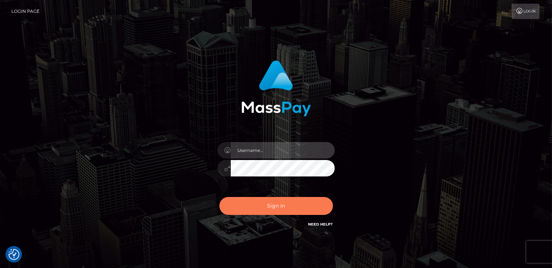
type input "catalinad"
click at [283, 213] on button "Sign in" at bounding box center [276, 206] width 114 height 18
type input "catalinad"
click at [273, 205] on button "Sign in" at bounding box center [276, 206] width 114 height 18
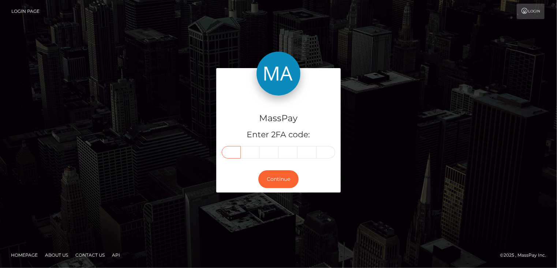
click at [239, 153] on input "text" at bounding box center [231, 152] width 19 height 12
click at [231, 156] on input "text" at bounding box center [231, 152] width 19 height 12
type input "6"
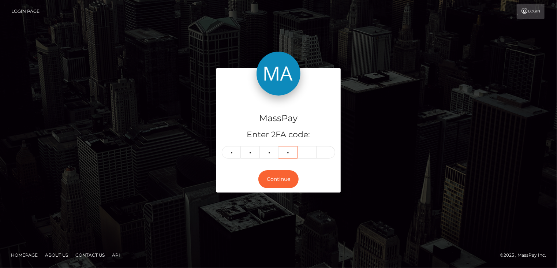
type input "1"
type input "9"
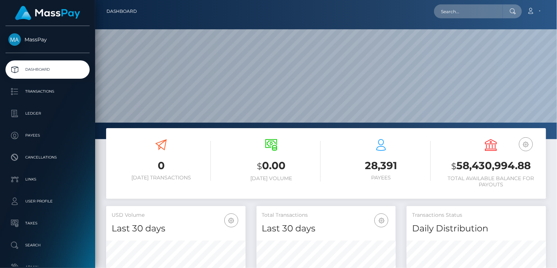
scroll to position [130, 139]
click at [457, 12] on input "text" at bounding box center [468, 11] width 69 height 14
paste input "MSP5de8317437f53f0"
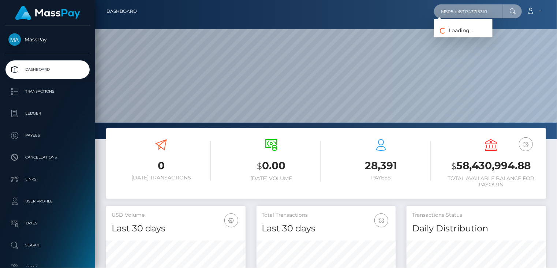
type input "MSP5de8317437f53f0"
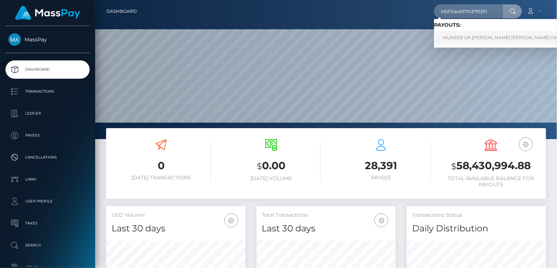
click at [466, 38] on link "MUNEEB UR REHMAN REHMAN (Whop Inc - )" at bounding box center [511, 38] width 154 height 14
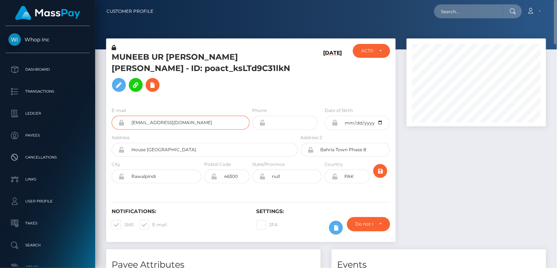
click at [176, 116] on input "munibofficial97+ac8d21df85@gmail.com" at bounding box center [187, 123] width 125 height 14
click at [179, 59] on h5 "MUNEEB UR REHMAN REHMAN - ID: poact_ksLTd9C31lkN" at bounding box center [203, 74] width 182 height 44
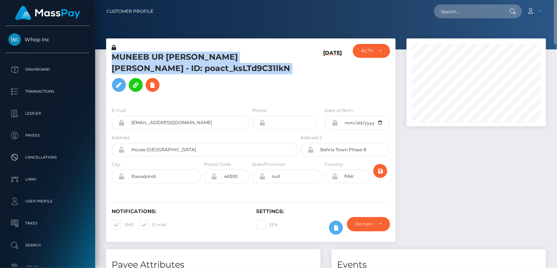
click at [179, 59] on h5 "MUNEEB UR REHMAN REHMAN - ID: poact_ksLTd9C31lkN" at bounding box center [203, 74] width 182 height 44
copy h5 "MUNEEB UR REHMAN REHMAN - ID: poact_ksLTd9C31lkN"
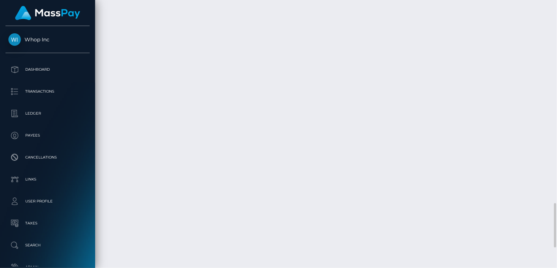
scroll to position [1344, 0]
drag, startPoint x: 276, startPoint y: 128, endPoint x: 393, endPoint y: 127, distance: 116.4
copy td "MSP5de8317437f53f0 / pout_uwwTWim1yWkP7"
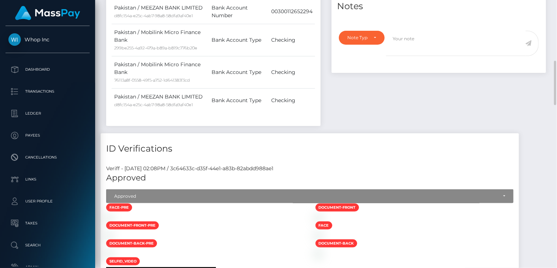
scroll to position [0, 0]
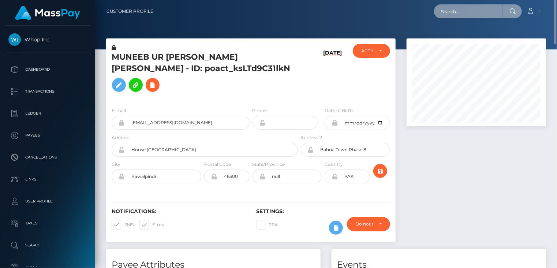
paste input "poact_nbLEDWNlXcxR"
type input "poact_nbLEDWNlXcxR"
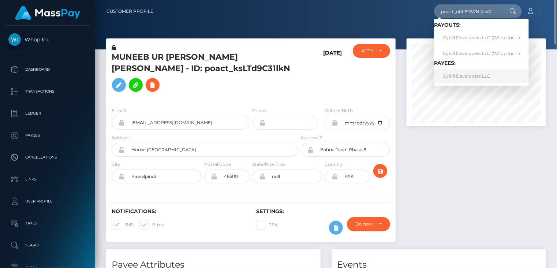
click at [480, 76] on link "Cybill Developers LLC" at bounding box center [481, 76] width 95 height 14
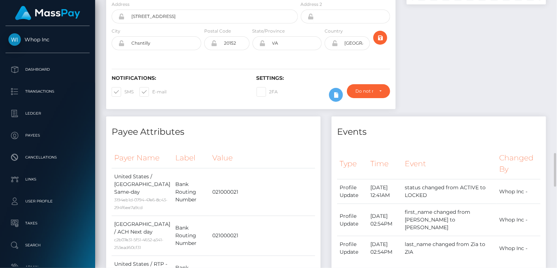
scroll to position [244, 0]
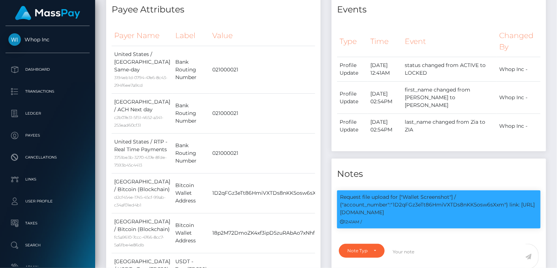
click at [452, 197] on body "Whop Inc Dashboard Transactions Ledger Payees" at bounding box center [278, 134] width 557 height 268
click at [452, 197] on div "COMPLIANCE" at bounding box center [435, 194] width 48 height 14
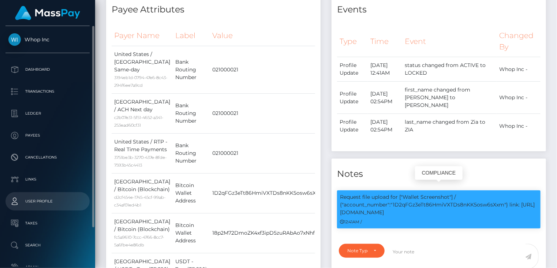
scroll to position [88, 139]
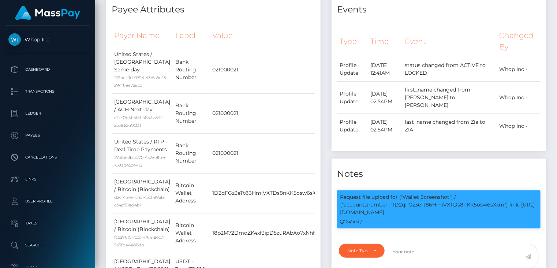
click at [455, 193] on body "Whop Inc Dashboard Transactions Ledger Payees" at bounding box center [278, 134] width 557 height 268
click at [447, 196] on div "COMPLIANCE" at bounding box center [435, 194] width 48 height 14
drag, startPoint x: 395, startPoint y: 198, endPoint x: 505, endPoint y: 198, distance: 109.9
click at [505, 198] on p "Request file upload for ["Wallet Screenshot"] / {"account_number":"1D2qFGz3eTt8…" at bounding box center [439, 204] width 198 height 23
copy p "D2qFGz3eTt86HmiVXTDs8nKK5osw6sXxm""
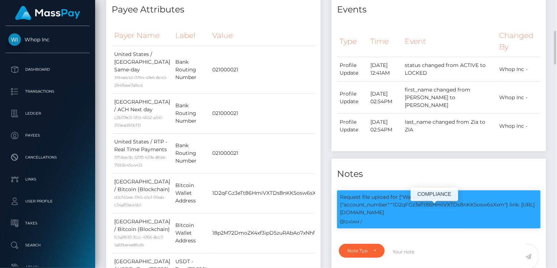
drag, startPoint x: 510, startPoint y: 197, endPoint x: 515, endPoint y: 200, distance: 6.6
click at [515, 200] on p "Request file upload for ["Wallet Screenshot"] / {"account_number":"1D2qFGz3eTt8…" at bounding box center [439, 204] width 198 height 23
click at [510, 197] on p "Request file upload for ["Wallet Screenshot"] / {"account_number":"1D2qFGz3eTt8…" at bounding box center [439, 204] width 198 height 23
drag, startPoint x: 510, startPoint y: 197, endPoint x: 369, endPoint y: 202, distance: 140.4
click at [508, 204] on p "Request file upload for ["Wallet Screenshot"] / {"account_number":"1D2qFGz3eTt8…" at bounding box center [439, 204] width 198 height 23
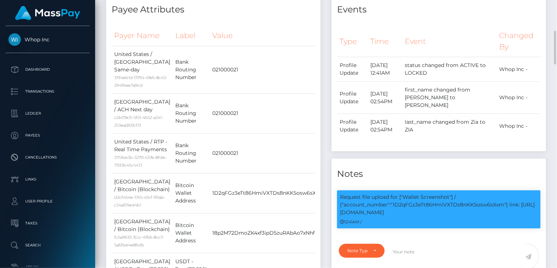
scroll to position [0, 0]
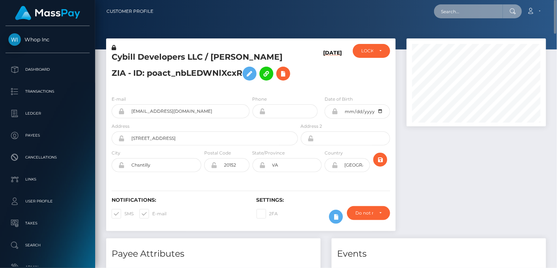
paste input "poact_x6MonV9bnVm4"
type input "poact_x6MonV9bnVm4"
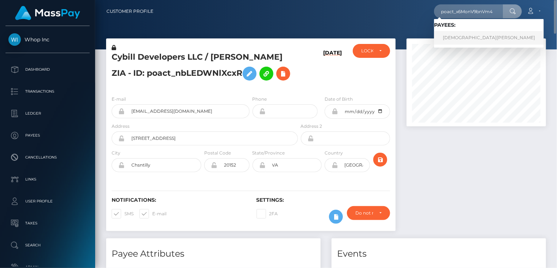
click at [465, 35] on link "MUHAMMAD FAHAD KHURSHID" at bounding box center [489, 38] width 110 height 14
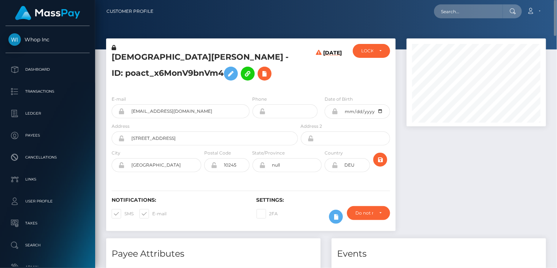
click at [174, 57] on h5 "[DEMOGRAPHIC_DATA][PERSON_NAME] - ID: poact_x6MonV9bnVm4" at bounding box center [203, 68] width 182 height 33
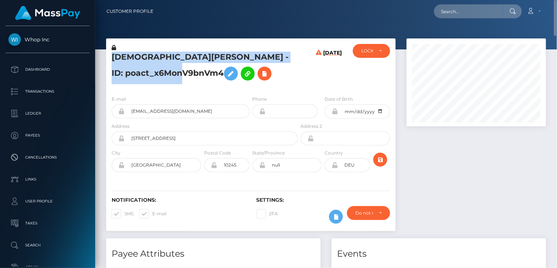
copy h5 "[DEMOGRAPHIC_DATA][PERSON_NAME] - ID: poact_x6MonV9bnVm4"
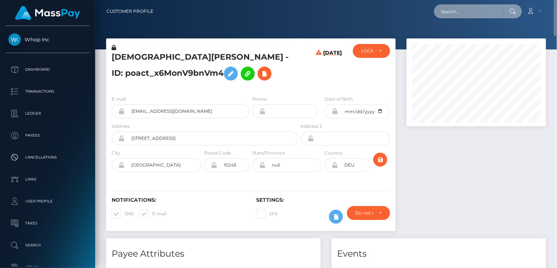
paste input "[EMAIL_ADDRESS][DOMAIN_NAME]"
type input "[EMAIL_ADDRESS][DOMAIN_NAME]"
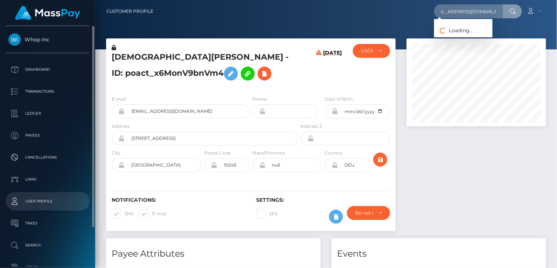
scroll to position [0, 0]
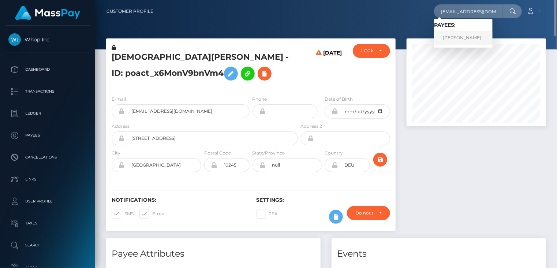
click at [493, 44] on link "QUIRIAT MADRAZO BECERRA" at bounding box center [463, 38] width 59 height 14
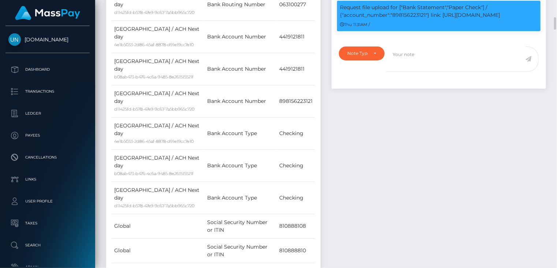
scroll to position [88, 139]
click at [406, 19] on p "Request file upload for ["Bank Statement","Paper Check"] / {"account_number":"8…" at bounding box center [439, 11] width 198 height 15
copy p "898156223121"
drag, startPoint x: 431, startPoint y: 37, endPoint x: 506, endPoint y: 37, distance: 75.4
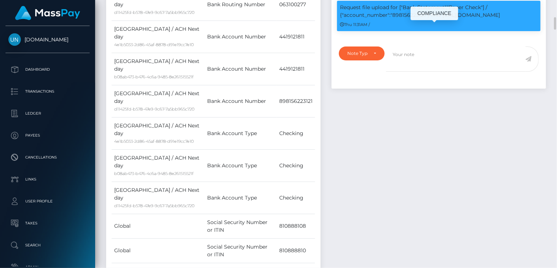
click at [506, 19] on p "Request file upload for ["Bank Statement","Paper Check"] / {"account_number":"8…" at bounding box center [439, 11] width 198 height 15
copy p "link: https://l.maspay.io/Xjyg9"
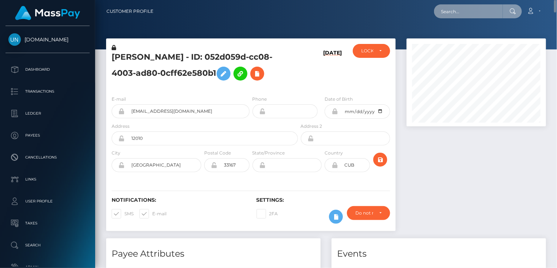
paste input "lesliebtrn95@outlook.com"
type input "lesliebtrn95@outlook.com"
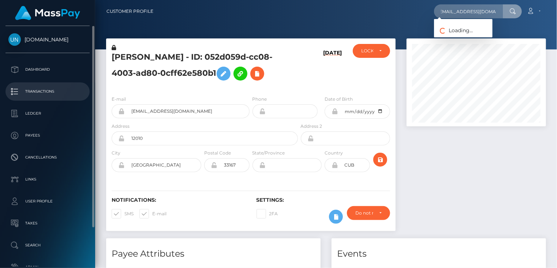
scroll to position [0, 0]
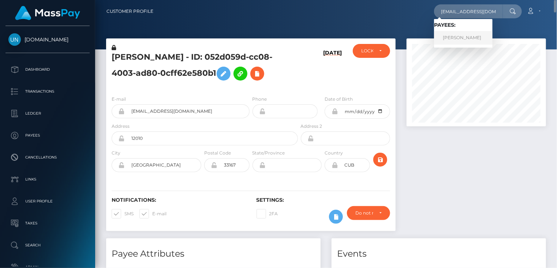
click at [457, 38] on link "MARIA G ALANIS" at bounding box center [463, 38] width 59 height 14
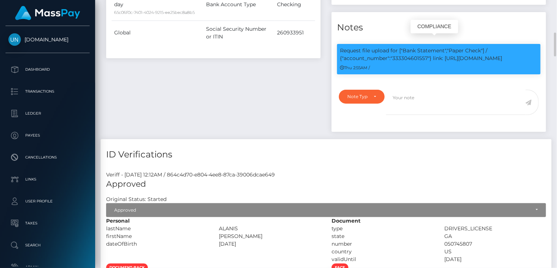
scroll to position [88, 139]
click at [420, 47] on p "Request file upload for ["Bank Statement","Paper Check"] / {"account_number":"3…" at bounding box center [439, 54] width 198 height 15
copy p "333304601557"
drag, startPoint x: 413, startPoint y: 44, endPoint x: 411, endPoint y: 48, distance: 4.1
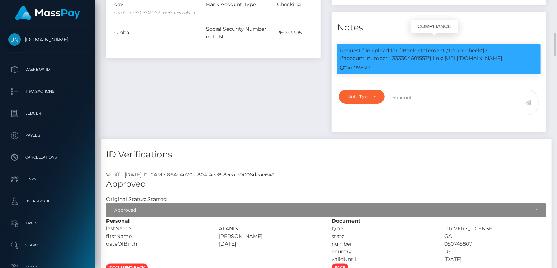
click at [411, 48] on p "Request file upload for ["Bank Statement","Paper Check"] / {"account_number":"3…" at bounding box center [439, 54] width 198 height 15
copy p "333304601557"
drag, startPoint x: 434, startPoint y: 50, endPoint x: 506, endPoint y: 53, distance: 71.8
click at [506, 53] on p "Request file upload for ["Bank Statement","Paper Check"] / {"account_number":"3…" at bounding box center [439, 54] width 198 height 15
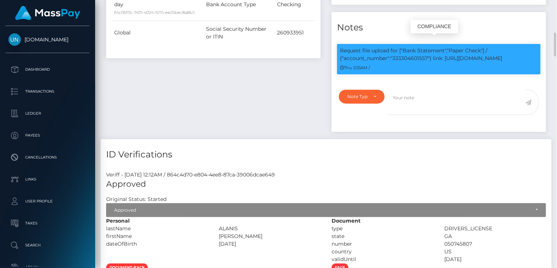
copy p "link: https://l.maspay.io/ojr9m"
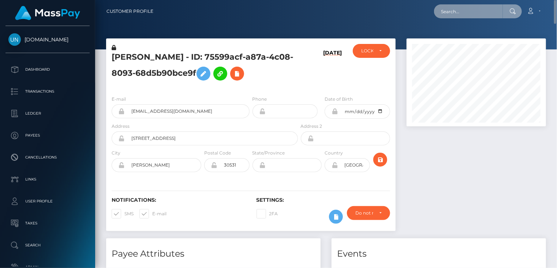
paste input "MSP956e1d3819a9289"
type input "MSP956e1d3819a9289"
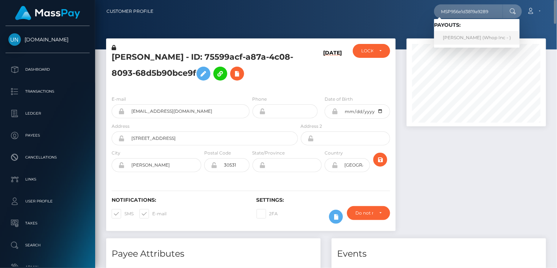
click at [487, 38] on link "ALI HAIDER KHAN Khan (Whop Inc - )" at bounding box center [477, 38] width 86 height 14
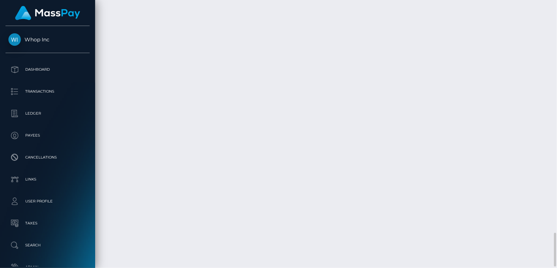
scroll to position [88, 139]
drag, startPoint x: 271, startPoint y: 98, endPoint x: 388, endPoint y: 92, distance: 117.7
copy td "MSP956e1d3819a9289 / pout_PlQ9lHdRnGGaC"
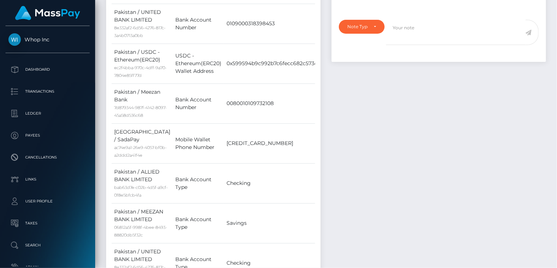
scroll to position [0, 0]
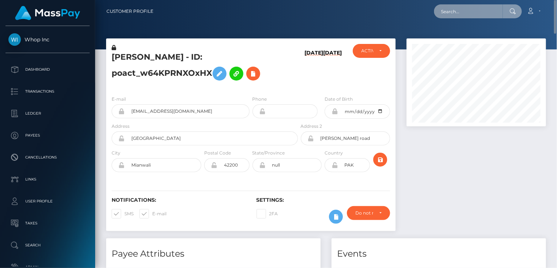
paste input "MSP91d3b082ff07bae"
type input "MSP91d3b082ff07bae"
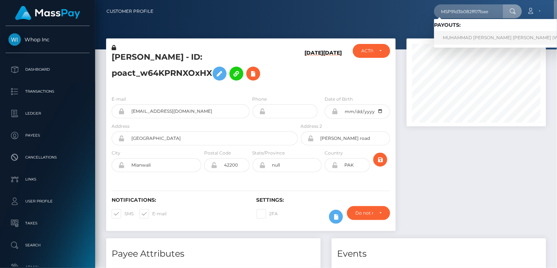
click at [452, 34] on link "MUHAMMAD [PERSON_NAME] [PERSON_NAME] (Whop Inc - )" at bounding box center [512, 38] width 156 height 14
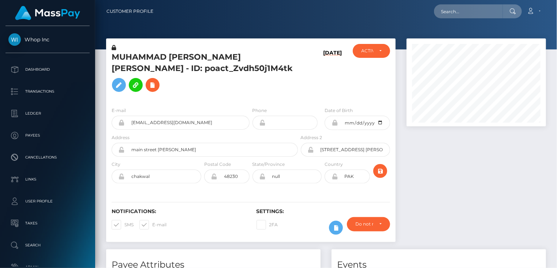
scroll to position [88, 139]
click at [132, 57] on h5 "MUHAMMAD [PERSON_NAME] [PERSON_NAME] - ID: poact_Zvdh50j1M4tk" at bounding box center [203, 74] width 182 height 44
copy h5 "[DEMOGRAPHIC_DATA]"
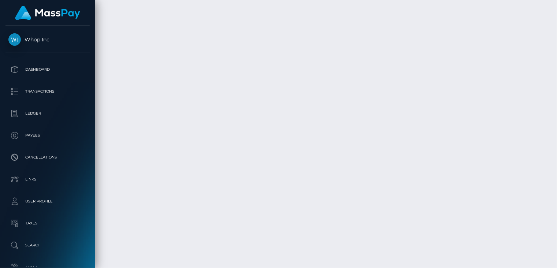
scroll to position [2406, 0]
drag, startPoint x: 287, startPoint y: 157, endPoint x: 231, endPoint y: 170, distance: 57.7
copy td "MSP91d3b082ff07bae / pout_ZU12POLQkNcqm"
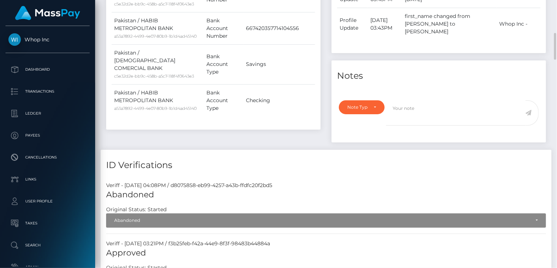
scroll to position [0, 0]
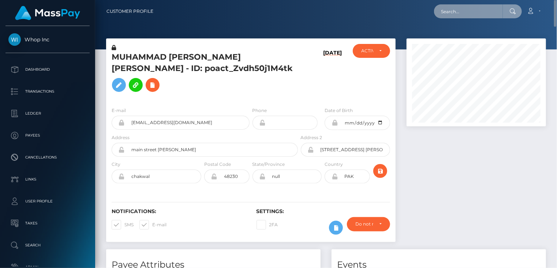
paste input "MSP2aa473315c3ed60"
type input "MSP2aa473315c3ed60"
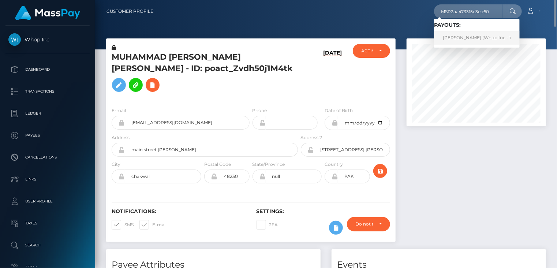
click at [457, 38] on link "[PERSON_NAME] (Whop Inc - )" at bounding box center [477, 38] width 86 height 14
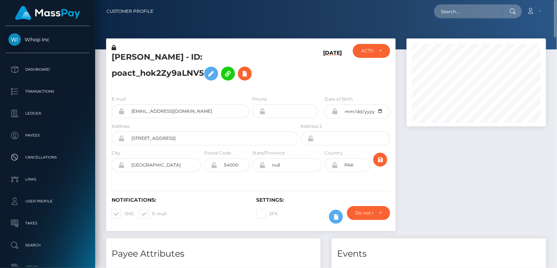
click at [163, 62] on h5 "[PERSON_NAME] - ID: poact_hok2Zy9aLNV5" at bounding box center [203, 68] width 182 height 33
click at [163, 61] on h5 "[PERSON_NAME] - ID: poact_hok2Zy9aLNV5" at bounding box center [203, 68] width 182 height 33
click at [163, 58] on h5 "[PERSON_NAME] - ID: poact_hok2Zy9aLNV5" at bounding box center [203, 68] width 182 height 33
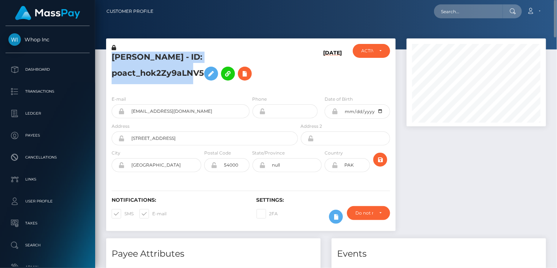
click at [163, 58] on h5 "[PERSON_NAME] - ID: poact_hok2Zy9aLNV5" at bounding box center [203, 68] width 182 height 33
copy h5 "[PERSON_NAME] - ID: poact_hok2Zy9aLNV5"
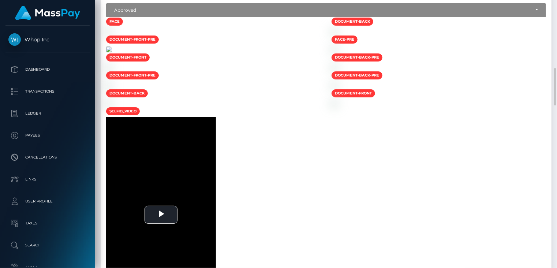
scroll to position [611, 0]
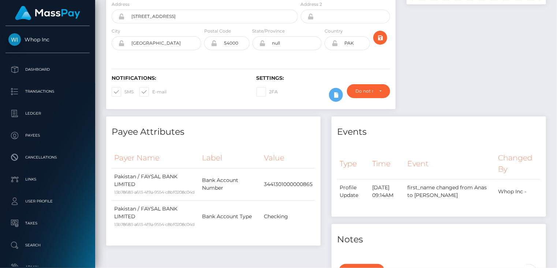
scroll to position [0, 0]
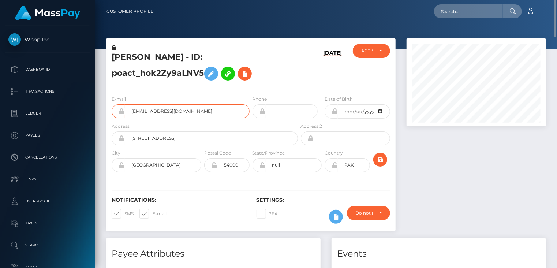
click at [175, 118] on input "[EMAIL_ADDRESS][DOMAIN_NAME]" at bounding box center [187, 111] width 125 height 14
click at [174, 118] on input "[EMAIL_ADDRESS][DOMAIN_NAME]" at bounding box center [187, 111] width 125 height 14
click at [129, 59] on h5 "[PERSON_NAME] - ID: poact_hok2Zy9aLNV5" at bounding box center [203, 68] width 182 height 33
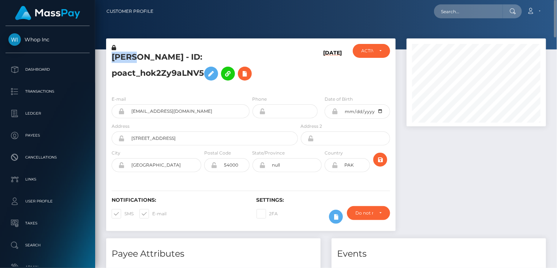
copy h5 "ANAS"
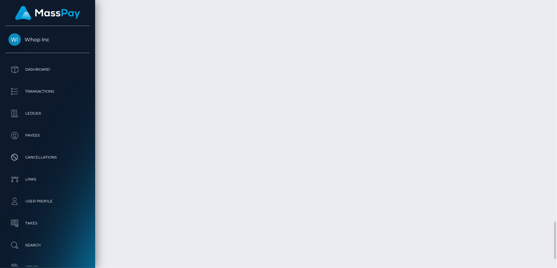
scroll to position [1650, 0]
drag, startPoint x: 272, startPoint y: 189, endPoint x: 388, endPoint y: 188, distance: 115.4
copy td "MSP2aa473315c3ed60 / pout_686jBHnDJXXk4"
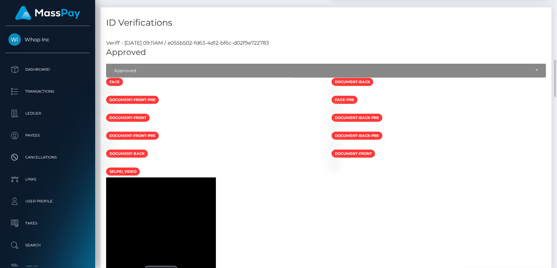
scroll to position [672, 0]
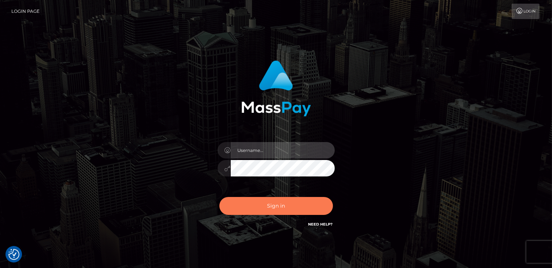
type input "catalinad"
drag, startPoint x: 305, startPoint y: 210, endPoint x: 301, endPoint y: 211, distance: 3.8
click at [304, 210] on button "Sign in" at bounding box center [276, 206] width 114 height 18
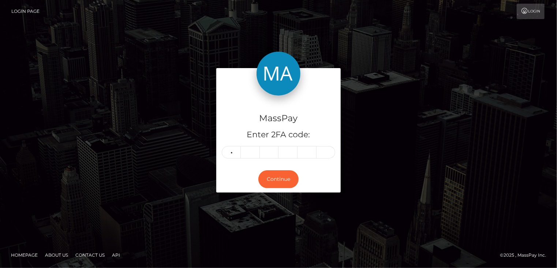
type input "0"
type input "5"
type input "7"
type input "3"
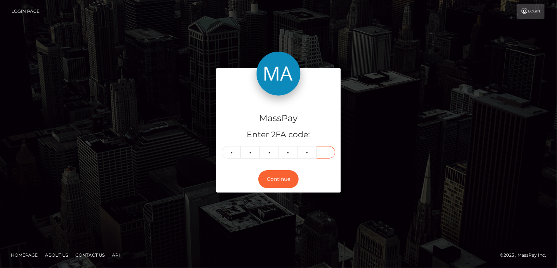
type input "9"
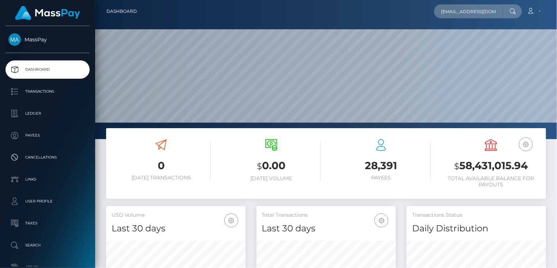
scroll to position [130, 139]
type input "[EMAIL_ADDRESS][DOMAIN_NAME]"
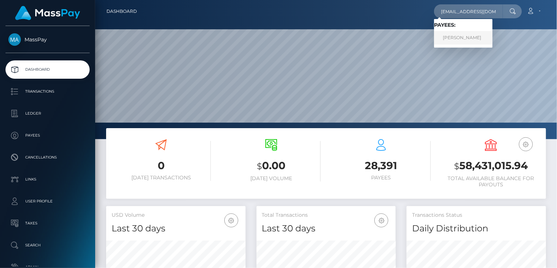
click at [452, 38] on link "Miriam Gomez" at bounding box center [463, 38] width 59 height 14
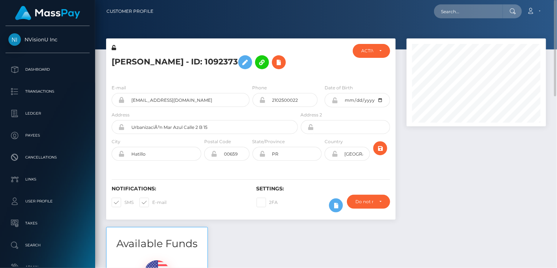
click at [172, 63] on h5 "[PERSON_NAME] - ID: 1092373" at bounding box center [203, 62] width 182 height 21
copy h5 "[PERSON_NAME] - ID: 1092373"
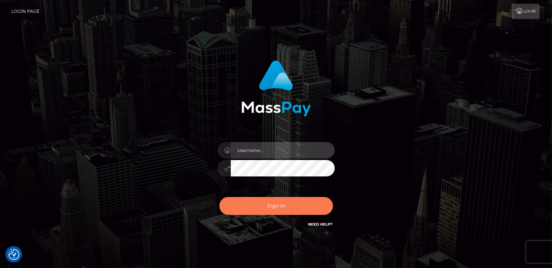
type input "catalinad"
click at [269, 201] on button "Sign in" at bounding box center [276, 206] width 114 height 18
type input "catalinad"
click at [289, 206] on button "Sign in" at bounding box center [276, 206] width 114 height 18
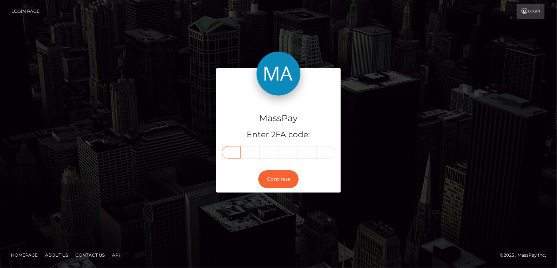
click at [230, 155] on input "text" at bounding box center [231, 152] width 19 height 12
type input "8"
type input "3"
type input "0"
type input "2"
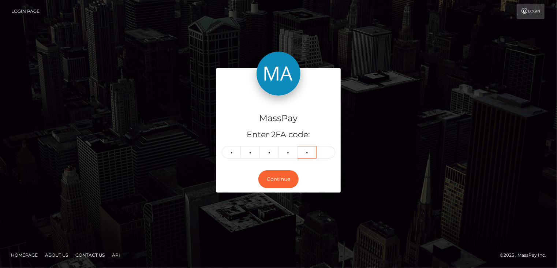
type input "4"
type input "9"
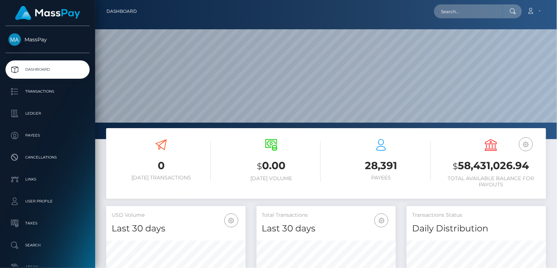
scroll to position [130, 139]
paste input "MSP98b10fb8a104d8c"
type input "MSP98b10fb8a104d8c"
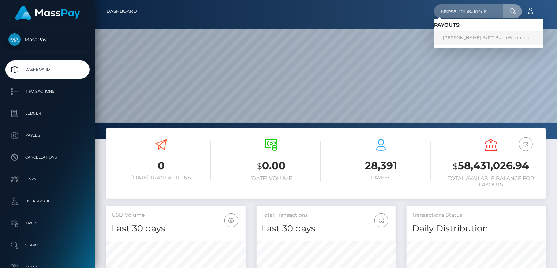
click at [469, 37] on link "[PERSON_NAME] BUTT Butt (Whop Inc - )" at bounding box center [488, 38] width 109 height 14
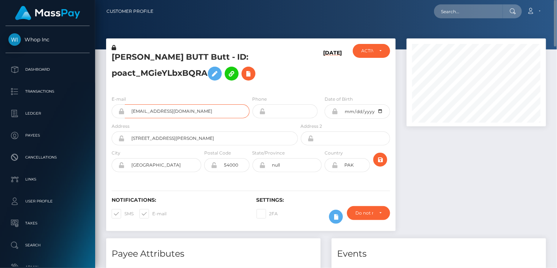
click at [173, 115] on input "[EMAIL_ADDRESS][DOMAIN_NAME]" at bounding box center [187, 111] width 125 height 14
click at [173, 115] on input "buttmuhib6+b68e97decd@gmail.com" at bounding box center [187, 111] width 125 height 14
click at [136, 56] on h5 "MUHIB ULLAH BUTT Butt - ID: poact_MGieYLbxBQRA" at bounding box center [203, 68] width 182 height 33
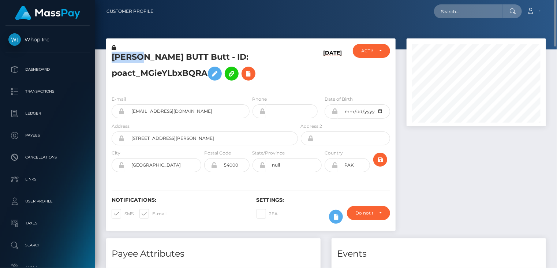
copy h5 "MUHIB"
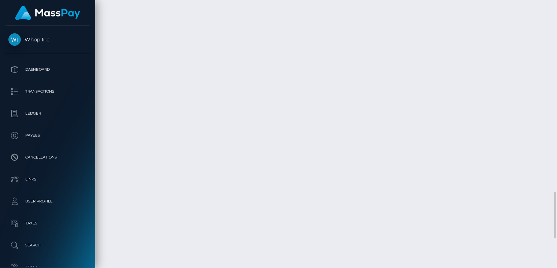
scroll to position [1268, 0]
drag, startPoint x: 276, startPoint y: 159, endPoint x: 394, endPoint y: 161, distance: 117.9
copy td "MSP98b10fb8a104d8c / pout_UDVrXp6J888N3"
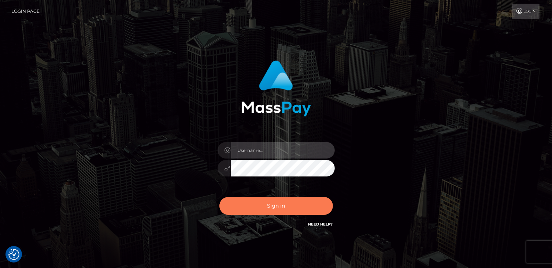
type input "catalinad"
click at [286, 204] on button "Sign in" at bounding box center [276, 206] width 114 height 18
type input "catalinad"
click at [259, 202] on button "Sign in" at bounding box center [276, 206] width 114 height 18
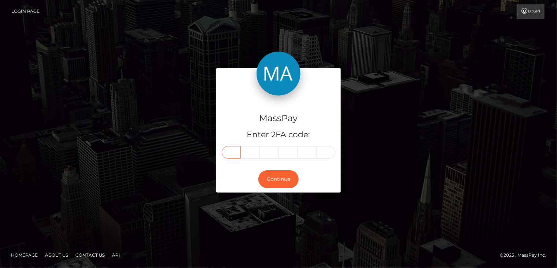
click at [230, 156] on input "text" at bounding box center [231, 152] width 19 height 12
type input "9"
type input "3"
type input "4"
type input "7"
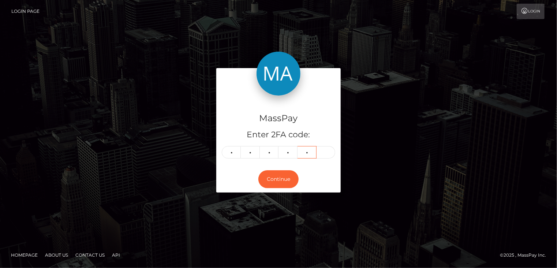
type input "1"
type input "0"
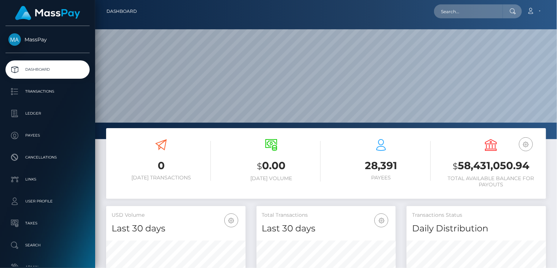
scroll to position [130, 139]
click at [456, 17] on input "text" at bounding box center [468, 11] width 69 height 14
paste input "poact_M7o1VlBVgEul"
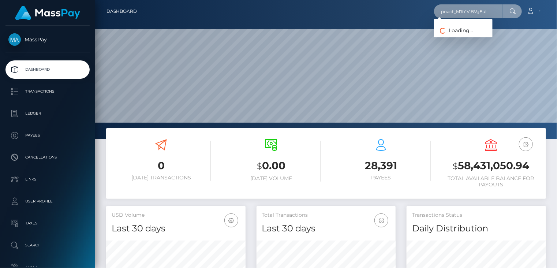
type input "poact_M7o1VlBVgEul"
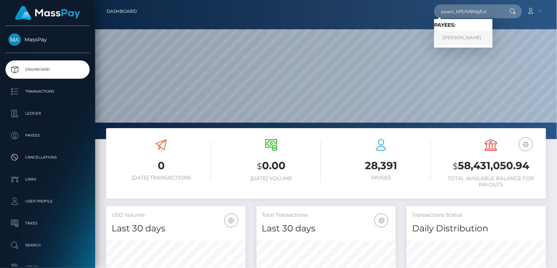
drag, startPoint x: 456, startPoint y: 37, endPoint x: 460, endPoint y: 27, distance: 11.0
click at [456, 37] on link "Alexander Reljic" at bounding box center [463, 38] width 59 height 14
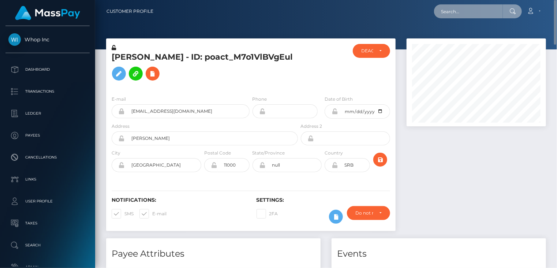
paste input "poact_KBLP9KKtZQWV"
type input "poact_KBLP9KKtZQWV"
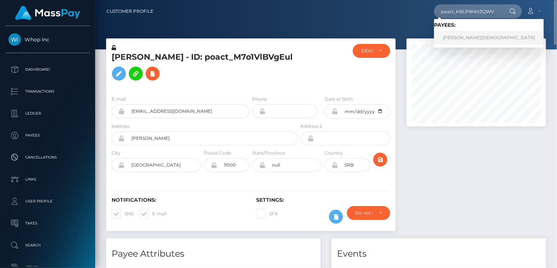
click at [461, 40] on link "[PERSON_NAME][DEMOGRAPHIC_DATA]" at bounding box center [489, 38] width 110 height 14
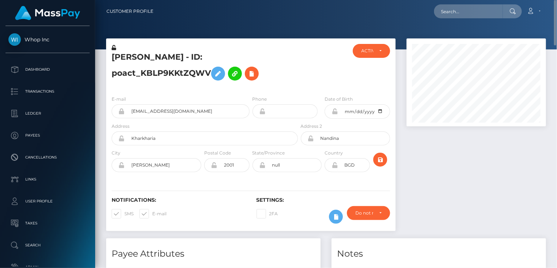
click at [178, 55] on h5 "Robiul Islam - ID: poact_KBLP9KKtZQWV" at bounding box center [203, 68] width 182 height 33
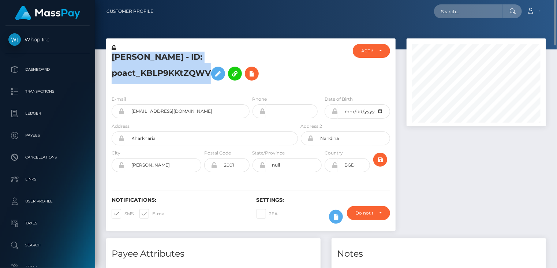
copy h5 "Robiul Islam - ID: poact_KBLP9KKtZQWV"
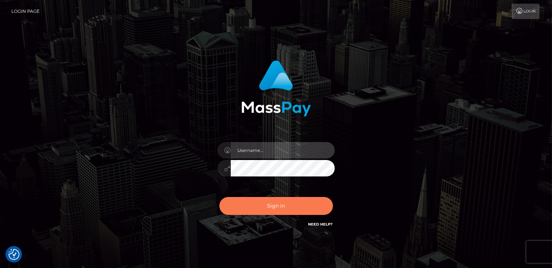
type input "catalinad"
click at [273, 210] on button "Sign in" at bounding box center [276, 206] width 114 height 18
type input "catalinad"
click at [259, 202] on button "Sign in" at bounding box center [276, 206] width 114 height 18
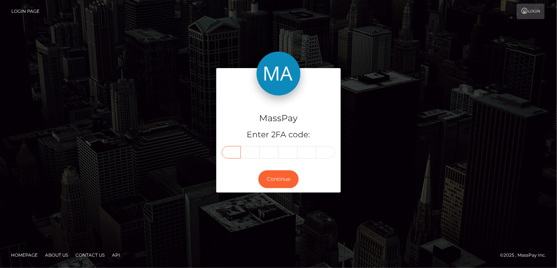
click at [230, 155] on input "text" at bounding box center [231, 152] width 19 height 12
type input "8"
type input "7"
type input "6"
type input "3"
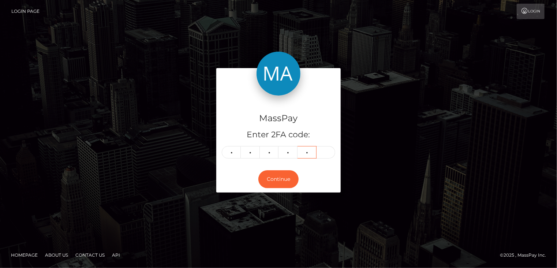
type input "7"
type input "1"
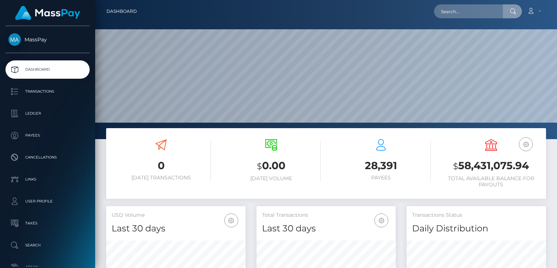
click at [457, 13] on input "text" at bounding box center [468, 11] width 69 height 14
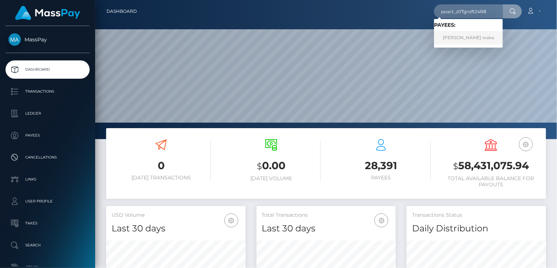
type input "poact_z0Tgnzft24R8"
click at [461, 40] on link "[PERSON_NAME] waka" at bounding box center [468, 38] width 69 height 14
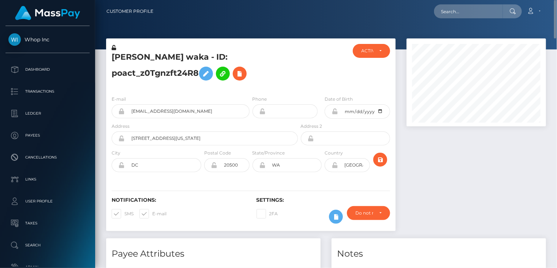
click at [176, 60] on h5 "[PERSON_NAME] waka - ID: poact_z0Tgnzft24R8" at bounding box center [203, 68] width 182 height 33
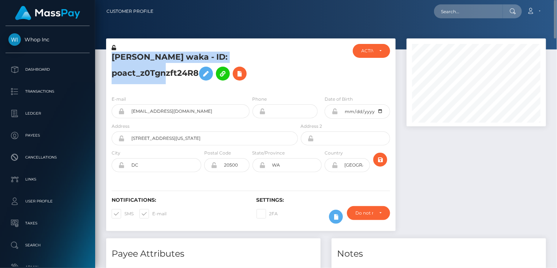
copy h5 "[PERSON_NAME] waka - ID: poact_z0Tgnzft24R8"
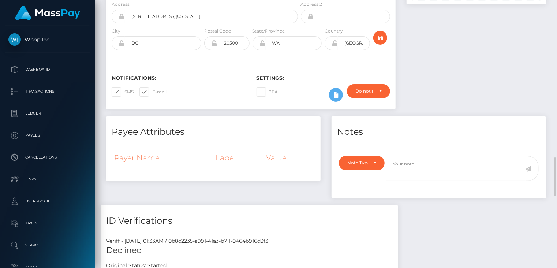
scroll to position [244, 0]
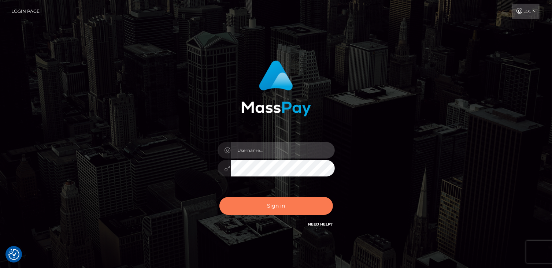
type input "catalinad"
click at [291, 208] on button "Sign in" at bounding box center [276, 206] width 114 height 18
type input "catalinad"
click at [267, 205] on button "Sign in" at bounding box center [276, 206] width 114 height 18
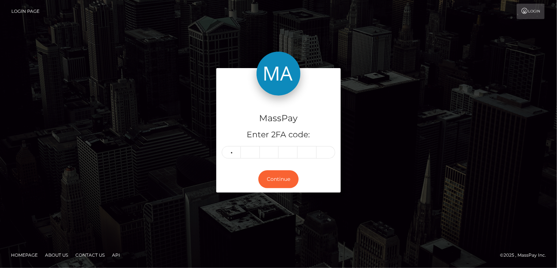
type input "1"
type input "0"
type input "6"
type input "9"
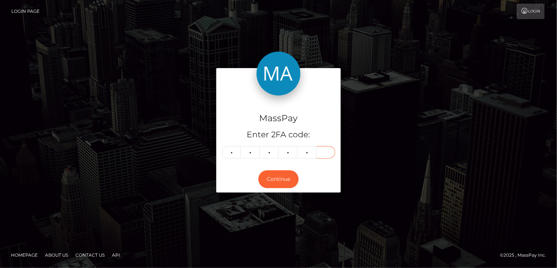
type input "9"
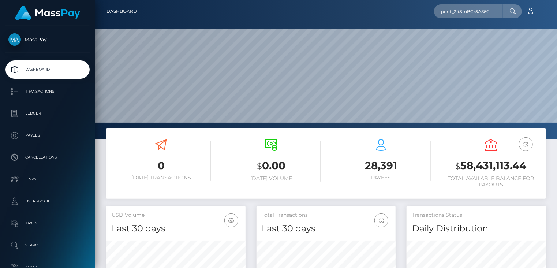
scroll to position [130, 139]
drag, startPoint x: 495, startPoint y: 12, endPoint x: 428, endPoint y: 17, distance: 67.2
click at [428, 17] on div "pout_248tuBCr5AS6C Loading... Loading... Account Edit Profile Logout" at bounding box center [344, 11] width 403 height 15
paste input "irisnovagray@gmail.com"
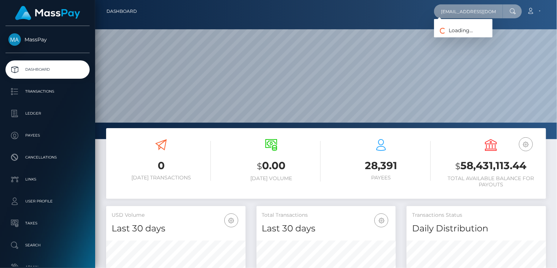
type input "irisnovagray@gmail.com"
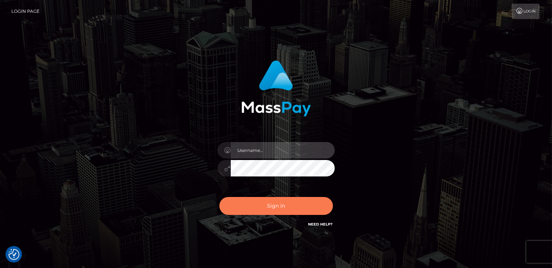
type input "catalinad"
click at [290, 202] on button "Sign in" at bounding box center [276, 206] width 114 height 18
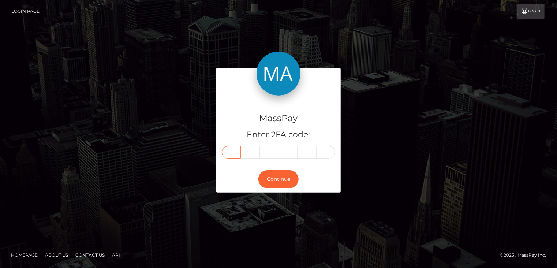
click at [234, 151] on input "text" at bounding box center [231, 152] width 19 height 12
type input "4"
type input "2"
type input "7"
type input "9"
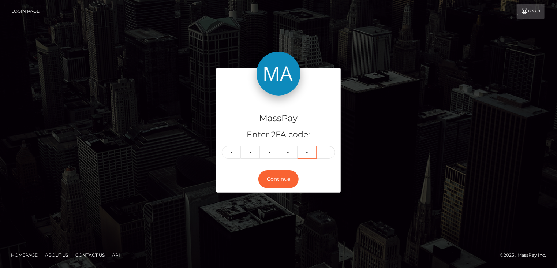
type input "5"
type input "8"
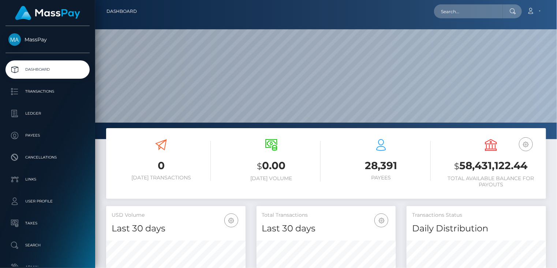
scroll to position [130, 139]
paste input "irisnovagray@gmail.com"
type input "irisnovagray@gmail.com"
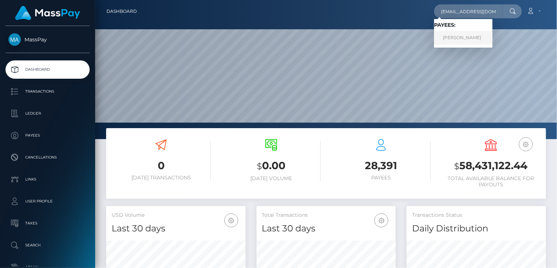
click at [473, 38] on link "ABBEY JANE MILLER" at bounding box center [463, 38] width 59 height 14
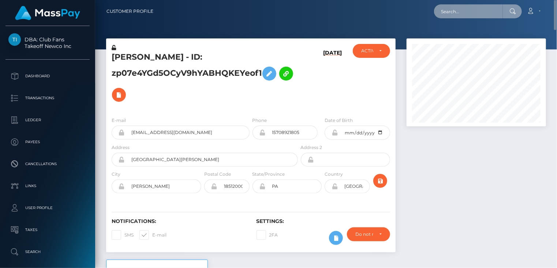
paste input "MSP1c80e2fa7e9f95b"
type input "MSP1c80e2fa7e9f95b"
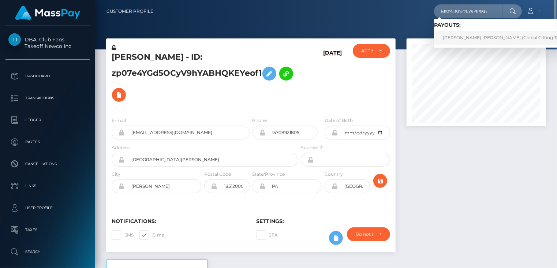
click at [467, 38] on link "MARIA JOSE PINEDA MURILLO (Global Gifting Technologies Inc - Throne)" at bounding box center [527, 38] width 187 height 14
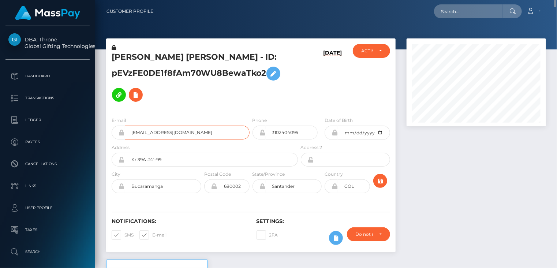
click at [163, 131] on input "[EMAIL_ADDRESS][DOMAIN_NAME]" at bounding box center [187, 133] width 125 height 14
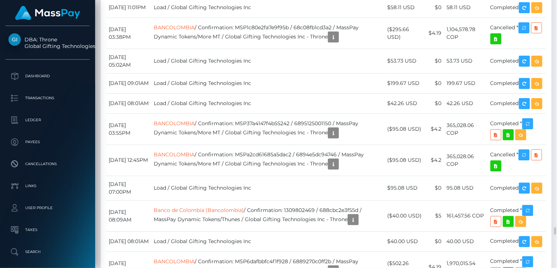
scroll to position [3908, 0]
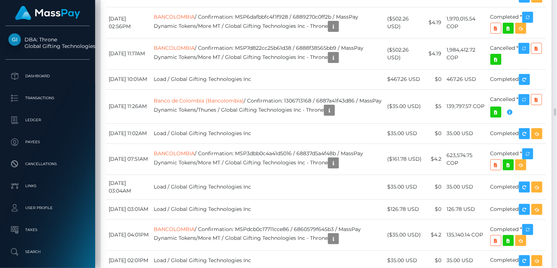
drag, startPoint x: 250, startPoint y: 244, endPoint x: 346, endPoint y: 241, distance: 96.3
copy td "MSP1c80e2fa7e9f95b / 68c08fb1cd3a2"
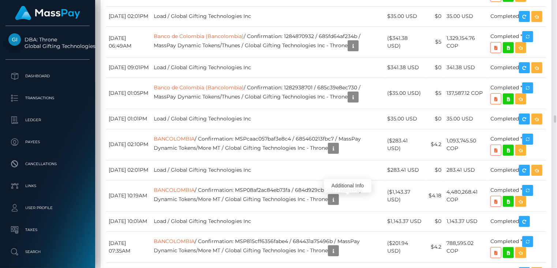
scroll to position [88, 139]
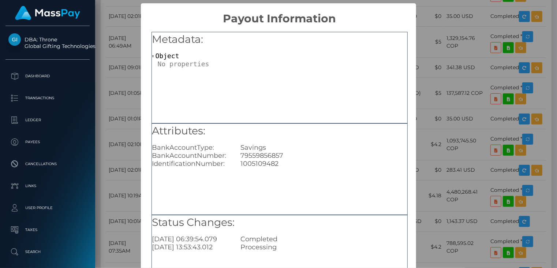
click at [119, 46] on div "× Payout Information Metadata: Object Attributes: BankAccountType: Savings Bank…" at bounding box center [278, 134] width 557 height 268
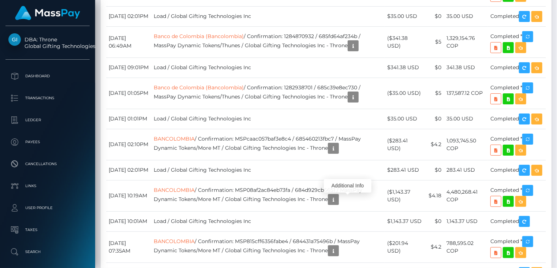
scroll to position [3908, 0]
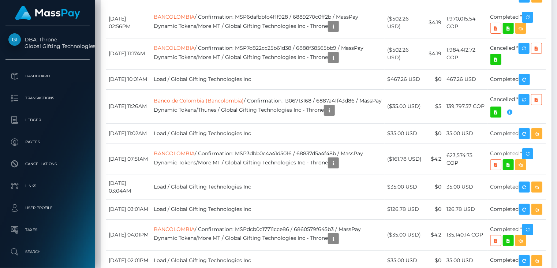
click at [349, 195] on div at bounding box center [348, 194] width 5 height 2
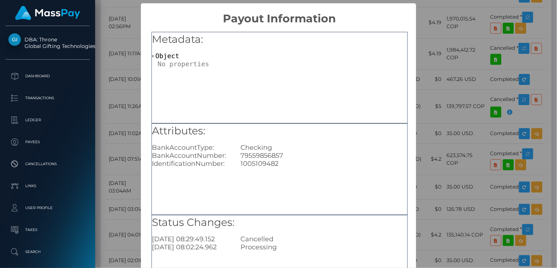
click at [449, 121] on div "× Payout Information Metadata: Object Attributes: BankAccountType: Checking Ban…" at bounding box center [278, 134] width 557 height 268
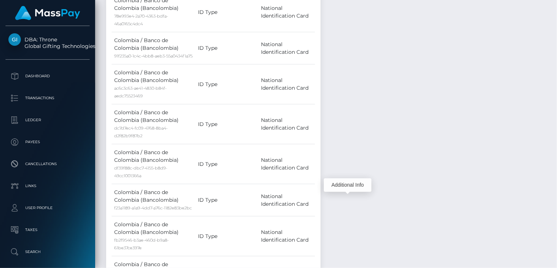
scroll to position [0, 0]
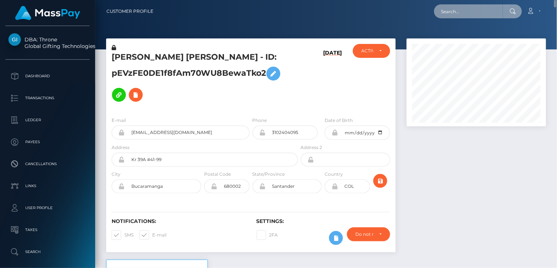
paste input "pout_dvpYWGk0YxXXw"
type input "pout_dvpYWGk0YxXXw"
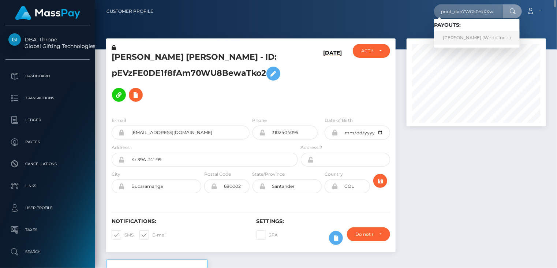
click at [479, 42] on link "ERIC DOMINIC TORIBIO (Whop Inc - )" at bounding box center [477, 38] width 86 height 14
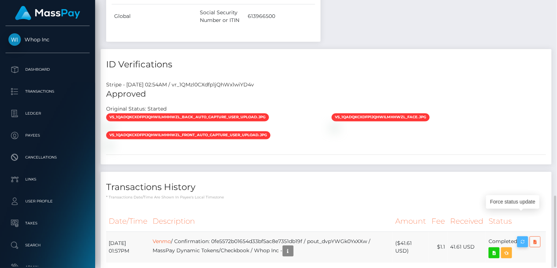
scroll to position [88, 139]
click at [527, 194] on body "Whop Inc Dashboard Transactions Ledger Payees" at bounding box center [278, 134] width 557 height 268
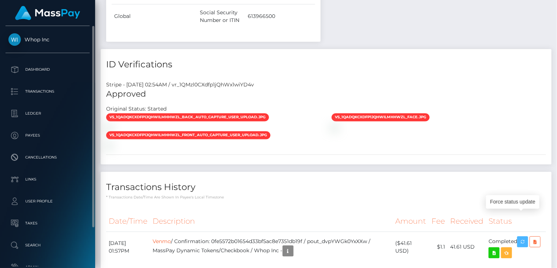
drag, startPoint x: 527, startPoint y: 192, endPoint x: 32, endPoint y: 124, distance: 499.6
click at [527, 237] on icon "button" at bounding box center [523, 241] width 9 height 9
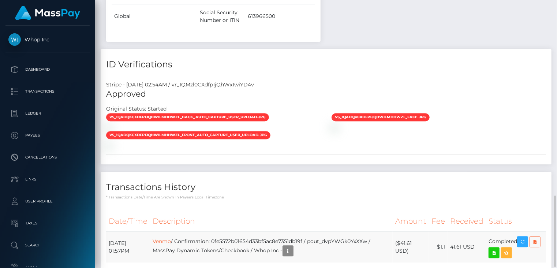
click at [265, 231] on td "Venmo / Confirmation: 0fe5572b01654d33bf5ac8e7351db19f / pout_dvpYWGk0YxXXw / M…" at bounding box center [271, 246] width 243 height 31
copy td "0fe5572b01654d33bf5ac8e7351db19f"
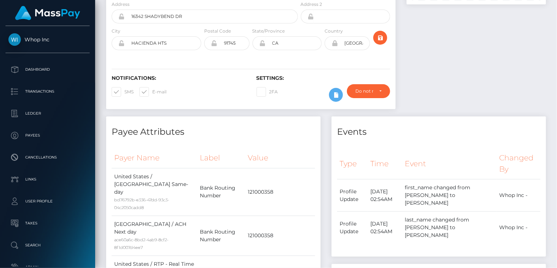
scroll to position [0, 0]
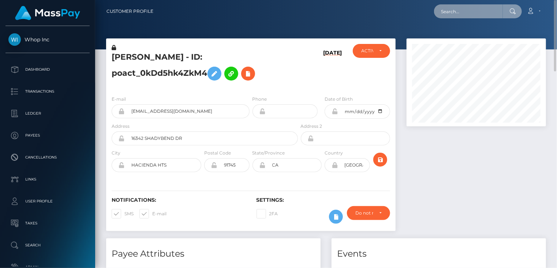
paste input "pout_eAzkM0DNFqLz7"
type input "pout_eAzkM0DNFqLz7"
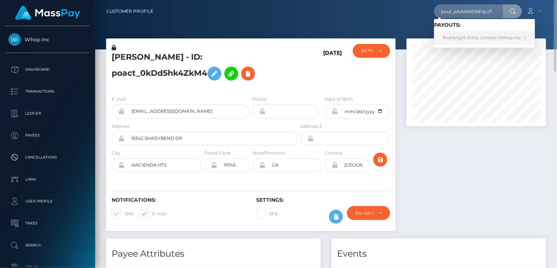
click at [464, 37] on link "Everbright Echo Limited (Whop Inc - )" at bounding box center [484, 38] width 101 height 14
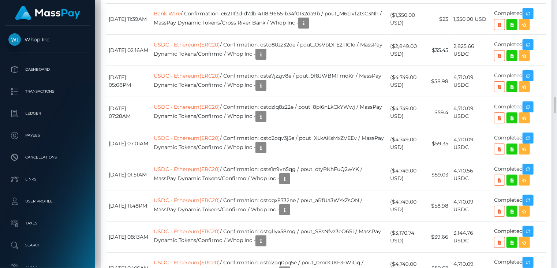
scroll to position [88, 139]
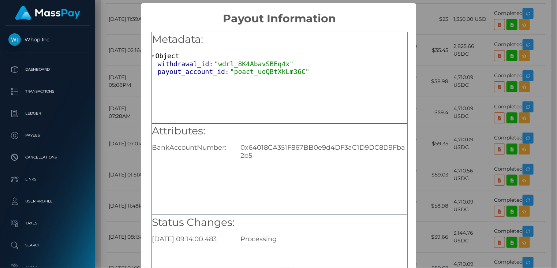
click at [447, 66] on div "× Payout Information Metadata: Object withdrawal_id: "wdrl_8K4AbavSBEq4x" payou…" at bounding box center [278, 134] width 557 height 268
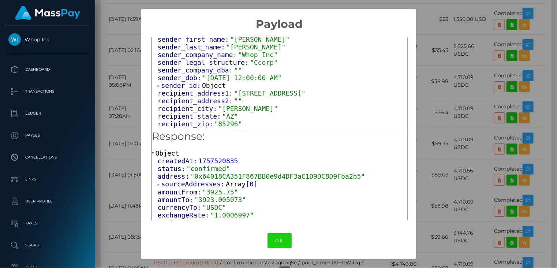
scroll to position [100, 0]
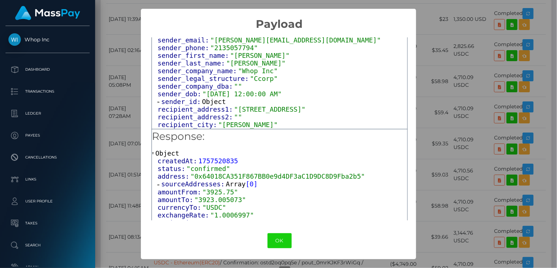
click at [472, 71] on div "× Payload Output: Object attrs: Array [ 1 ] data_attributes: Object payer_data:…" at bounding box center [278, 134] width 557 height 268
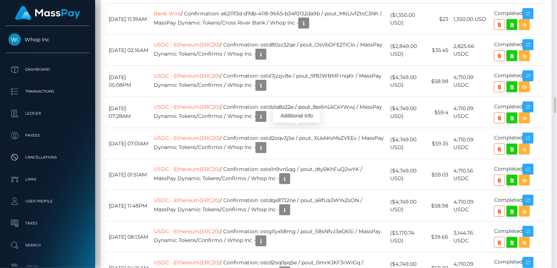
scroll to position [88, 139]
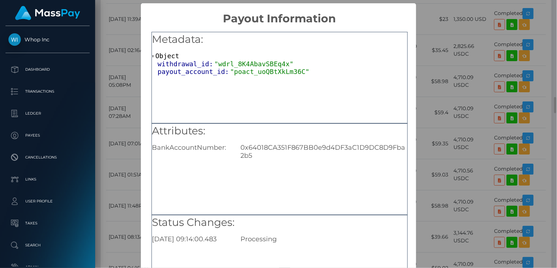
scroll to position [80, 0]
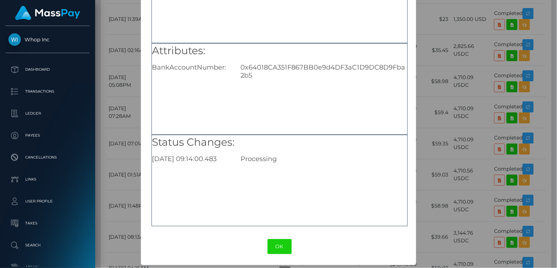
click at [484, 30] on div "× Payout Information Metadata: Object withdrawal_id: "wdrl_8K4AbavSBEq4x" payou…" at bounding box center [278, 134] width 557 height 268
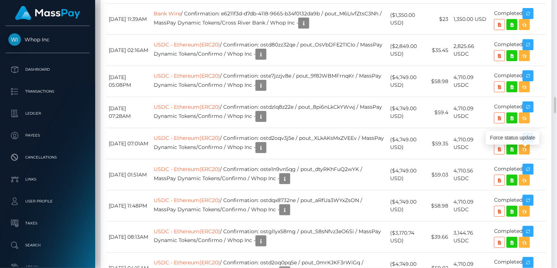
scroll to position [88, 139]
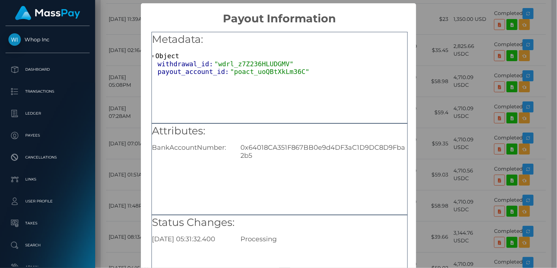
click at [292, 143] on div "Attributes: BankAccountNumber: 0x64018CA351F867BB0e9d4DF3aC1D9DC8D9Fba2b5" at bounding box center [280, 142] width 256 height 36
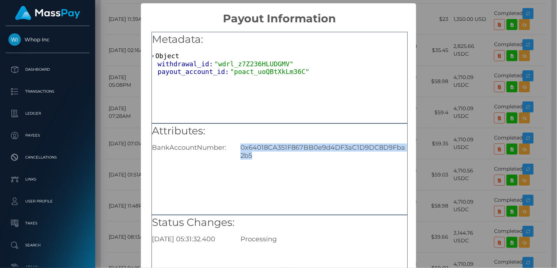
click at [292, 143] on div "Attributes: BankAccountNumber: 0x64018CA351F867BB0e9d4DF3aC1D9DC8D9Fba2b5" at bounding box center [280, 142] width 256 height 36
copy div "0x64018CA351F867BB0e9d4DF3aC1D9DC8D9Fba2b5"
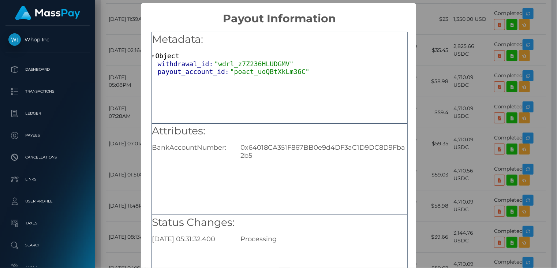
click at [455, 75] on div "× Payout Information Metadata: Object withdrawal_id: "wdrl_z7Z236HLUDGMV" payou…" at bounding box center [278, 134] width 557 height 268
click at [462, 42] on div "× Payout Information Metadata: Object withdrawal_id: "wdrl_z7Z236HLUDGMV" payou…" at bounding box center [278, 134] width 557 height 268
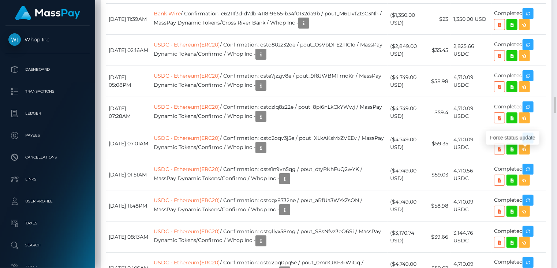
drag, startPoint x: 109, startPoint y: 123, endPoint x: 427, endPoint y: 142, distance: 318.8
copy tbody "September 10, 2025 09:15AM USDC - Ethereum(ERC20) / Confirmation: ostgrlyvypmg …"
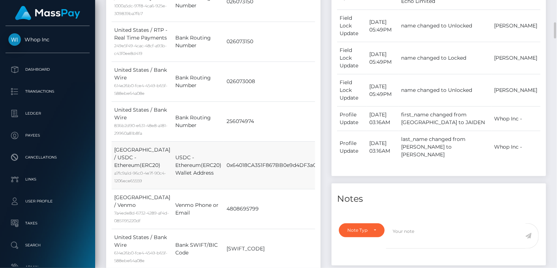
scroll to position [0, 0]
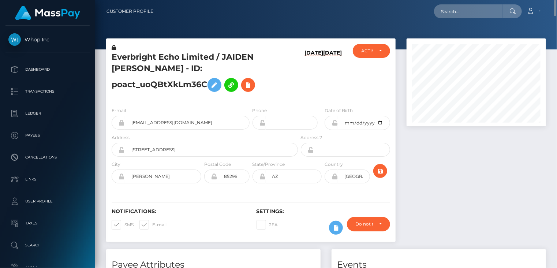
click at [186, 60] on h5 "Everbright Echo Limited / JAIDEN JERRY CATHEY - ID: poact_uoQBtXkLm36C" at bounding box center [203, 74] width 182 height 44
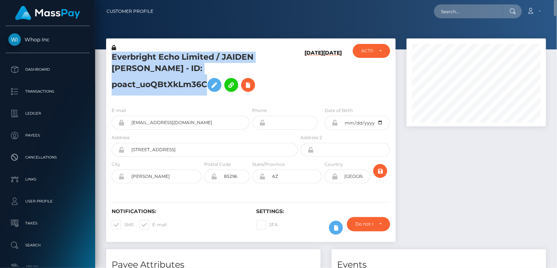
copy h5 "Everbright Echo Limited / JAIDEN JERRY CATHEY - ID: poact_uoQBtXkLm36C"
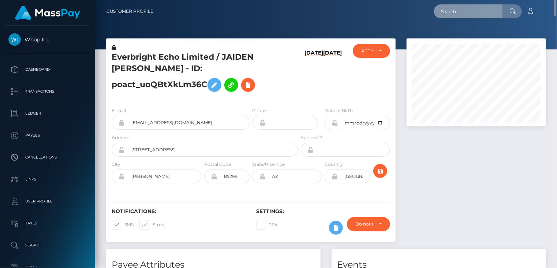
click at [466, 11] on input "text" at bounding box center [468, 11] width 69 height 14
paste input "poact_TTQ216QLGAnu"
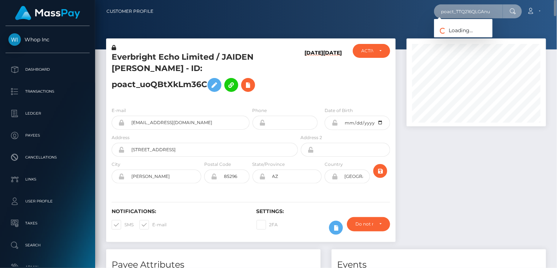
type input "poact_TTQ216QLGAnu"
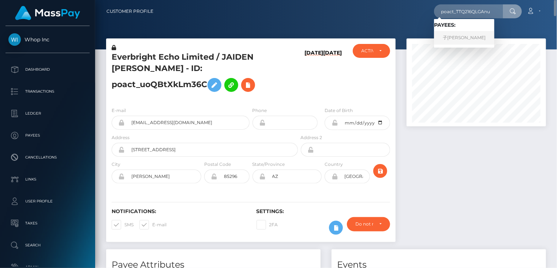
click at [454, 35] on link "子若 裴" at bounding box center [464, 38] width 60 height 14
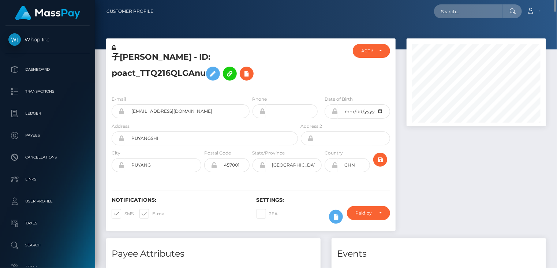
click at [149, 63] on h5 "子[PERSON_NAME] - ID: poact_TTQ216QLGAnu" at bounding box center [203, 68] width 182 height 33
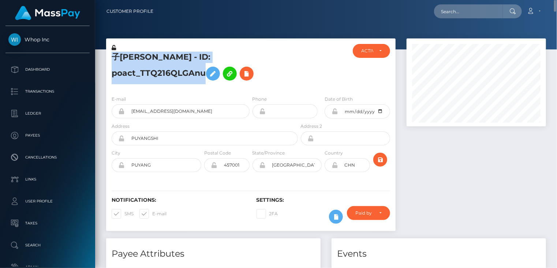
click at [149, 63] on h5 "子若 裴 - ID: poact_TTQ216QLGAnu" at bounding box center [203, 68] width 182 height 33
copy h5 "子若 裴 - ID: poact_TTQ216QLGAnu"
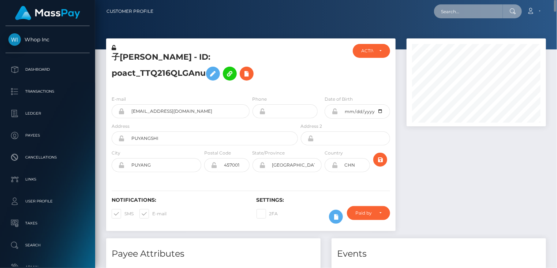
paste input "1736624"
type input "1736624"
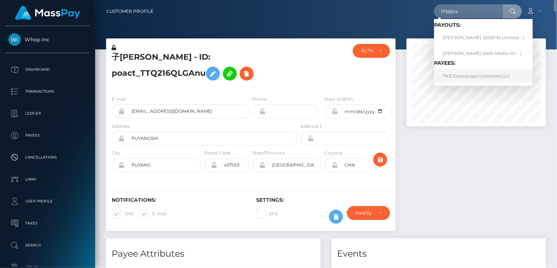
click at [466, 77] on link "TKB Enterprises Unlimited LLC" at bounding box center [483, 76] width 99 height 14
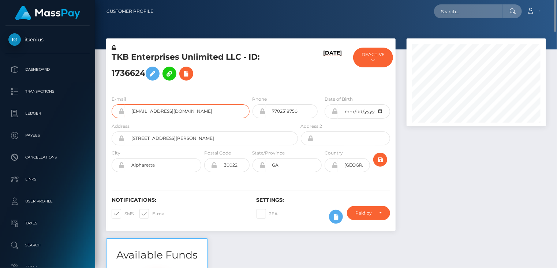
click at [182, 112] on input "[EMAIL_ADDRESS][DOMAIN_NAME]" at bounding box center [187, 111] width 125 height 14
type input "poact_StLD4UEvdoVS"
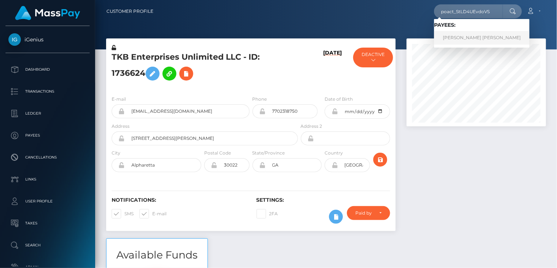
click at [470, 43] on link "LUIS FERNANDO GONZALEZ" at bounding box center [482, 38] width 96 height 14
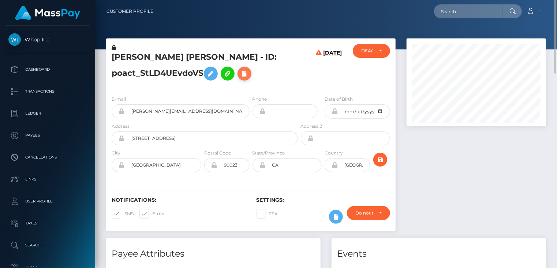
click at [245, 78] on icon at bounding box center [244, 73] width 9 height 9
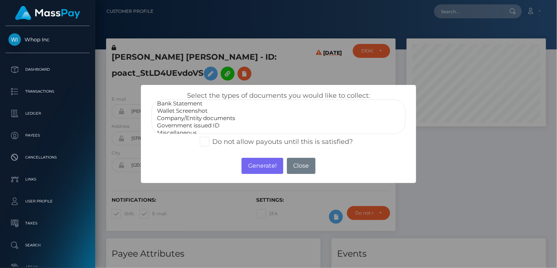
scroll to position [15, 0]
select select "Government issued ID"
click at [188, 120] on option "Government issued ID" at bounding box center [278, 120] width 245 height 7
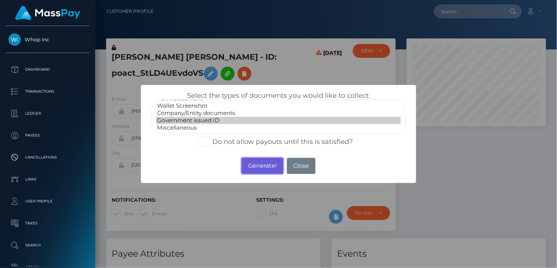
click at [257, 166] on button "Generate!" at bounding box center [262, 166] width 41 height 16
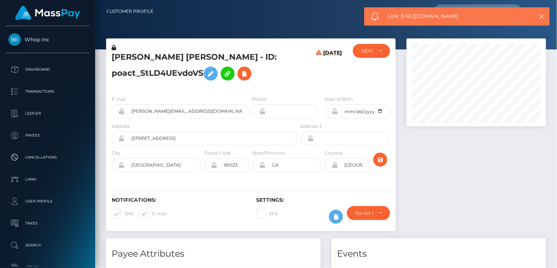
click at [423, 16] on span "Link: https://l.maspay.io/ajQUF" at bounding box center [457, 16] width 138 height 8
copy span "Link: https://l.maspay.io/ajQUF"
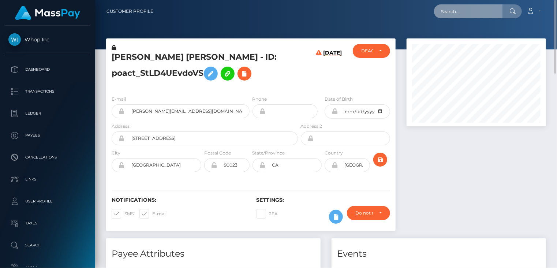
click at [455, 16] on input "text" at bounding box center [468, 11] width 69 height 14
paste input "poact_M5090fOzZGUC"
type input "poact_M5090fOzZGUC"
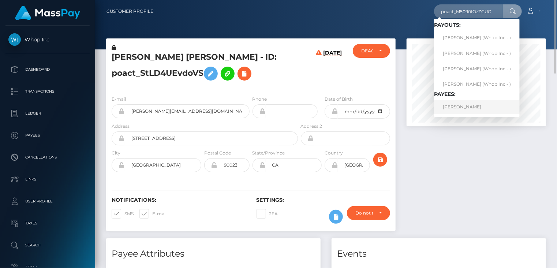
click at [458, 112] on link "ROBERT MILLER" at bounding box center [477, 107] width 86 height 14
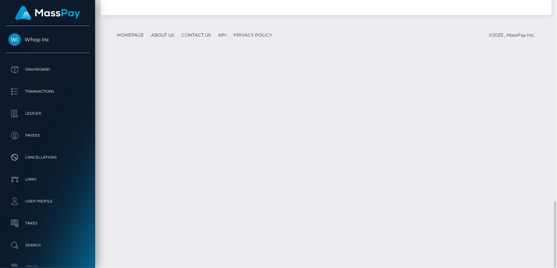
scroll to position [88, 139]
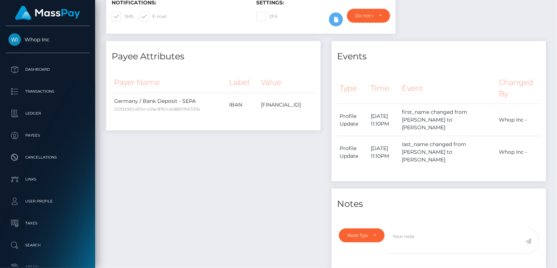
scroll to position [0, 0]
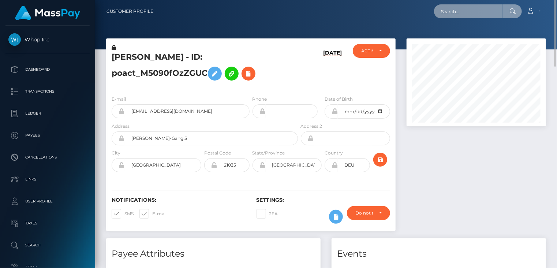
paste input "poact_weUwbQZIVfLi"
type input "poact_weUwbQZIVfLi"
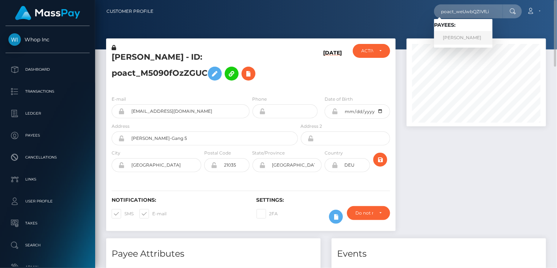
click at [453, 36] on link "Ariel Hlevner" at bounding box center [463, 38] width 59 height 14
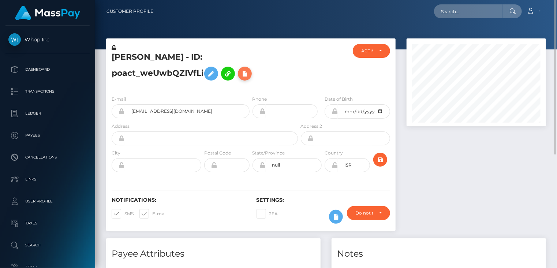
click at [241, 77] on icon at bounding box center [245, 73] width 9 height 9
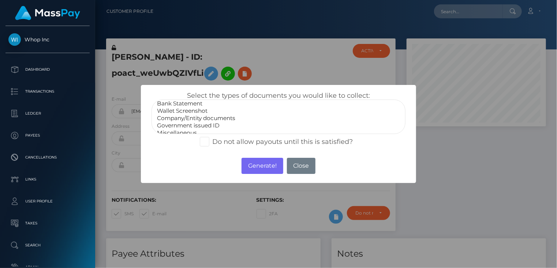
scroll to position [15, 0]
select select "Government issued ID"
click at [186, 119] on option "Government issued ID" at bounding box center [278, 120] width 245 height 7
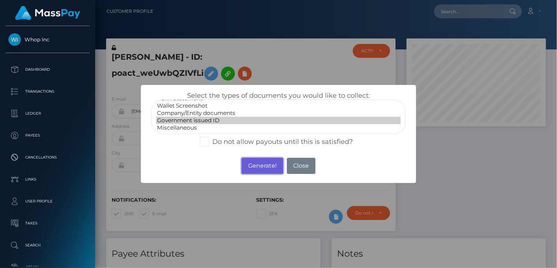
click at [264, 165] on button "Generate!" at bounding box center [262, 166] width 41 height 16
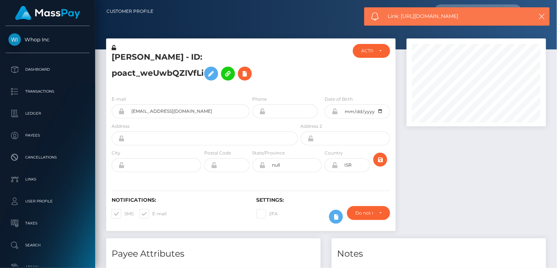
click at [415, 13] on span "Link: https://l.maspay.io/1jQI2" at bounding box center [457, 16] width 138 height 8
copy span "Link: https://l.maspay.io/1jQI2"
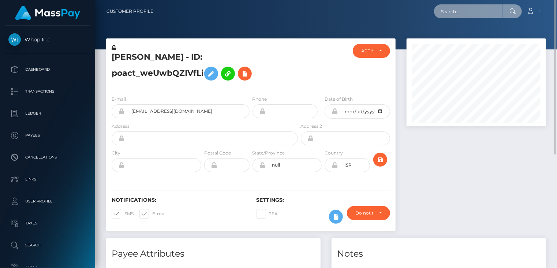
paste input "poact_L3UzOCJNWuSk"
type input "poact_L3UzOCJNWuSk"
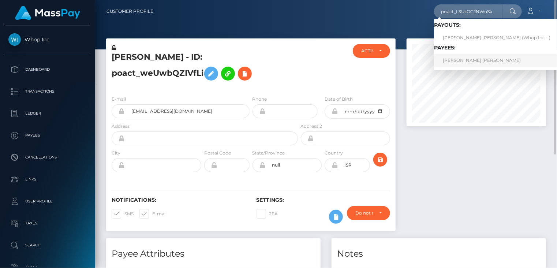
click at [453, 63] on link "MONA HUSSEIN ABDELGALIL HUSSEIN ELHADDAD" at bounding box center [496, 61] width 125 height 14
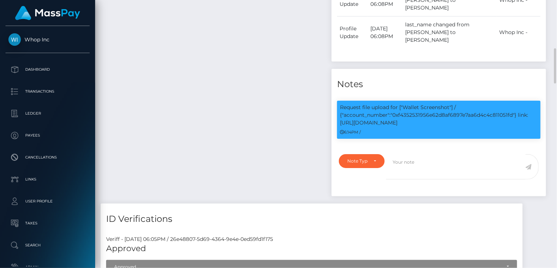
scroll to position [88, 139]
click at [419, 109] on p "Request file upload for ["Wallet Screenshot"] / {"account_number":"0xf435253195…" at bounding box center [439, 115] width 198 height 23
copy p "0xf4352531956e62d8af6897e7aa6d4c4c811051fd"
drag, startPoint x: 519, startPoint y: 112, endPoint x: 525, endPoint y: 116, distance: 8.4
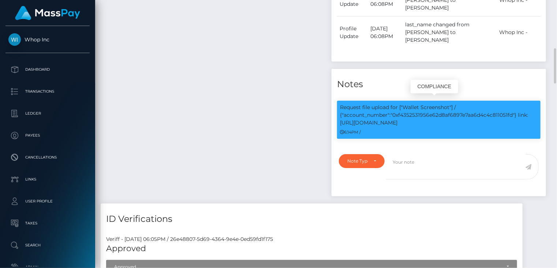
click at [525, 116] on p "Request file upload for ["Wallet Screenshot"] / {"account_number":"0xf435253195…" at bounding box center [439, 115] width 198 height 23
drag, startPoint x: 501, startPoint y: 114, endPoint x: 299, endPoint y: 133, distance: 203.1
click at [298, 133] on div "Payee Attributes Payer Name Label Value South Africa / USDC - Ethereum(ERC20) f…" at bounding box center [214, 37] width 226 height 331
drag, startPoint x: 519, startPoint y: 110, endPoint x: 453, endPoint y: 109, distance: 65.6
click at [525, 115] on p "Request file upload for ["Wallet Screenshot"] / {"account_number":"0xf435253195…" at bounding box center [439, 115] width 198 height 23
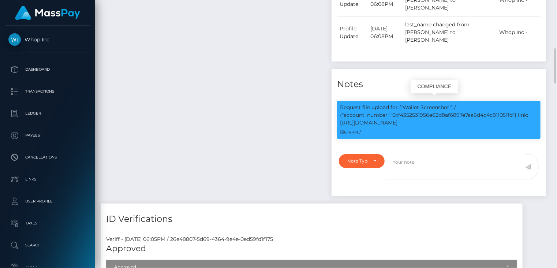
copy p "link: https://l.maspay.io/ojQvh"
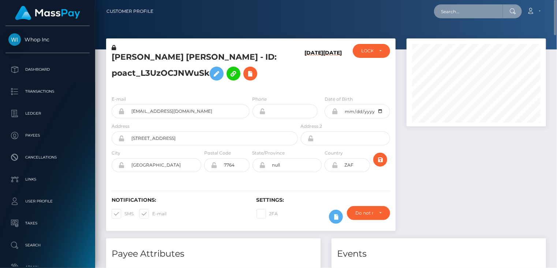
paste input "MSP3ebd39d498977fb"
type input "MSP3ebd39d498977fb"
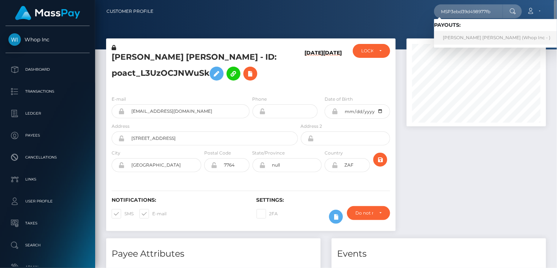
click at [469, 39] on link "JOHANA MARIA ECHAVARRIA LONDONO (Whop Inc - )" at bounding box center [496, 38] width 125 height 14
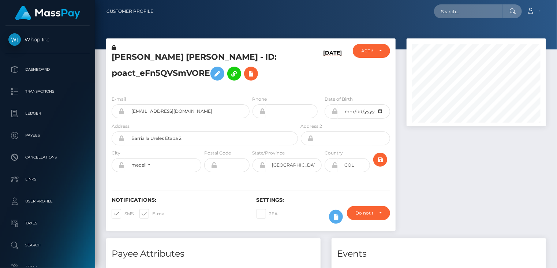
scroll to position [366, 0]
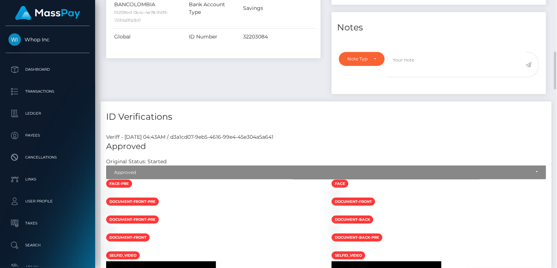
click at [334, 134] on div "Veriff - [DATE] 04:43AM / d3a1cd07-9eb5-4616-99e4-45e304a5a641" at bounding box center [326, 137] width 451 height 8
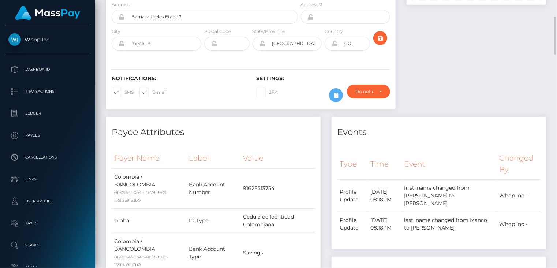
scroll to position [0, 0]
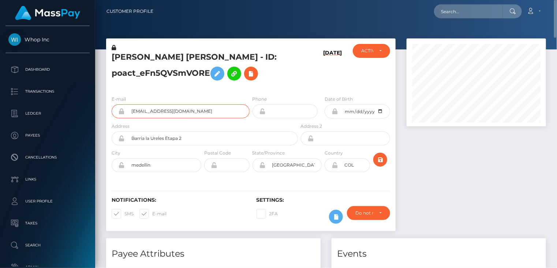
click at [161, 112] on input "[EMAIL_ADDRESS][DOMAIN_NAME]" at bounding box center [187, 111] width 125 height 14
click at [130, 57] on h5 "JOHANA MARIA ECHAVARRIA LONDONO - ID: poact_eFn5QVSmVORE" at bounding box center [203, 68] width 182 height 33
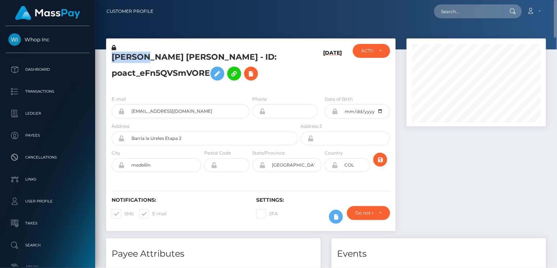
copy h5 "JOHANA"
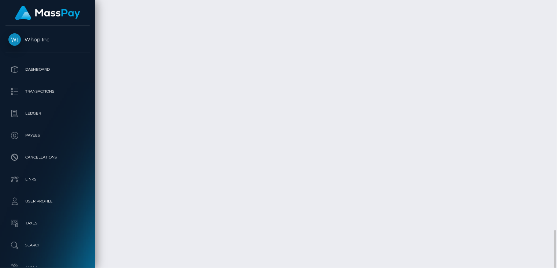
scroll to position [88, 139]
copy td "MSPacd7ffbb0ae17e4"
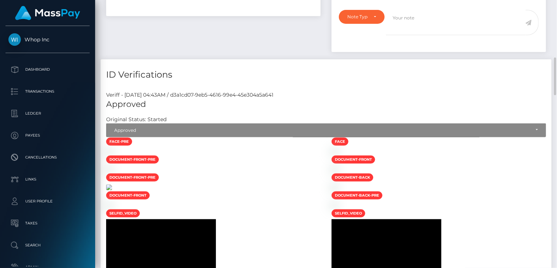
scroll to position [0, 0]
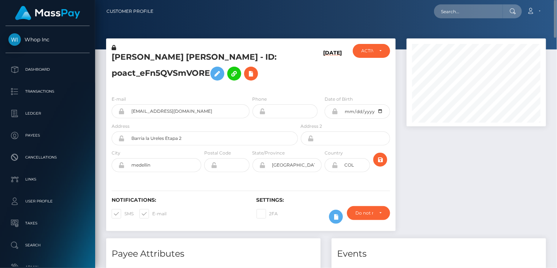
click at [140, 56] on h5 "JOHANA MARIA ECHAVARRIA LONDONO - ID: poact_eFn5QVSmVORE" at bounding box center [203, 68] width 182 height 33
copy h5 "JOHANA"
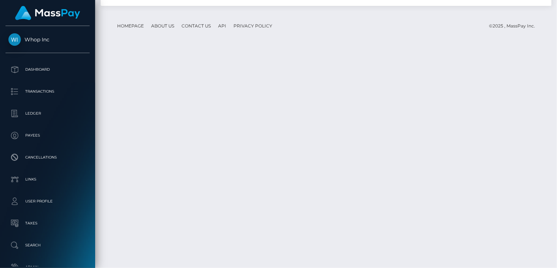
scroll to position [1466, 0]
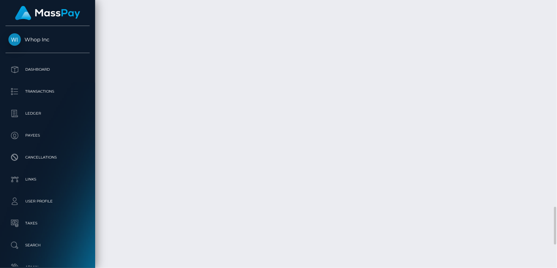
drag, startPoint x: 252, startPoint y: 229, endPoint x: 371, endPoint y: 230, distance: 119.0
copy td "MSP3ebd39d498977fb / pout_9yVzQeN88yZJa"
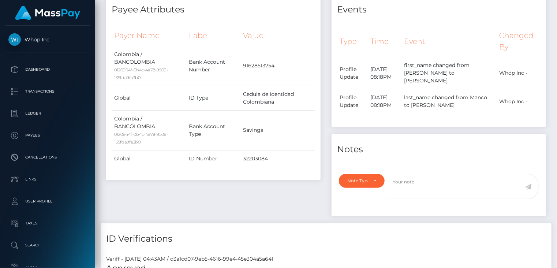
scroll to position [0, 0]
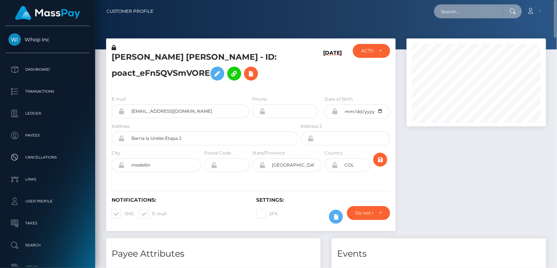
paste input "MSPe753761e78f2d12"
type input "MSPe753761e78f2d12"
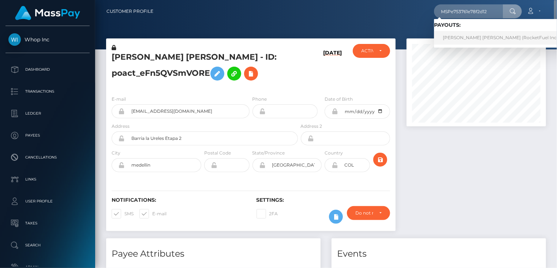
click at [472, 44] on link "lilian greice santiago lopes (RocketFuel Inc - )" at bounding box center [502, 38] width 137 height 14
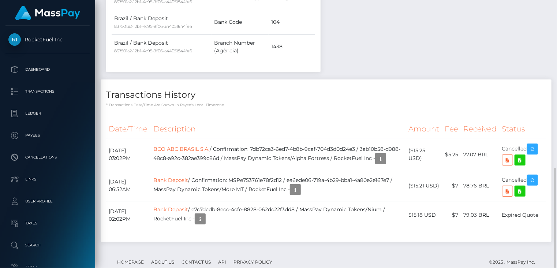
scroll to position [88, 139]
drag, startPoint x: 244, startPoint y: 162, endPoint x: 205, endPoint y: 170, distance: 39.6
click at [205, 170] on td "Bank Deposit / Confirmation: MSPe753761e78f2d12 / ea6ede06-719a-4b29-bba1-4a80e…" at bounding box center [278, 185] width 255 height 31
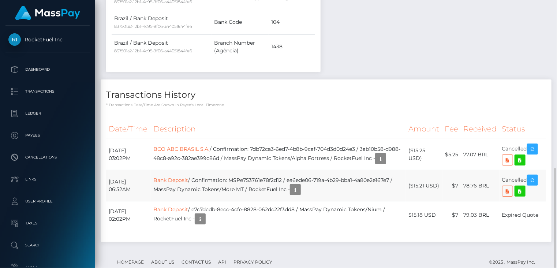
drag, startPoint x: 205, startPoint y: 170, endPoint x: 172, endPoint y: 178, distance: 34.0
click at [168, 181] on td "Bank Deposit / Confirmation: MSPe753761e78f2d12 / ea6ede06-719a-4b29-bba1-4a80e…" at bounding box center [278, 185] width 255 height 31
drag, startPoint x: 243, startPoint y: 160, endPoint x: 202, endPoint y: 167, distance: 41.2
click at [202, 170] on td "Bank Deposit / Confirmation: MSPe753761e78f2d12 / ea6ede06-719a-4b29-bba1-4a80e…" at bounding box center [278, 185] width 255 height 31
copy td "MSPe753761e78f2d12 / ea6ede06-719a-4b29-bba1-4a80e2e167e7"
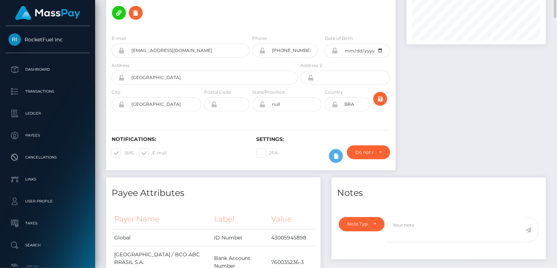
scroll to position [0, 0]
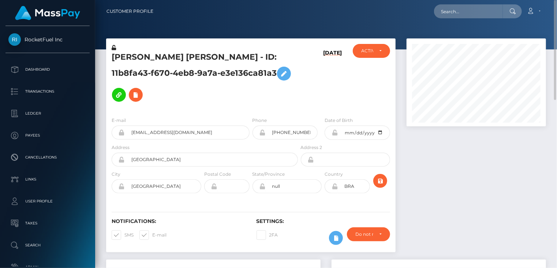
click at [184, 57] on h5 "[PERSON_NAME] [PERSON_NAME] - ID: 11b8fa43-f670-4eb8-9a7a-e3e136ca81a3" at bounding box center [203, 79] width 182 height 54
click at [184, 57] on h5 "lilian greice santiago lopes - ID: 11b8fa43-f670-4eb8-9a7a-e3e136ca81a3" at bounding box center [203, 79] width 182 height 54
copy h5 "lilian greice santiago lopes - ID: 11b8fa43-f670-4eb8-9a7a-e3e136ca81a3"
paste input "[EMAIL_ADDRESS][DOMAIN_NAME]"
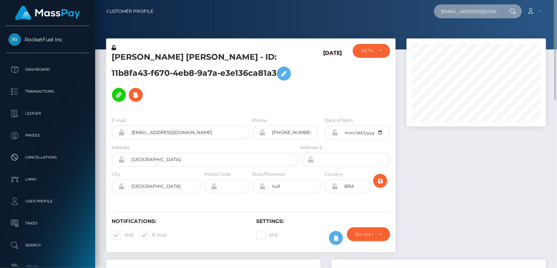
scroll to position [0, 12]
type input "[EMAIL_ADDRESS][DOMAIN_NAME]"
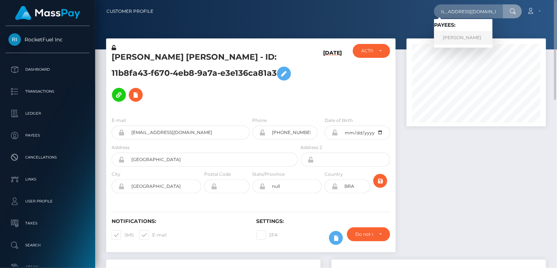
scroll to position [0, 0]
click at [457, 41] on link "AMY ELIZABETH STUBBERT" at bounding box center [463, 38] width 59 height 14
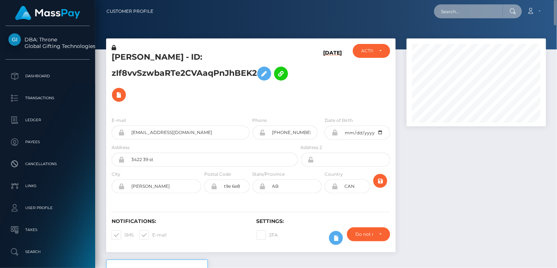
paste input "MSP968765a772373ce"
type input "MSP968765a772373ce"
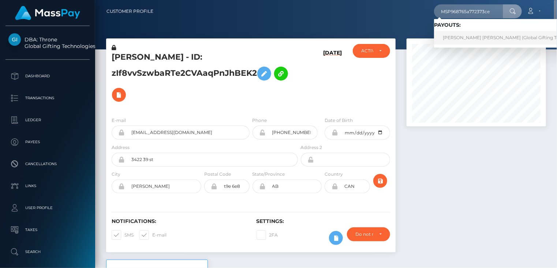
click at [460, 41] on link "[PERSON_NAME] [PERSON_NAME] (Global Gifting Technologies Inc - Throne)" at bounding box center [527, 38] width 187 height 14
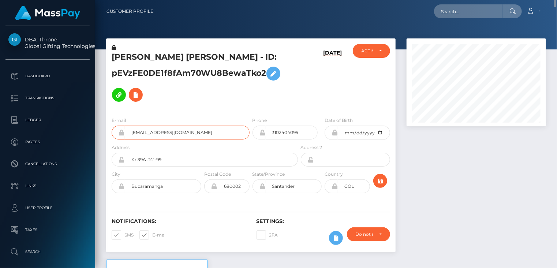
click at [157, 132] on input "josepenalozaplata@gmail.com" at bounding box center [187, 133] width 125 height 14
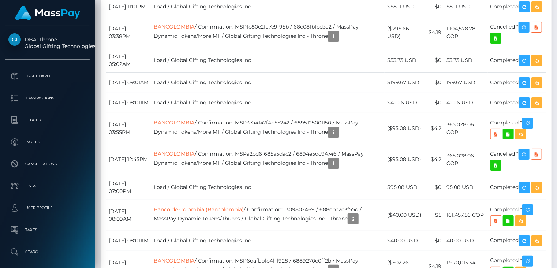
scroll to position [3908, 0]
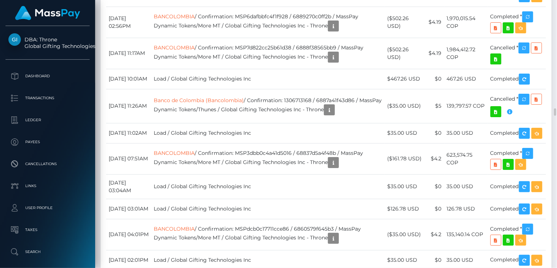
drag, startPoint x: 250, startPoint y: 181, endPoint x: 346, endPoint y: 179, distance: 96.3
copy td "MSP968765a772373ce / 68c192f3c619f"
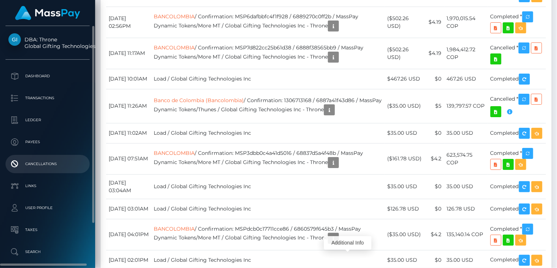
drag, startPoint x: 346, startPoint y: 192, endPoint x: 5, endPoint y: 163, distance: 342.1
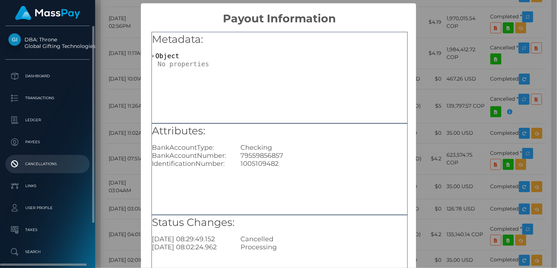
scroll to position [0, 0]
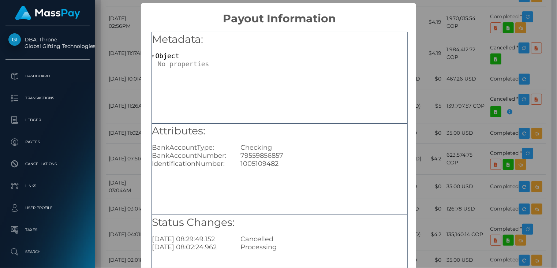
click at [457, 134] on div "× Payout Information Metadata: Object Attributes: BankAccountType: Checking Ban…" at bounding box center [278, 134] width 557 height 268
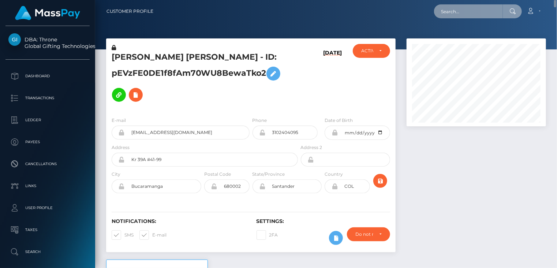
scroll to position [366086, 366035]
paste input "MSPcb4843fc61590b0"
type input "MSPcb4843fc61590b0"
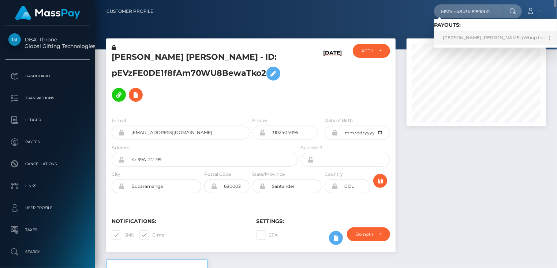
click at [463, 41] on link "JOHANA MARIA ECHAVARRIA LONDONO (Whop Inc - )" at bounding box center [496, 38] width 125 height 14
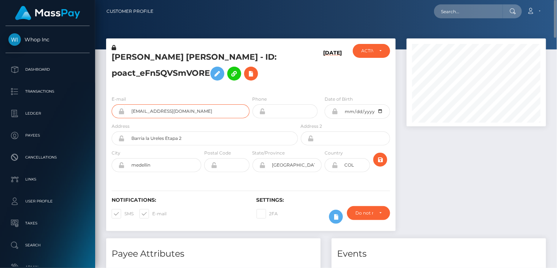
click at [155, 109] on input "juanp4blox10@gmail.com" at bounding box center [187, 111] width 125 height 14
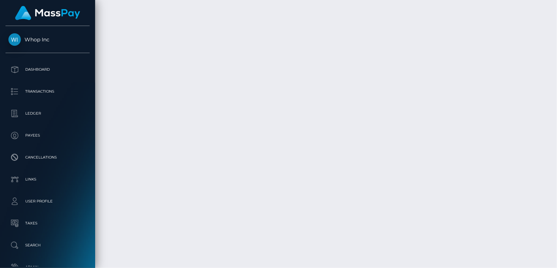
scroll to position [1629, 0]
drag, startPoint x: 253, startPoint y: 34, endPoint x: 368, endPoint y: 35, distance: 115.0
copy td "MSPcb4843fc61590b0 / pout_teEmoAs69zoi6"
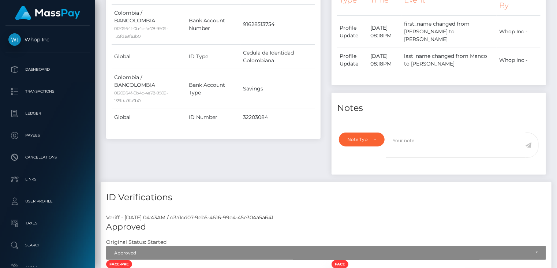
scroll to position [0, 0]
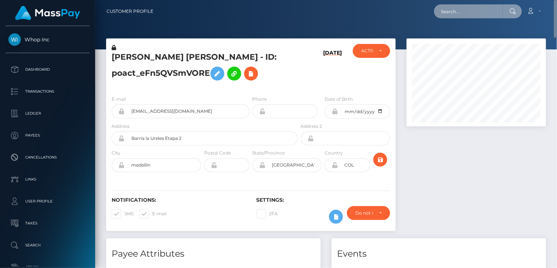
paste input "MSP845d3ef2548e9d3"
type input "MSP845d3ef2548e9d3"
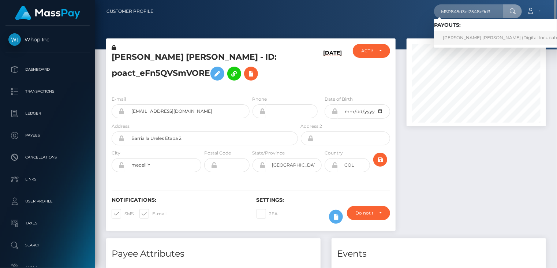
click at [450, 41] on link "Juan David Arroyave Garcia (Digital Incubator Services Limited - Affiliate Inst…" at bounding box center [541, 38] width 214 height 14
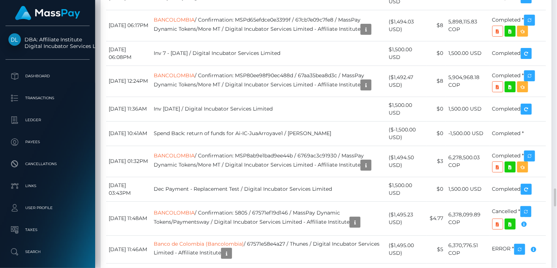
scroll to position [2932, 0]
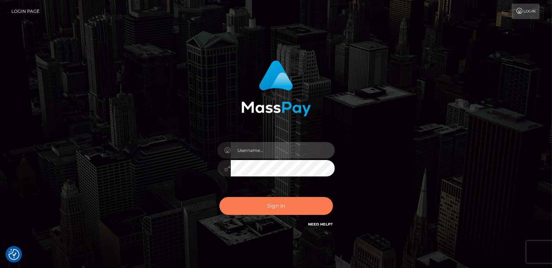
type input "catalinad"
click at [271, 209] on button "Sign in" at bounding box center [276, 206] width 114 height 18
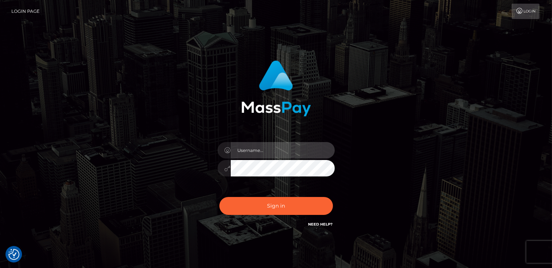
type input "catalinad"
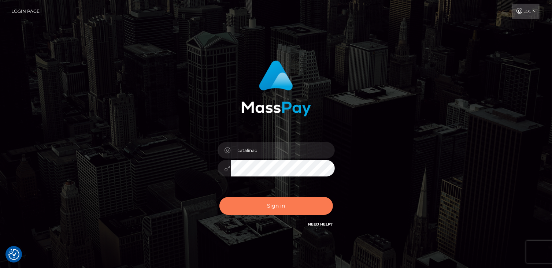
click at [271, 209] on button "Sign in" at bounding box center [276, 206] width 114 height 18
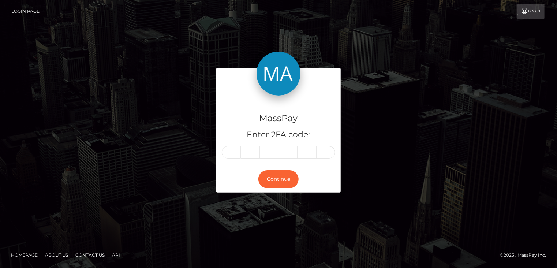
click at [230, 153] on input "text" at bounding box center [231, 152] width 19 height 12
type input "4"
type input "0"
type input "9"
type input "8"
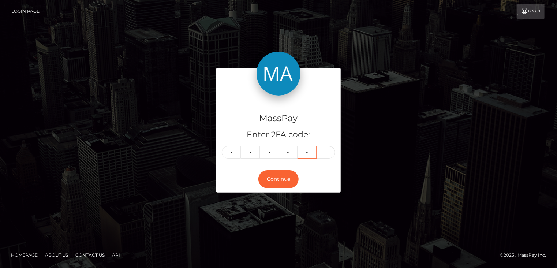
type input "7"
type input "9"
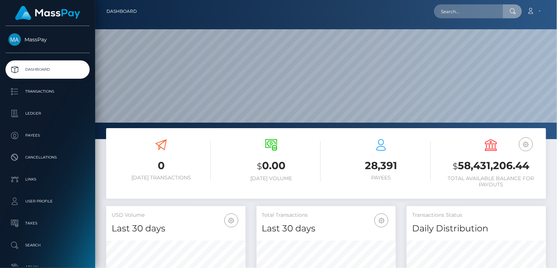
scroll to position [130, 139]
type input "pout_FoTPTBIhtxcSs"
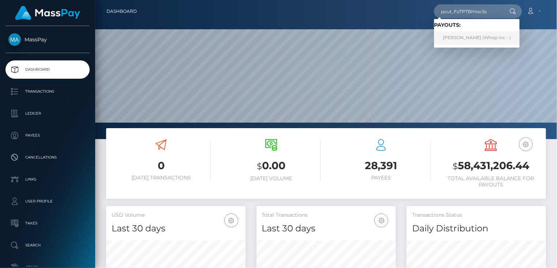
click at [465, 35] on link "Muhammad Zain (Whop Inc - )" at bounding box center [477, 38] width 86 height 14
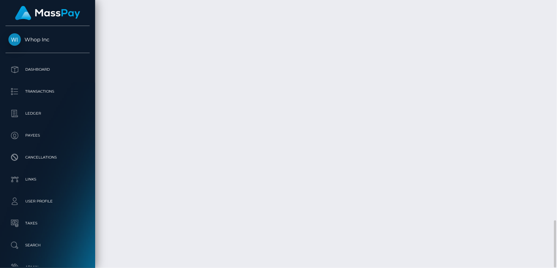
scroll to position [1130, 0]
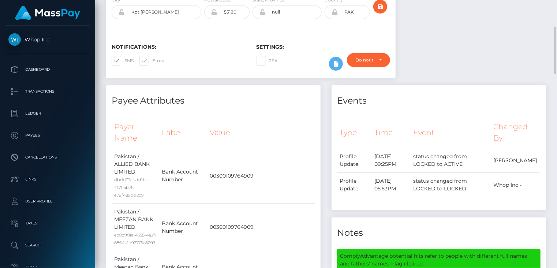
scroll to position [0, 0]
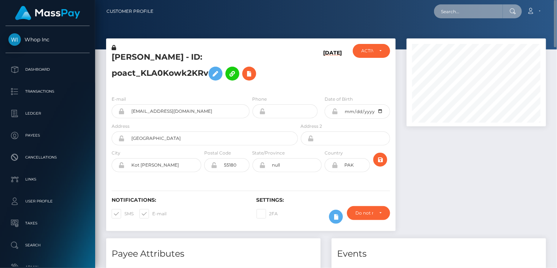
click at [480, 10] on input "text" at bounding box center [468, 11] width 69 height 14
paste input "pout_FoTPTBIhtxcSs"
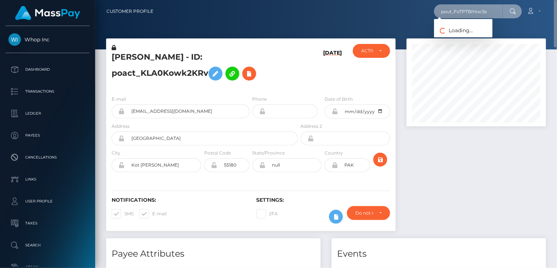
type input "pout_FoTPTBIhtxcSs"
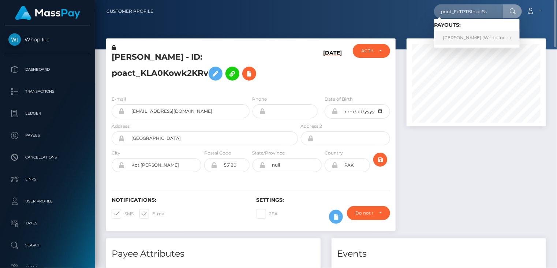
click at [460, 41] on link "[PERSON_NAME] (Whop Inc - )" at bounding box center [477, 38] width 86 height 14
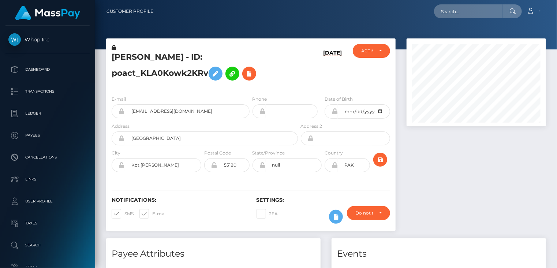
scroll to position [88, 139]
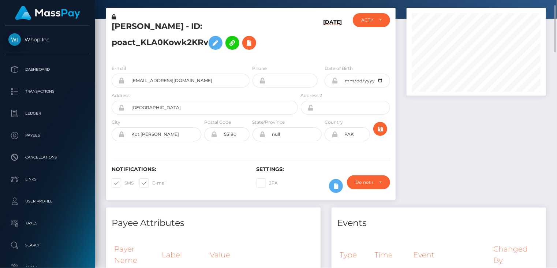
scroll to position [0, 0]
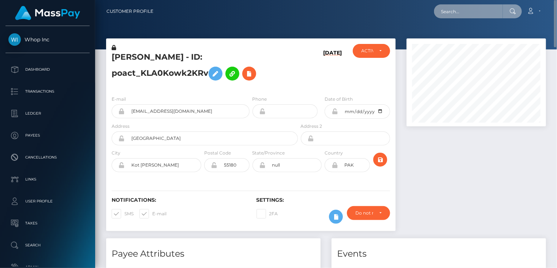
paste input "[PERSON_NAME][EMAIL_ADDRESS][DOMAIN_NAME]"
type input "[PERSON_NAME][EMAIL_ADDRESS][DOMAIN_NAME]"
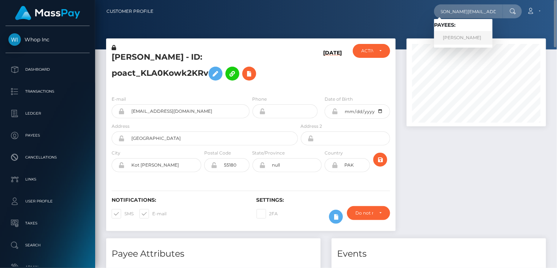
scroll to position [0, 0]
click at [459, 38] on link "[PERSON_NAME]" at bounding box center [463, 38] width 59 height 14
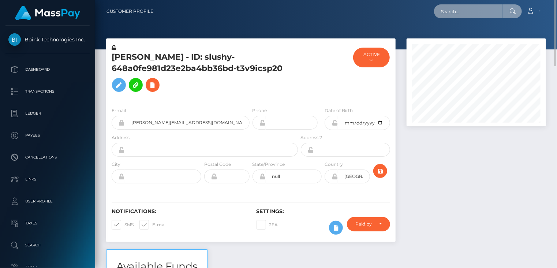
paste input "MSPa005e75743f8d1c"
type input "MSPa005e75743f8d1c"
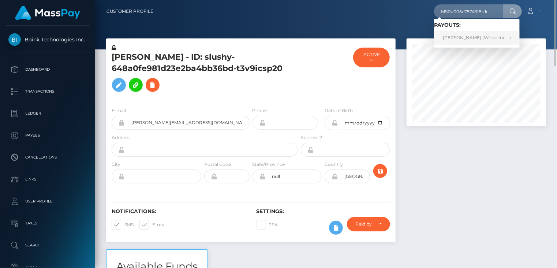
click at [457, 40] on link "[PERSON_NAME] (Whop Inc - )" at bounding box center [477, 38] width 86 height 14
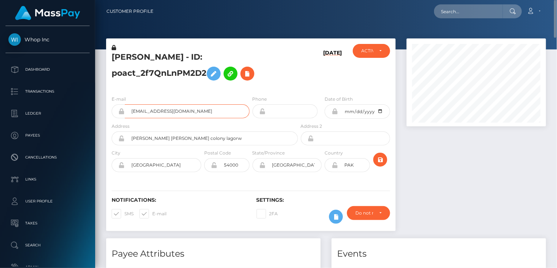
click at [155, 118] on input "motuoye9@gmail.com" at bounding box center [187, 111] width 125 height 14
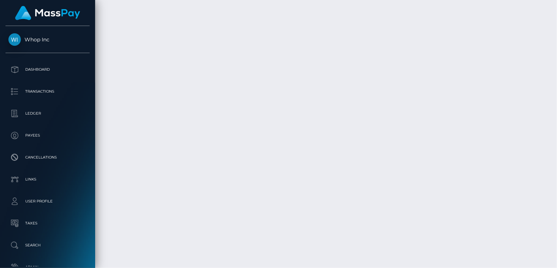
scroll to position [1635, 0]
drag, startPoint x: 269, startPoint y: 188, endPoint x: 386, endPoint y: 190, distance: 116.8
copy td "MSPa005e75743f8d1c / pout_kuwcvEwDjxvwe"
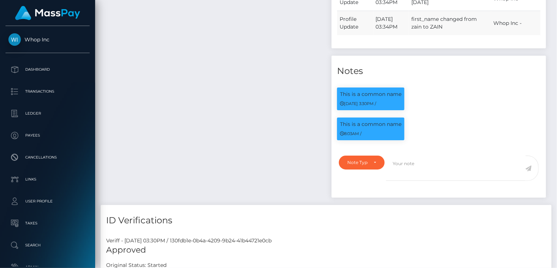
scroll to position [0, 0]
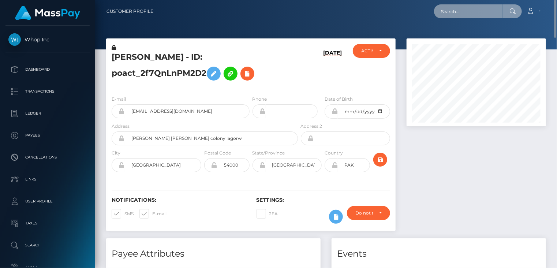
paste input "MSPde5e001cbd21294"
type input "MSPde5e001cbd21294"
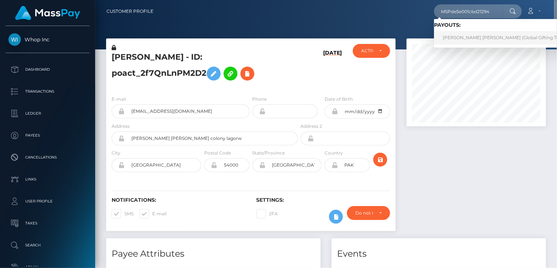
click at [467, 40] on link "JOSE GABRIEL VILLACORTA BARTRA (Global Gifting Technologies Inc - Throne)" at bounding box center [527, 38] width 187 height 14
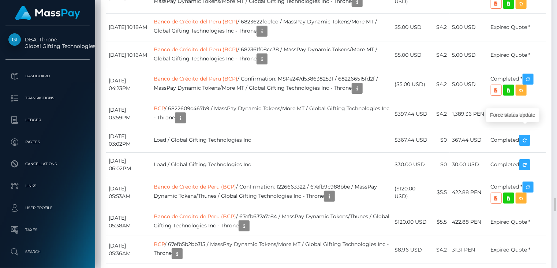
scroll to position [88, 139]
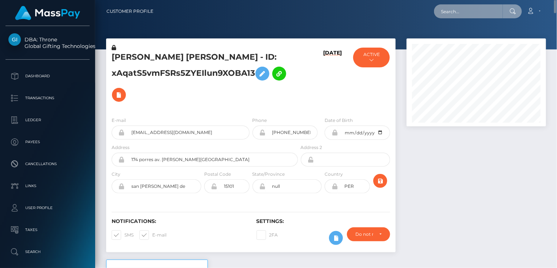
paste input "poact_Zq9fI51cbpwG"
type input "poact_Zq9fI51cbpwG"
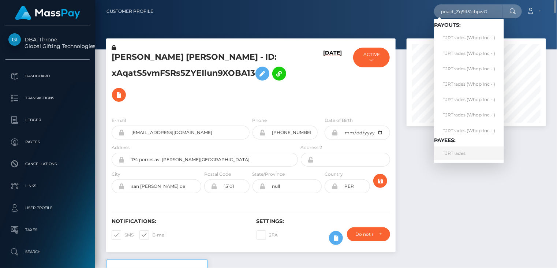
click at [462, 154] on link "TJRTrades" at bounding box center [469, 153] width 70 height 14
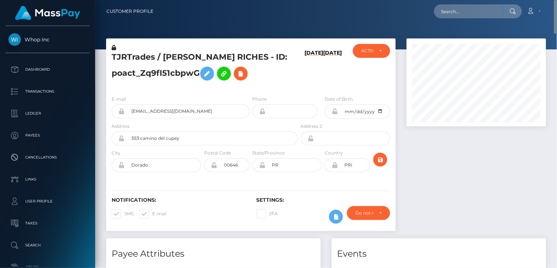
click at [162, 58] on h5 "TJRTrades / [PERSON_NAME] RICHES - ID: poact_Zq9fI51cbpwG" at bounding box center [203, 68] width 182 height 33
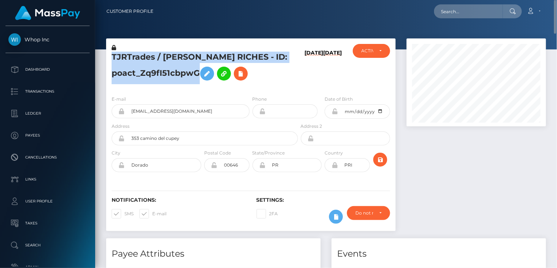
click at [162, 58] on h5 "TJRTrades / [PERSON_NAME] RICHES - ID: poact_Zq9fI51cbpwG" at bounding box center [203, 68] width 182 height 33
copy h5 "TJRTrades / [PERSON_NAME] RICHES - ID: poact_Zq9fI51cbpwG"
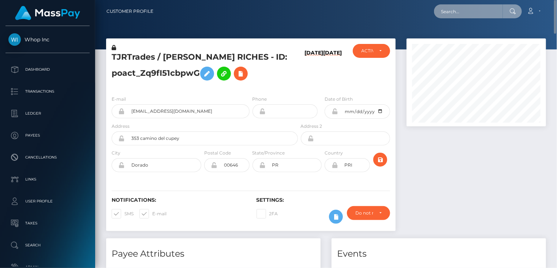
paste input "MSPf8824a93e656a56"
type input "MSPf8824a93e656a56"
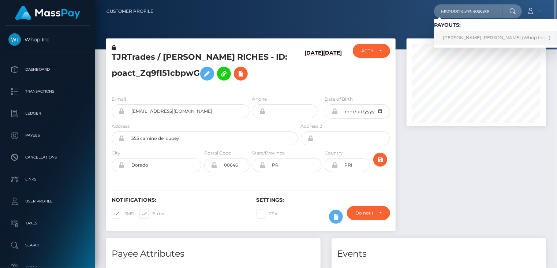
click at [463, 40] on link "[PERSON_NAME] [PERSON_NAME] (Whop Inc - )" at bounding box center [496, 38] width 125 height 14
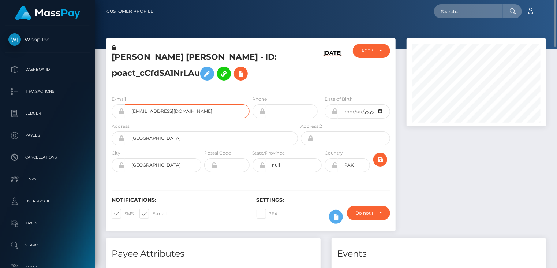
click at [157, 110] on input "pagani0014@gmail.com" at bounding box center [187, 111] width 125 height 14
drag, startPoint x: 157, startPoint y: 110, endPoint x: 145, endPoint y: 112, distance: 12.2
click at [145, 112] on input "pagani0014@gmail.com" at bounding box center [187, 111] width 125 height 14
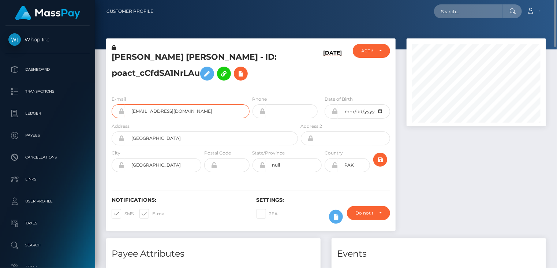
click at [145, 112] on input "pagani0014@gmail.com" at bounding box center [187, 111] width 125 height 14
click at [127, 57] on h5 "SALIK AHMED Ahmed - ID: poact_cCfdSA1NrLAu" at bounding box center [203, 68] width 182 height 33
copy h5 "SALIK"
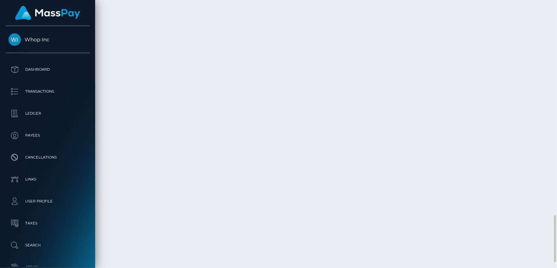
scroll to position [1253, 0]
drag, startPoint x: 291, startPoint y: 190, endPoint x: 230, endPoint y: 197, distance: 62.3
copy td "MSPf8824a93e656a56 / pout_aGv3a5JRgNR8W"
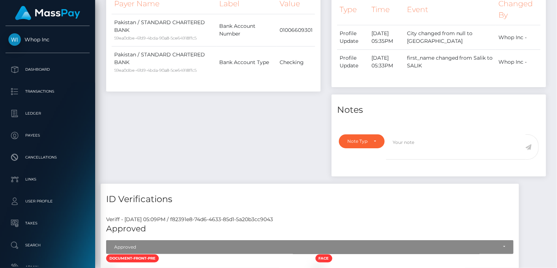
scroll to position [0, 0]
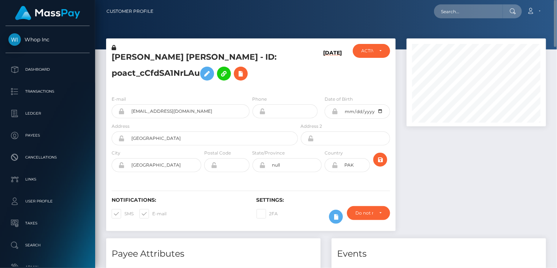
click at [160, 60] on h5 "SALIK AHMED Ahmed - ID: poact_cCfdSA1NrLAu" at bounding box center [203, 68] width 182 height 33
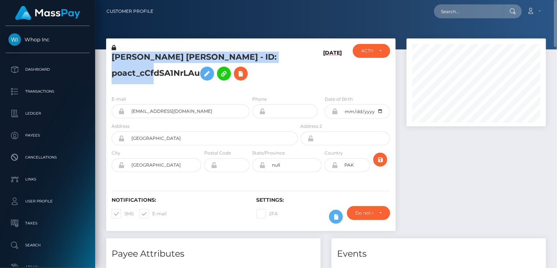
click at [160, 60] on h5 "SALIK AHMED Ahmed - ID: poact_cCfdSA1NrLAu" at bounding box center [203, 68] width 182 height 33
copy h5 "SALIK AHMED Ahmed - ID: poact_cCfdSA1NrLAu"
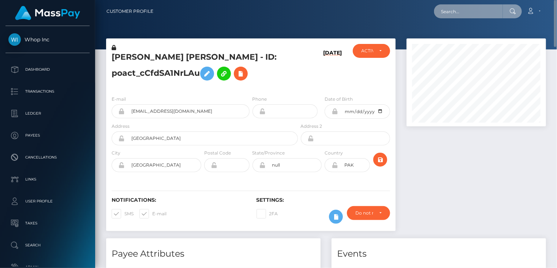
paste input "MSP56969412a3a6f3c"
type input "MSP56969412a3a6f3c"
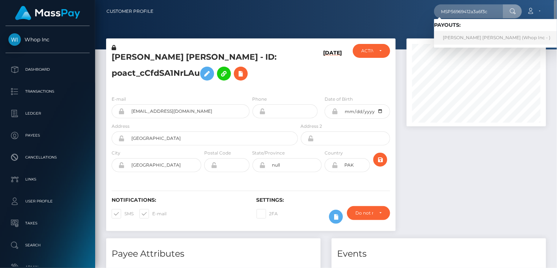
click at [481, 40] on link "CARMEN ANAISA JUAREZ GUERRERO (Whop Inc - )" at bounding box center [496, 38] width 125 height 14
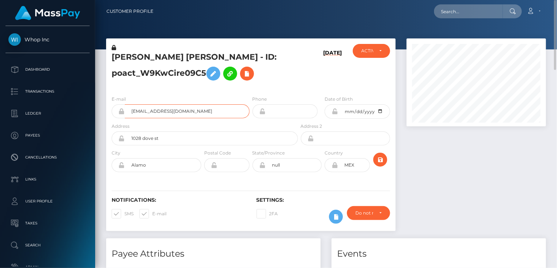
click at [175, 111] on input "[EMAIL_ADDRESS][DOMAIN_NAME]" at bounding box center [187, 111] width 125 height 14
click at [136, 58] on h5 "[PERSON_NAME] [PERSON_NAME] - ID: poact_W9KwCire09C5" at bounding box center [203, 68] width 182 height 33
click at [137, 64] on h5 "[PERSON_NAME] [PERSON_NAME] - ID: poact_W9KwCire09C5" at bounding box center [203, 68] width 182 height 33
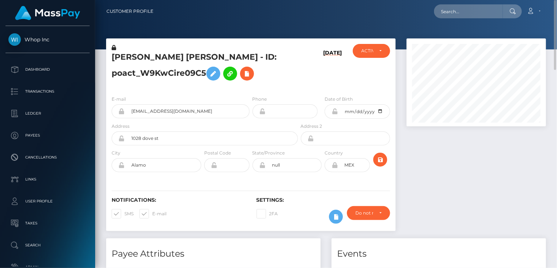
drag, startPoint x: 138, startPoint y: 66, endPoint x: 126, endPoint y: 51, distance: 18.8
click at [125, 46] on div "[PERSON_NAME] [PERSON_NAME] - ID: poact_W9KwCire09C5" at bounding box center [202, 67] width 193 height 46
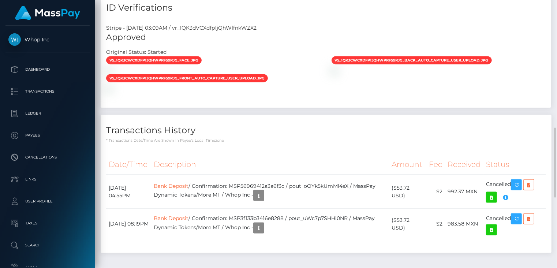
scroll to position [755, 0]
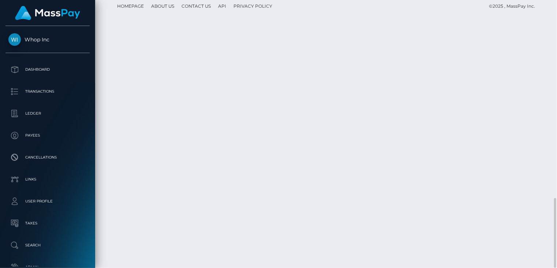
drag, startPoint x: 248, startPoint y: 158, endPoint x: 365, endPoint y: 152, distance: 117.7
drag, startPoint x: 363, startPoint y: 154, endPoint x: 366, endPoint y: 157, distance: 3.9
copy td "MSP56969412a3a6f3c / pout_oOYk5kUmMl4sX"
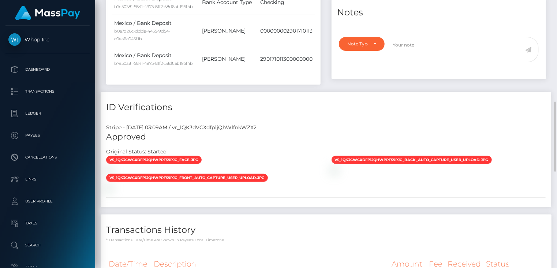
scroll to position [0, 0]
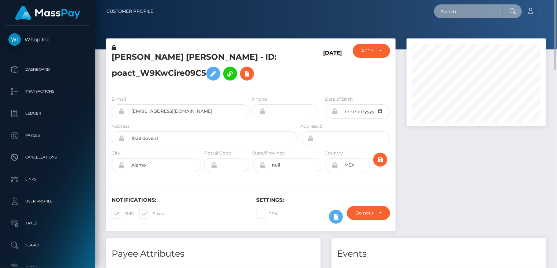
paste input "[PERSON_NAME][EMAIL_ADDRESS][DOMAIN_NAME]"
type input "[PERSON_NAME][EMAIL_ADDRESS][DOMAIN_NAME]"
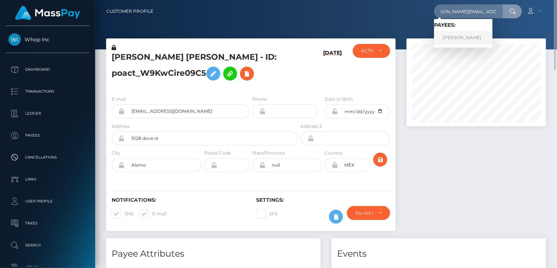
scroll to position [0, 0]
drag, startPoint x: 452, startPoint y: 35, endPoint x: 448, endPoint y: 34, distance: 4.6
click at [452, 35] on link "[PERSON_NAME]" at bounding box center [463, 38] width 59 height 14
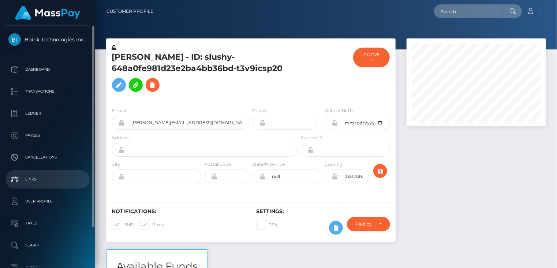
scroll to position [88, 139]
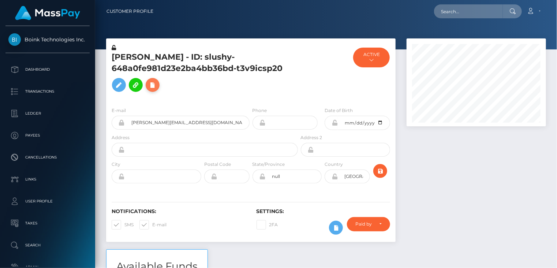
click at [150, 84] on icon at bounding box center [152, 85] width 9 height 9
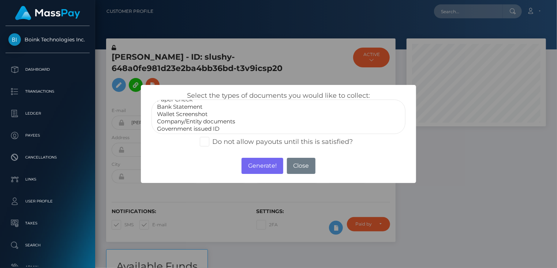
scroll to position [15, 0]
select select "Government issued ID"
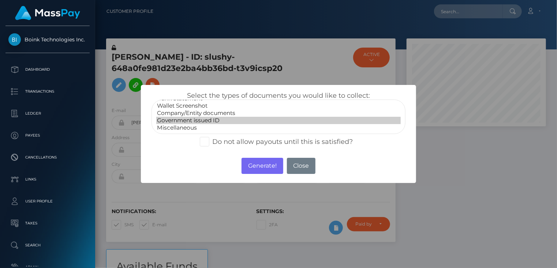
click at [202, 123] on option "Government issued ID" at bounding box center [278, 120] width 245 height 7
drag, startPoint x: 267, startPoint y: 169, endPoint x: 444, endPoint y: 45, distance: 216.5
click at [267, 170] on button "Generate!" at bounding box center [262, 166] width 41 height 16
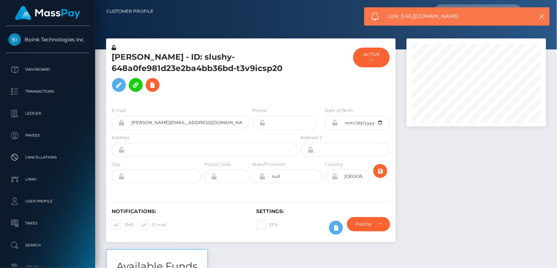
click at [431, 17] on span "Link: [URL][DOMAIN_NAME]" at bounding box center [457, 16] width 138 height 8
copy span "Link: [URL][DOMAIN_NAME]"
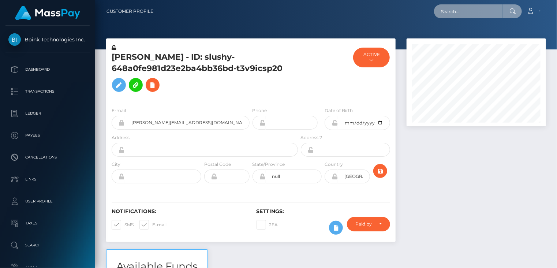
paste input "yhIbbeWHEZ4qM1z"
drag, startPoint x: 497, startPoint y: 6, endPoint x: 413, endPoint y: 18, distance: 84.3
click at [413, 18] on div "yhIbbeWHEZ4qM1z Loading... Loading... Account Edit Profile Logout" at bounding box center [352, 11] width 387 height 15
paste input "314956731698388992"
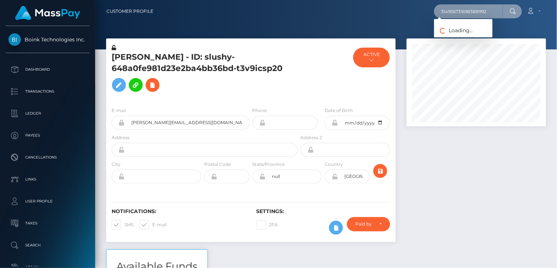
type input "314956731698388992"
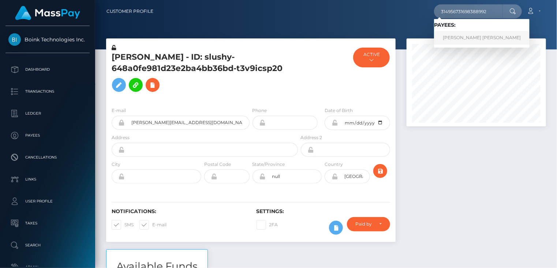
click at [461, 37] on link "[PERSON_NAME] [PERSON_NAME]" at bounding box center [482, 38] width 96 height 14
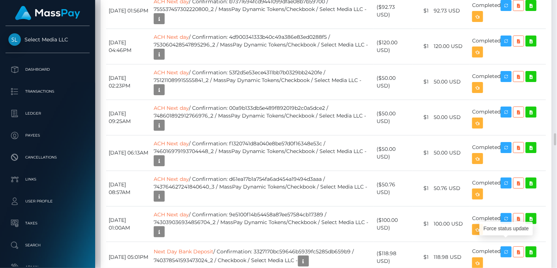
scroll to position [88, 139]
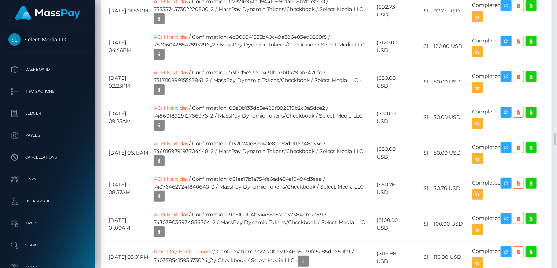
drag, startPoint x: 185, startPoint y: 167, endPoint x: 415, endPoint y: 190, distance: 231.0
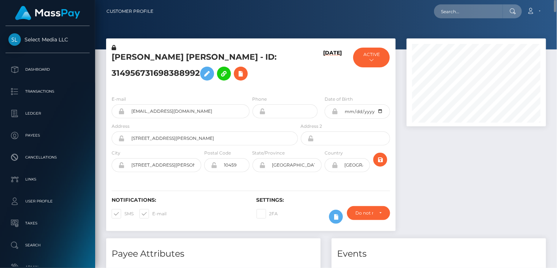
scroll to position [0, 0]
click at [147, 56] on h5 "PATRICE BRITNEY MORRIS - ID: 314956731698388992" at bounding box center [203, 68] width 182 height 33
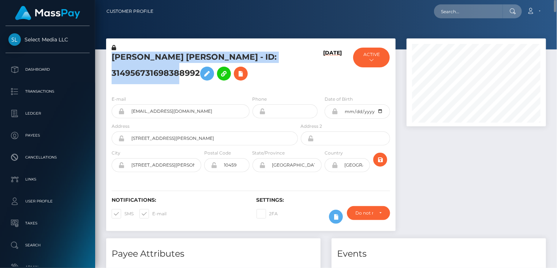
click at [147, 56] on h5 "PATRICE BRITNEY MORRIS - ID: 314956731698388992" at bounding box center [203, 68] width 182 height 33
copy h5 "PATRICE BRITNEY MORRIS - ID: 314956731698388992"
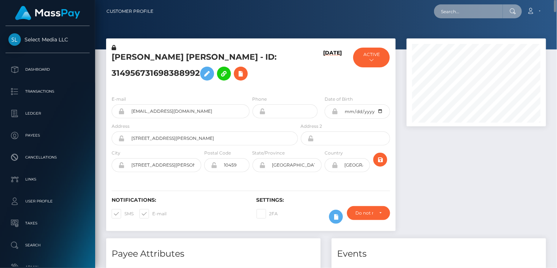
paste input "poact_ApdJ8mRIVaS1"
type input "poact_ApdJ8mRIVaS1"
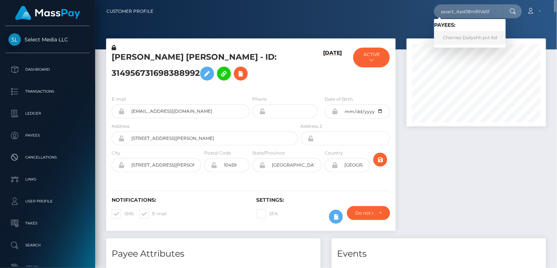
click link "Cherriso Dailyshh pvt ltd"
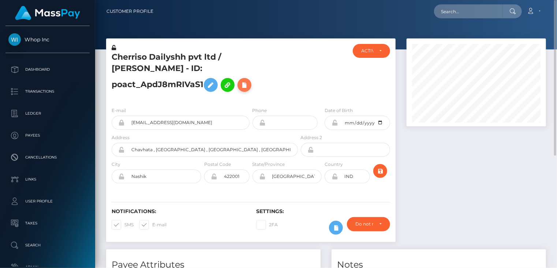
click at [249, 81] on icon at bounding box center [244, 85] width 9 height 9
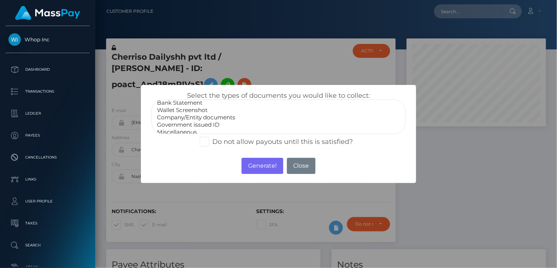
scroll to position [15, 0]
drag, startPoint x: 199, startPoint y: 122, endPoint x: 205, endPoint y: 123, distance: 6.5
select select "Government issued ID"
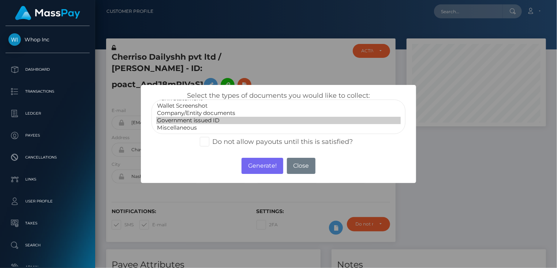
click at [200, 122] on option "Government issued ID" at bounding box center [278, 120] width 245 height 7
click at [260, 170] on button "Generate!" at bounding box center [262, 166] width 41 height 16
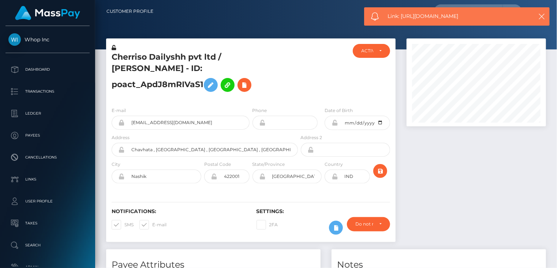
click at [424, 18] on span "Link: https://l.maspay.io/ujQBD" at bounding box center [457, 16] width 138 height 8
copy span "Link: https://l.maspay.io/ujQBD"
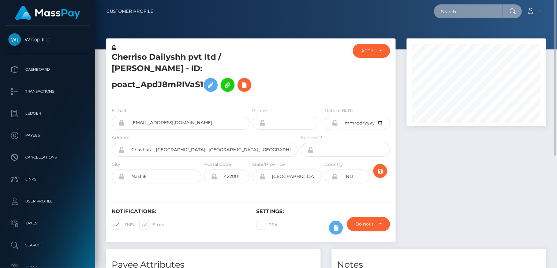
paste input "MSP6f6ad1b6bc95094"
type input "MSP6f6ad1b6bc95094"
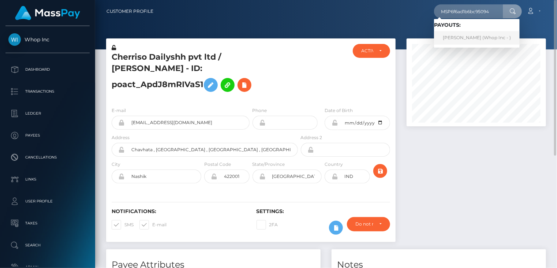
click at [461, 40] on link "Muhammad Younas (Whop Inc - )" at bounding box center [477, 38] width 86 height 14
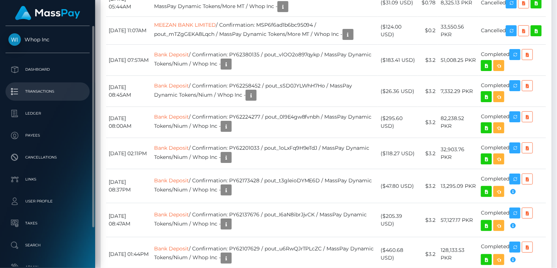
scroll to position [88, 139]
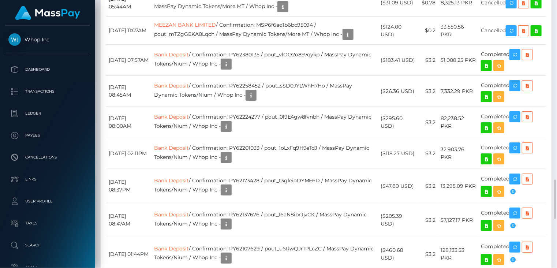
click at [309, 48] on div "Date/Time Description Amount Fee Received Status USDT - Tron(TRC20) Bank Deposit" at bounding box center [326, 60] width 451 height 504
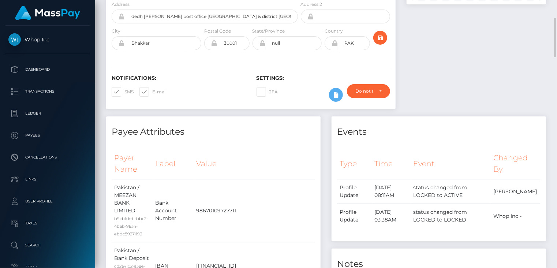
scroll to position [0, 0]
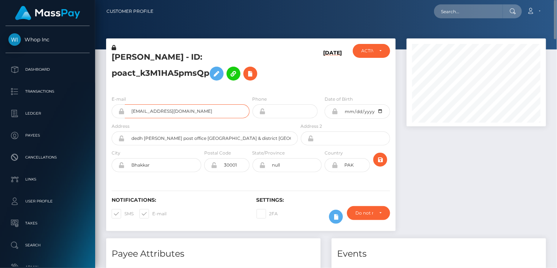
click at [163, 109] on input "[EMAIL_ADDRESS][DOMAIN_NAME]" at bounding box center [187, 111] width 125 height 14
click at [461, 205] on div at bounding box center [476, 138] width 150 height 200
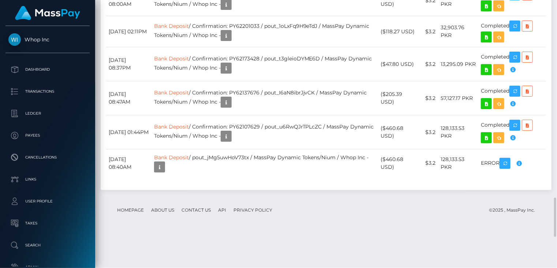
scroll to position [88, 139]
drag, startPoint x: 273, startPoint y: 146, endPoint x: 229, endPoint y: 156, distance: 44.8
copy td "MSP6f6ad1b6bc95094 / pout_mTZgGEKA8Lqch"
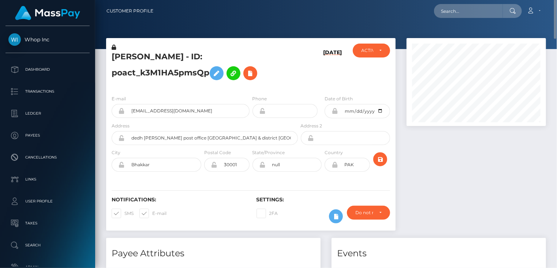
scroll to position [0, 0]
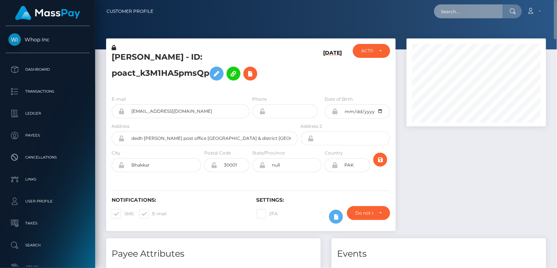
click at [444, 12] on input "text" at bounding box center [468, 11] width 69 height 14
paste input "poact_45KSSJYmChQW"
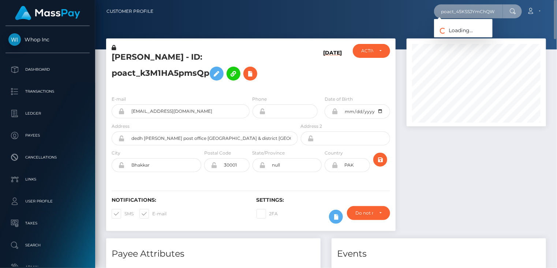
type input "poact_45KSSJYmChQW"
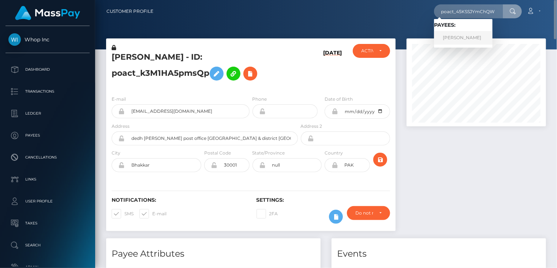
click at [464, 38] on link "shahid bashir" at bounding box center [463, 38] width 59 height 14
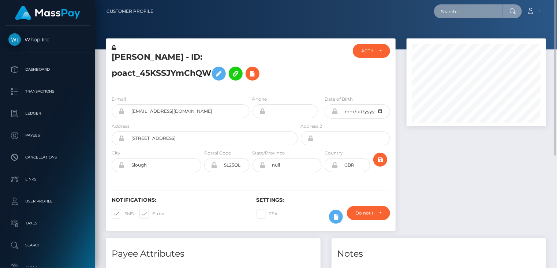
click at [459, 14] on input "text" at bounding box center [468, 11] width 69 height 14
paste input "pout_Wtn2rR969RWm8"
type input "pout_Wtn2rR969RWm8"
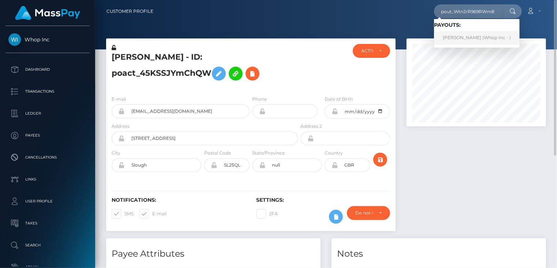
click at [456, 38] on link "[PERSON_NAME] (Whop Inc - )" at bounding box center [477, 38] width 86 height 14
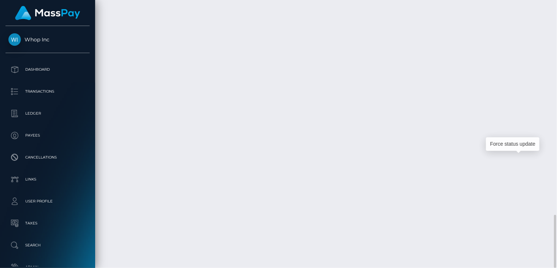
scroll to position [88, 139]
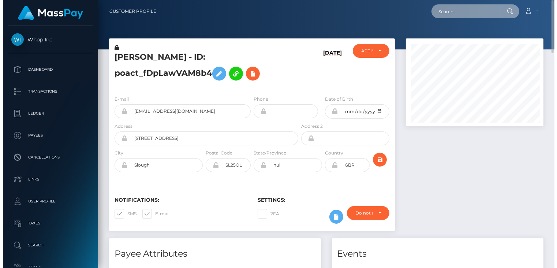
scroll to position [366086, 366035]
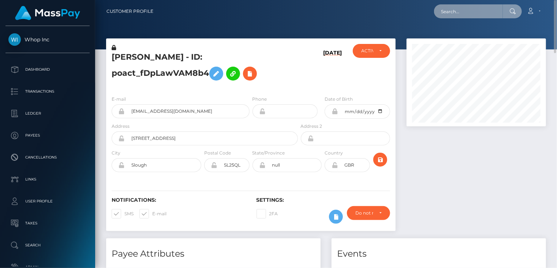
paste input "poact_x0mm88qFhbqS"
type input "poact_x0mm88qFhbqS"
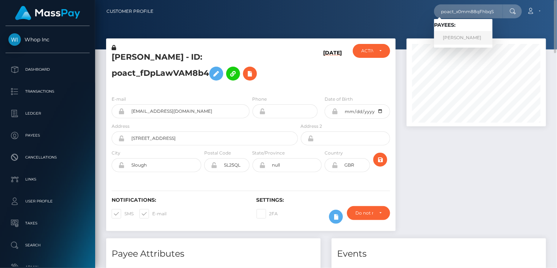
click at [456, 38] on link "fahad bashir" at bounding box center [463, 38] width 59 height 14
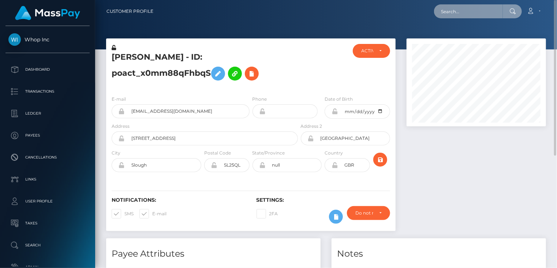
paste input "pout_Wtn2rR969RWm8"
type input "pout_Wtn2rR969RWm8"
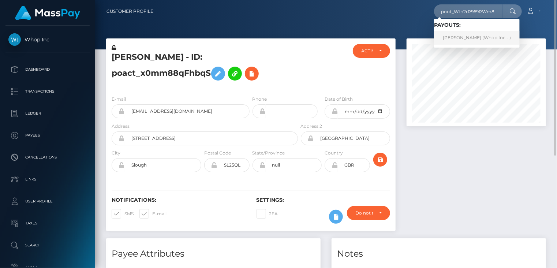
click at [461, 38] on link "KANWAL BASHIR (Whop Inc - )" at bounding box center [477, 38] width 86 height 14
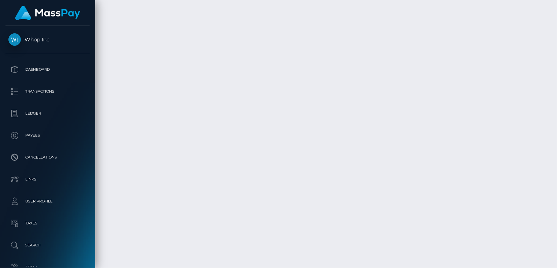
scroll to position [1079, 0]
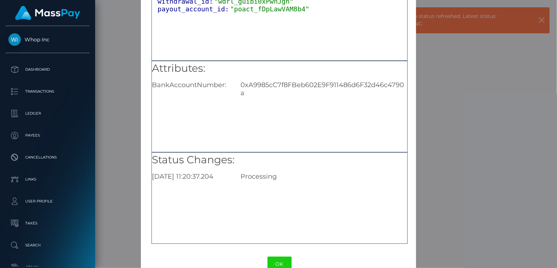
scroll to position [80, 0]
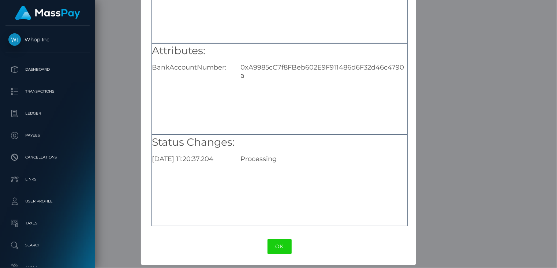
click at [449, 94] on div "× Payout Information Metadata: Object withdrawal_id: "wdrl_guibi0xPwnJgh" payou…" at bounding box center [278, 134] width 557 height 268
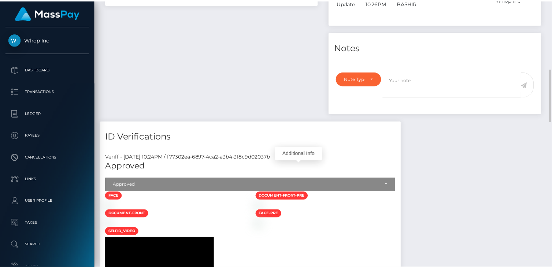
scroll to position [0, 0]
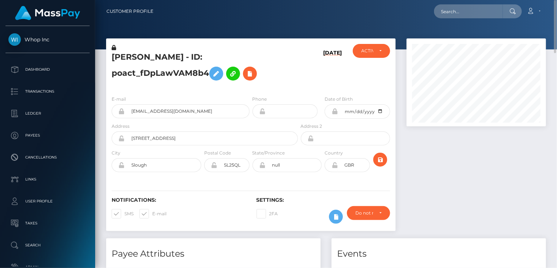
click at [150, 55] on h5 "KANWAL BASHIR - ID: poact_fDpLawVAM8b4" at bounding box center [203, 68] width 182 height 33
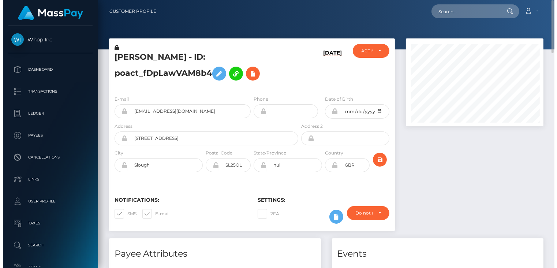
scroll to position [88, 139]
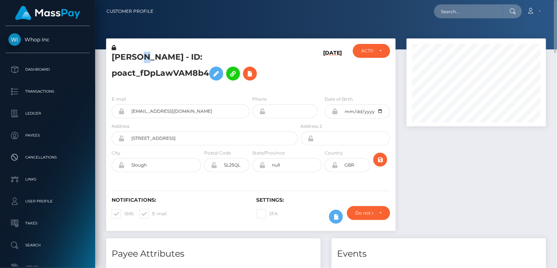
click at [150, 55] on h5 "KANWAL BASHIR - ID: poact_fDpLawVAM8b4" at bounding box center [203, 68] width 182 height 33
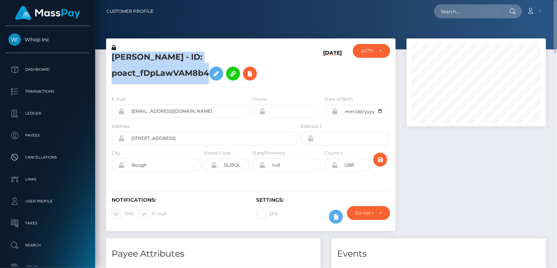
click at [150, 55] on h5 "KANWAL BASHIR - ID: poact_fDpLawVAM8b4" at bounding box center [203, 68] width 182 height 33
copy h5 "KANWAL BASHIR - ID: poact_fDpLawVAM8b4"
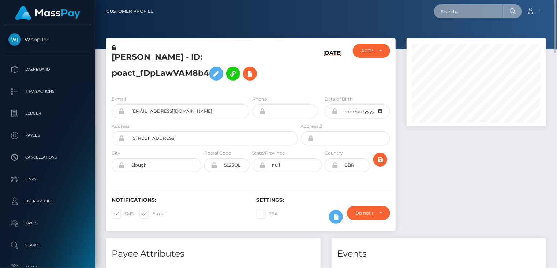
paste input "poact_45KSSJYmChQW"
type input "poact_45KSSJYmChQW"
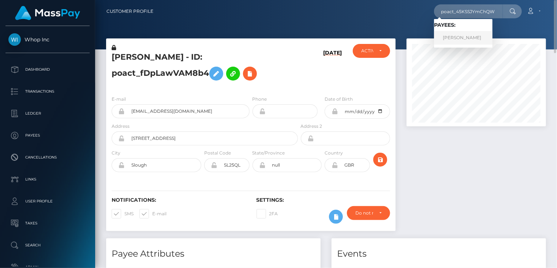
click at [471, 36] on link "shahid bashir" at bounding box center [463, 38] width 59 height 14
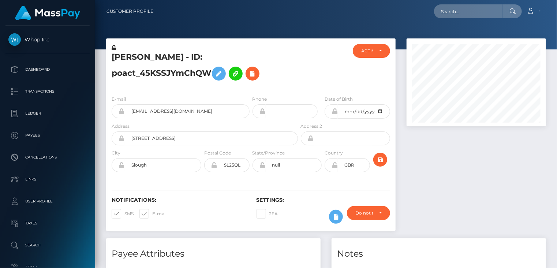
scroll to position [88, 139]
paste input "poact_x0mm88qFhbqS"
type input "poact_x0mm88qFhbqS"
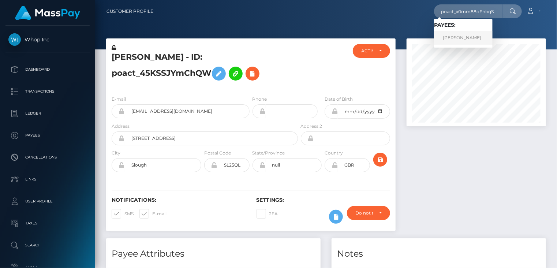
click at [462, 36] on link "[PERSON_NAME]" at bounding box center [463, 38] width 59 height 14
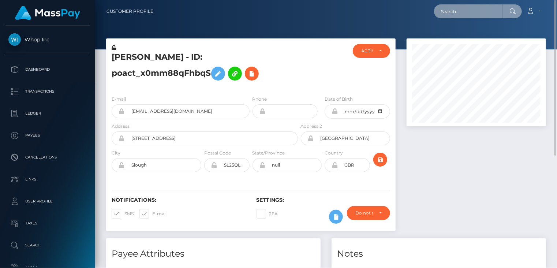
paste input "pout_Wtn2rR969RWm8"
type input "pout_Wtn2rR969RWm8"
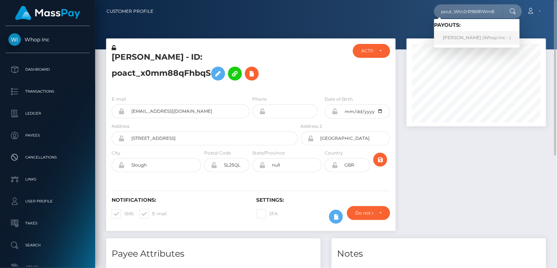
click at [468, 37] on link "KANWAL BASHIR (Whop Inc - )" at bounding box center [477, 38] width 86 height 14
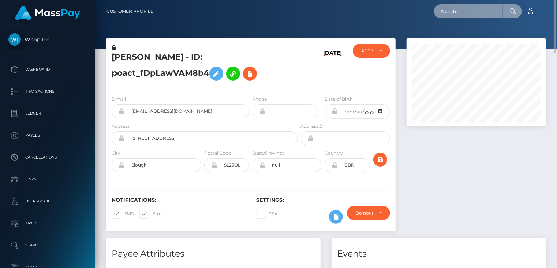
paste input "pout_jvdTrvOJFbk2V"
type input "pout_jvdTrvOJFbk2V"
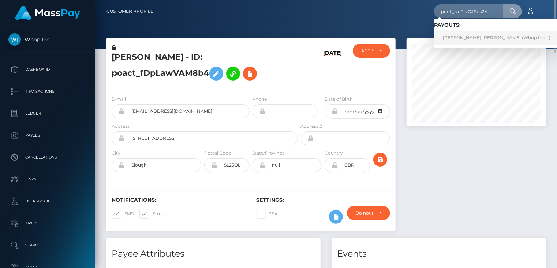
click at [461, 38] on link "DANIEL ALEXIO PIMENTEL (Whop Inc - )" at bounding box center [496, 38] width 125 height 14
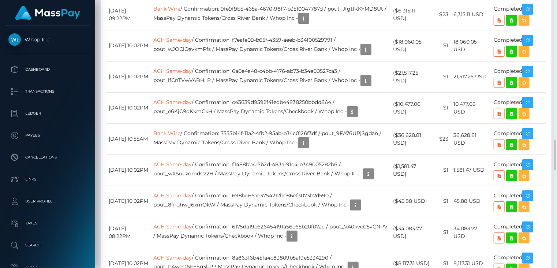
scroll to position [88, 139]
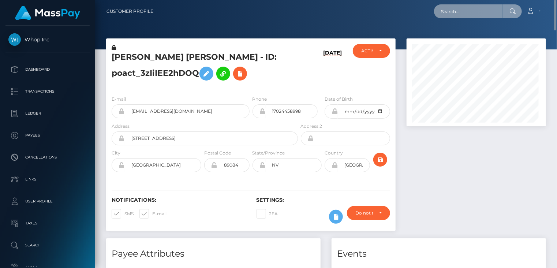
scroll to position [366086, 366035]
paste input "MSP74B7878D578E91D"
type input "MSP74B7878D578E91D"
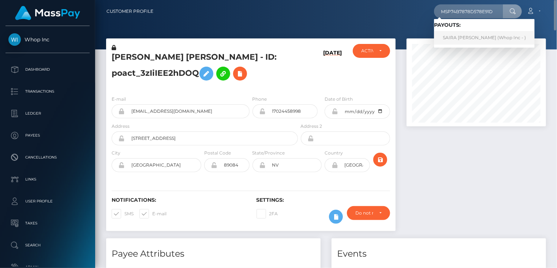
click at [468, 41] on link "SAIRA [PERSON_NAME] (Whop Inc - )" at bounding box center [484, 38] width 101 height 14
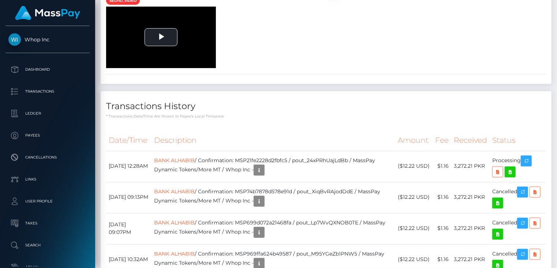
scroll to position [974, 0]
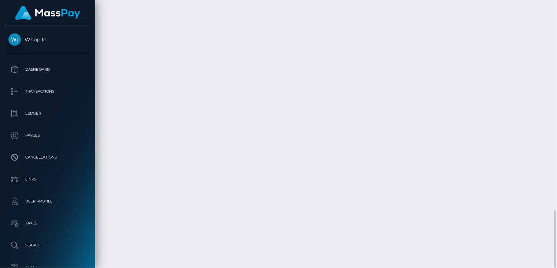
copy td "MSP21fe2228d2fbfc5"
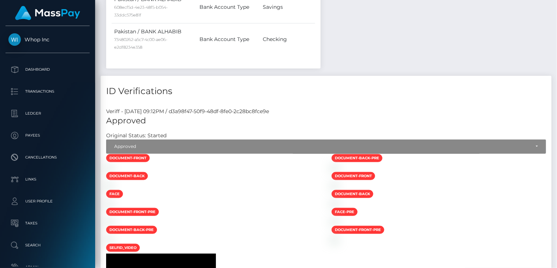
scroll to position [0, 0]
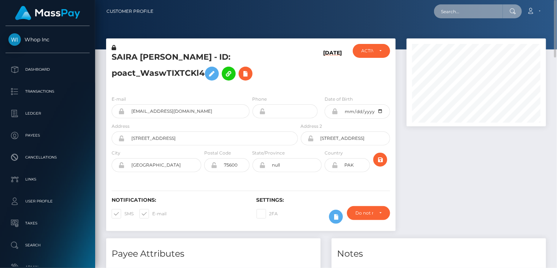
paste input "MSPbfd0b9239181739"
type input "MSPbfd0b9239181739"
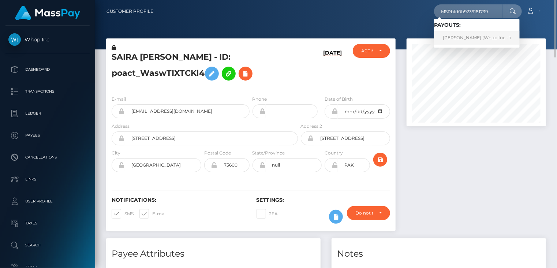
click at [477, 35] on link "ANGELIS TREJO GONZALEZ (Whop Inc - )" at bounding box center [477, 38] width 86 height 14
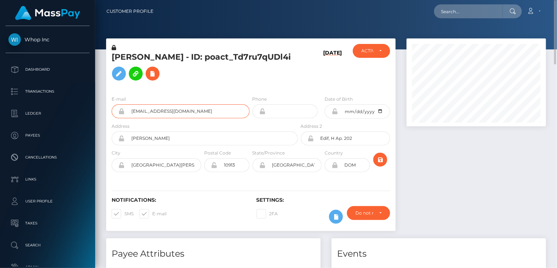
click at [161, 112] on input "[EMAIL_ADDRESS][DOMAIN_NAME]" at bounding box center [187, 111] width 125 height 14
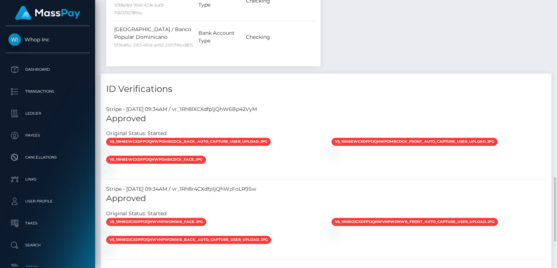
scroll to position [841, 0]
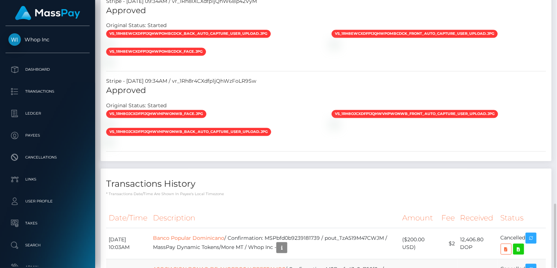
copy td "MSPeafa43a2c766f0e"
drag, startPoint x: 480, startPoint y: 93, endPoint x: 476, endPoint y: 93, distance: 4.0
click at [480, 168] on div "Transactions History * Transactions date/time are shown in payee's local timezo…" at bounding box center [326, 182] width 451 height 28
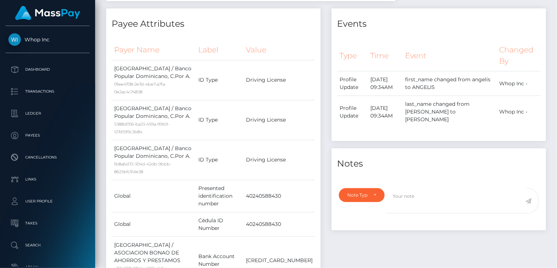
scroll to position [0, 0]
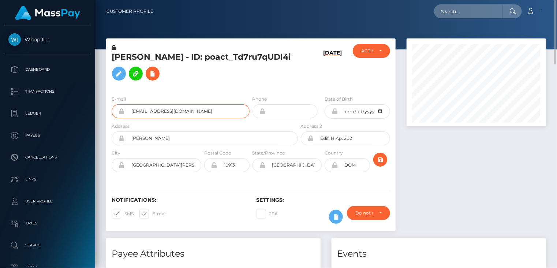
click at [164, 111] on input "trejogonzalezangelis@gmail.com" at bounding box center [187, 111] width 125 height 14
click at [164, 110] on input "trejogonzalezangelis@gmail.com" at bounding box center [187, 111] width 125 height 14
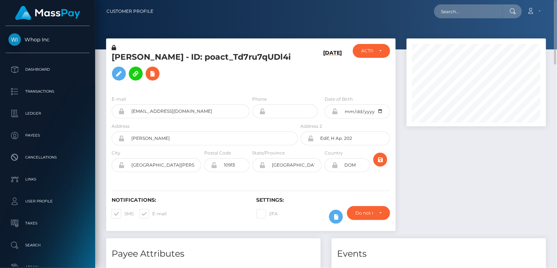
click at [124, 57] on h5 "ANGELIS TREJO GONZALEZ - ID: poact_Td7ru7qUDl4i" at bounding box center [203, 68] width 182 height 33
copy h5 "ANGELIS"
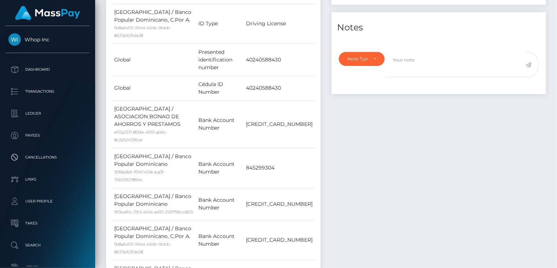
scroll to position [841, 0]
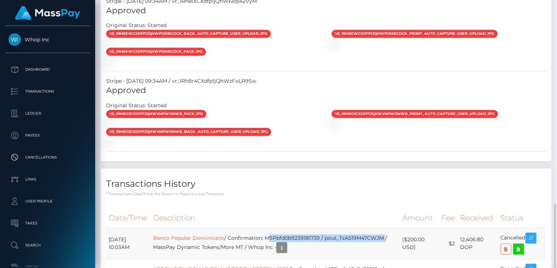
drag, startPoint x: 280, startPoint y: 157, endPoint x: 397, endPoint y: 159, distance: 117.2
click at [397, 228] on td "Banco Popular Dominicano / Confirmation: MSPbfd0b9239181739 / pout_TzA519M47CWJ…" at bounding box center [274, 243] width 249 height 31
copy td "MSPbfd0b9239181739 / pout_TzA519M47CWJM"
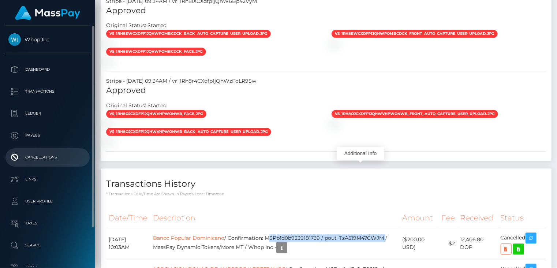
scroll to position [88, 139]
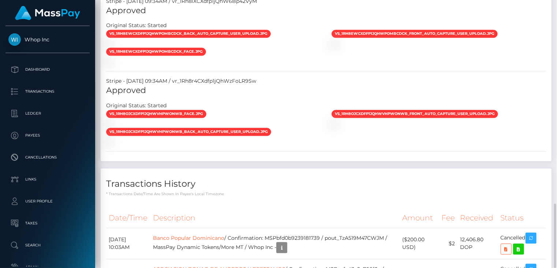
click at [542, 168] on div "Transactions History * Transactions date/time are shown in payee's local timezo…" at bounding box center [326, 182] width 451 height 28
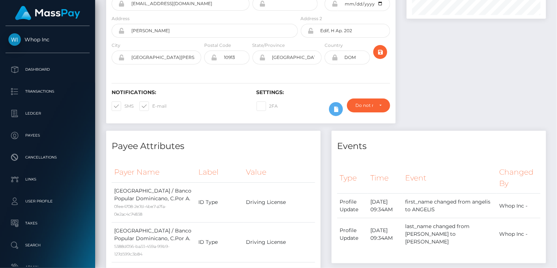
scroll to position [0, 0]
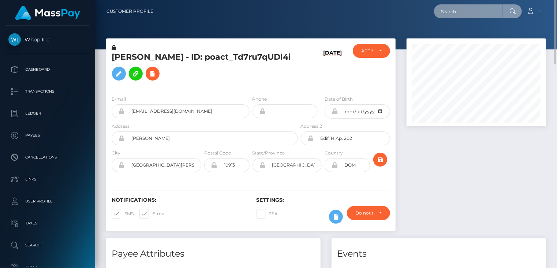
paste input "poact_tdu1qfIMSbCj"
type input "poact_tdu1qfIMSbCj"
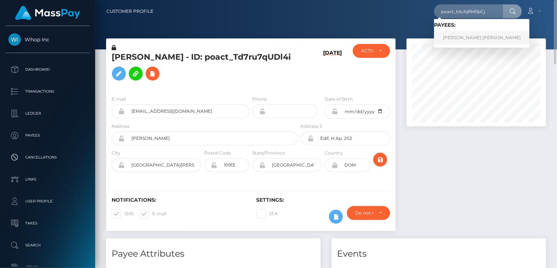
click at [457, 36] on link "Manuel IV Diot" at bounding box center [482, 38] width 96 height 14
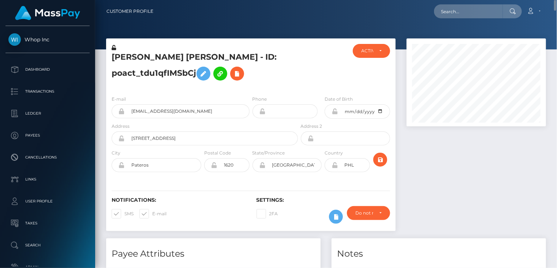
click at [159, 57] on h5 "Manuel IV Diot - ID: poact_tdu1qfIMSbCj" at bounding box center [203, 68] width 182 height 33
click at [160, 57] on h5 "Manuel IV Diot - ID: poact_tdu1qfIMSbCj" at bounding box center [203, 68] width 182 height 33
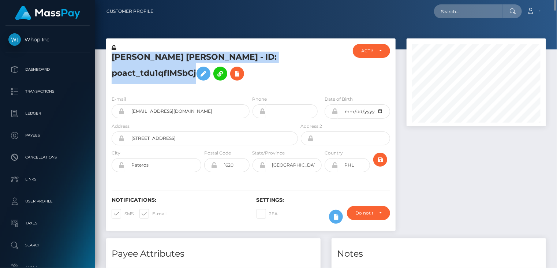
copy h5 "Manuel IV Diot - ID: poact_tdu1qfIMSbCj"
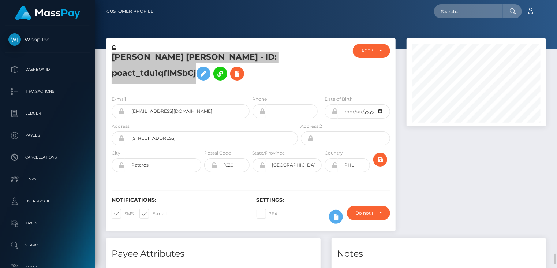
scroll to position [244, 0]
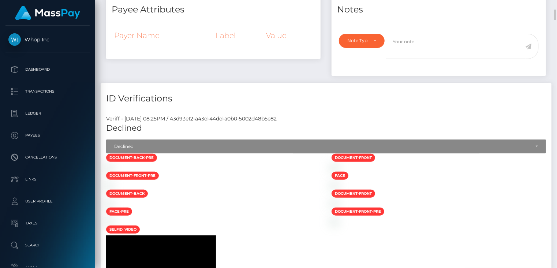
click at [458, 75] on div "Note Type Compliance Clear Compliance General Note Type" at bounding box center [439, 52] width 215 height 47
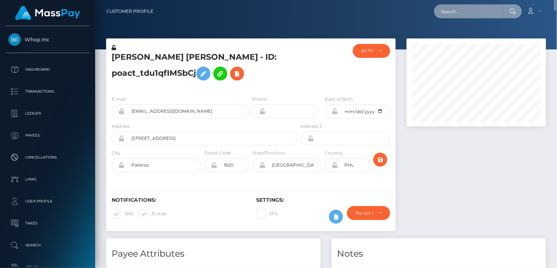
paste input "poact_TAxymfW2vEJv"
type input "poact_TAxymfW2vEJv"
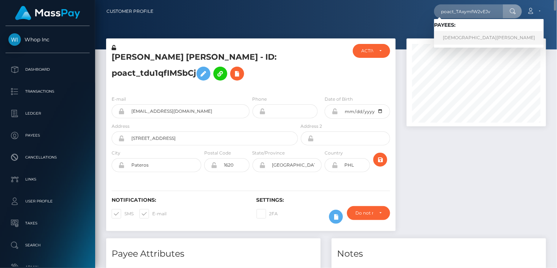
click at [467, 39] on link "vedad cisija" at bounding box center [489, 38] width 110 height 14
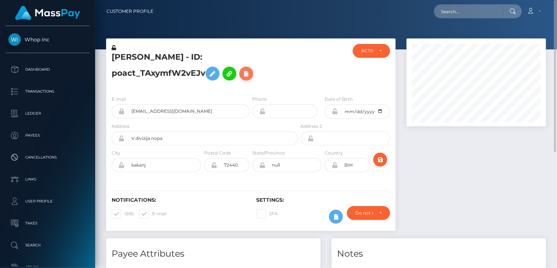
click at [242, 78] on icon at bounding box center [246, 73] width 9 height 9
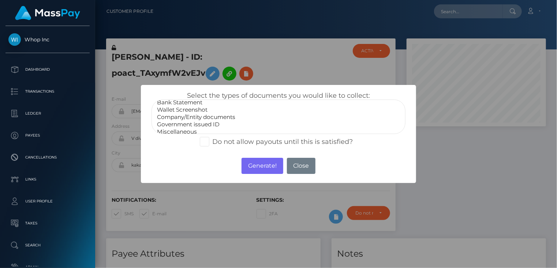
scroll to position [15, 0]
select select "Government issued ID"
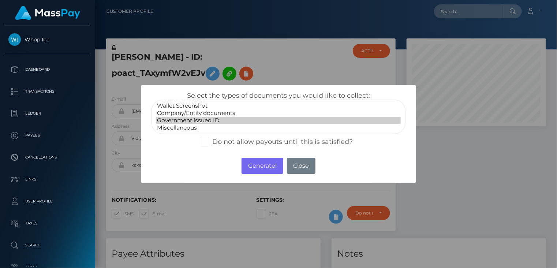
click at [192, 121] on option "Government issued ID" at bounding box center [278, 120] width 245 height 7
click at [266, 170] on button "Generate!" at bounding box center [262, 166] width 41 height 16
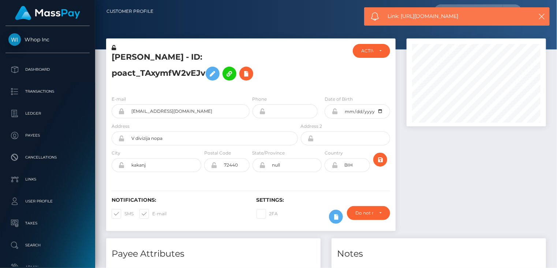
click at [428, 17] on span "Link: [URL][DOMAIN_NAME]" at bounding box center [457, 16] width 138 height 8
copy span "Link: [URL][DOMAIN_NAME]"
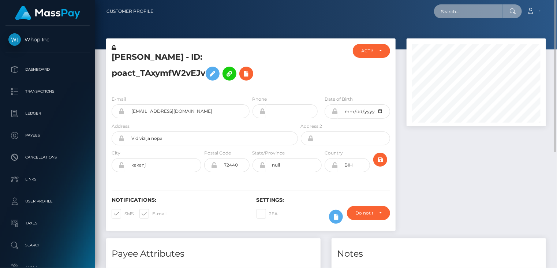
paste input "adremali1999@gmail.com"
type input "adremali1999@gmail.com"
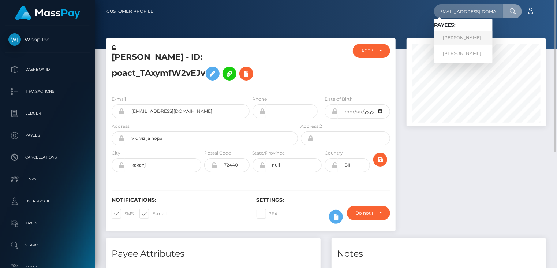
scroll to position [0, 0]
click at [460, 38] on link "AZZA DREMALI" at bounding box center [463, 38] width 59 height 14
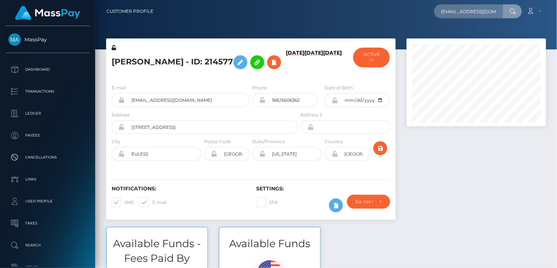
scroll to position [0, 3]
type input "[EMAIL_ADDRESS][DOMAIN_NAME]"
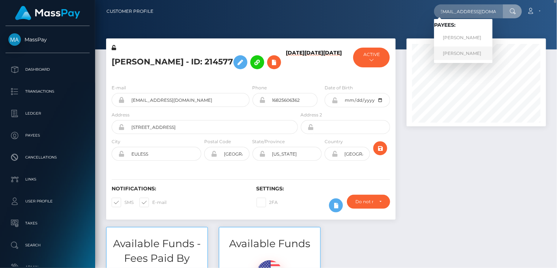
scroll to position [0, 0]
click at [457, 57] on link "AZZA DREMALI" at bounding box center [463, 54] width 59 height 14
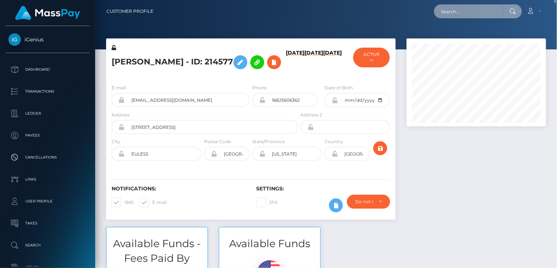
paste input "pout_Wtn2rR969RWm8"
type input "pout_Wtn2rR969RWm8"
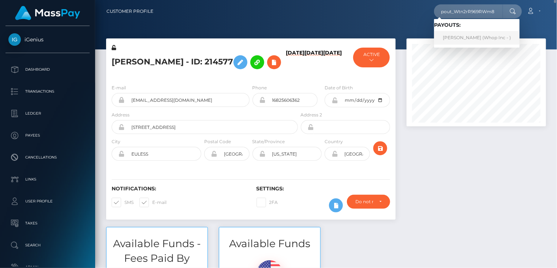
click at [467, 38] on link "KANWAL BASHIR (Whop Inc - )" at bounding box center [477, 38] width 86 height 14
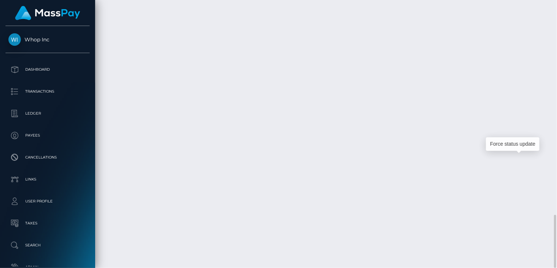
scroll to position [88, 139]
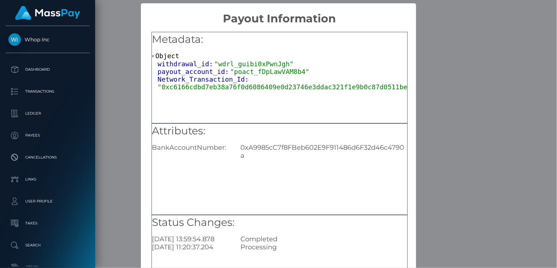
click at [219, 86] on span ""0xc6166cdbd7eb38a76f0d6086409e0d23746e3ddac321f1e9b0c87d0511be177a"" at bounding box center [293, 87] width 270 height 8
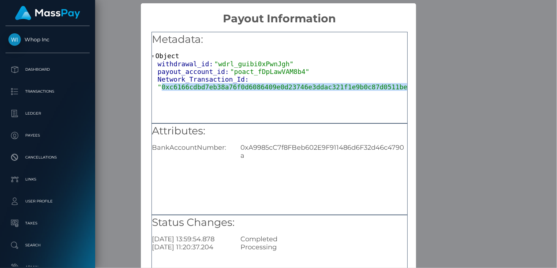
click at [219, 86] on span ""0xc6166cdbd7eb38a76f0d6086409e0d23746e3ddac321f1e9b0c87d0511be177a"" at bounding box center [293, 87] width 270 height 8
copy span "0xc6166cdbd7eb38a76f0d6086409e0d23746e3ddac321f1e9b0c87d0511be177a"
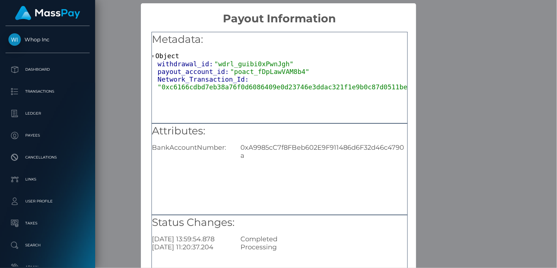
click at [455, 99] on div "× Payout Information Metadata: Object withdrawal_id: "wdrl_guibi0xPwnJgh" payou…" at bounding box center [278, 134] width 557 height 268
click at [456, 86] on div "× Payout Information Metadata: Object withdrawal_id: "wdrl_guibi0xPwnJgh" payou…" at bounding box center [278, 134] width 557 height 268
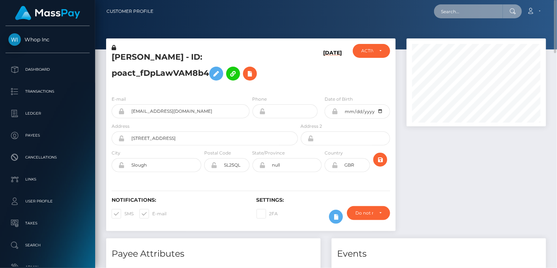
paste input "poact_45KSSJYmChQW"
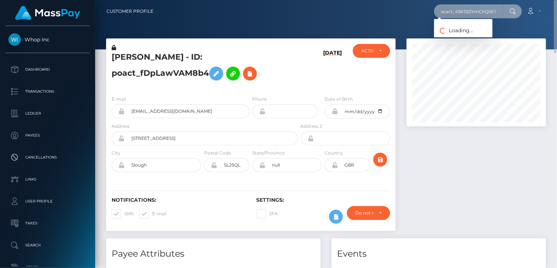
type input "poact_45KSSJYmChQW"
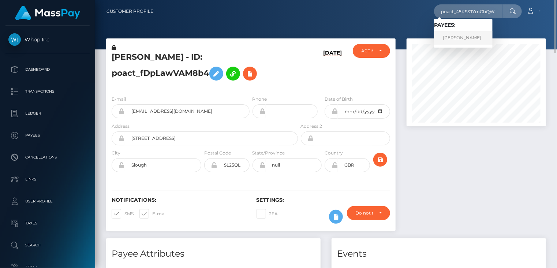
click at [461, 35] on link "shahid bashir" at bounding box center [463, 38] width 59 height 14
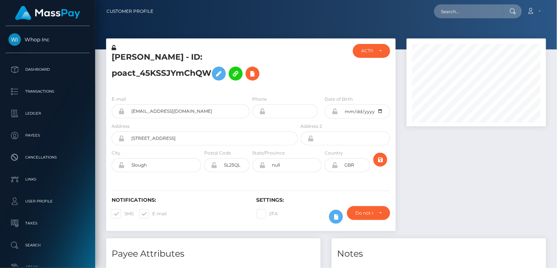
scroll to position [88, 139]
click at [144, 57] on h5 "[PERSON_NAME] - ID: poact_45KSSJYmChQW" at bounding box center [203, 68] width 182 height 33
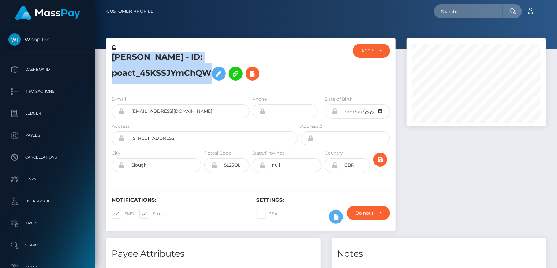
click at [144, 57] on h5 "shahid bashir - ID: poact_45KSSJYmChQW" at bounding box center [203, 68] width 182 height 33
copy h5 "shahid bashir - ID: poact_45KSSJYmChQW"
click at [248, 74] on icon at bounding box center [252, 73] width 9 height 9
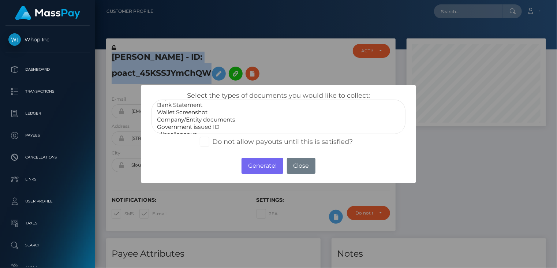
scroll to position [15, 0]
select select "Government issued ID"
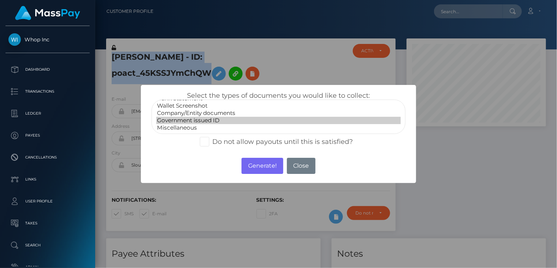
click at [196, 122] on option "Government issued ID" at bounding box center [278, 120] width 245 height 7
click at [269, 166] on button "Generate!" at bounding box center [262, 166] width 41 height 16
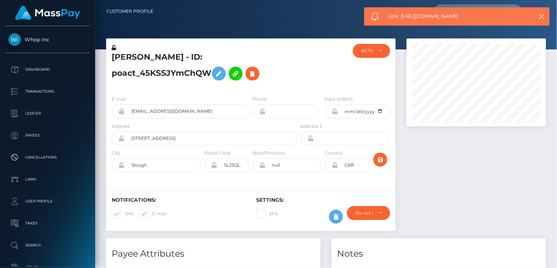
click at [421, 15] on span "Link: https://l.maspay.io/WjQ32" at bounding box center [457, 16] width 138 height 8
copy span "Link: https://l.maspay.io/WjQ32"
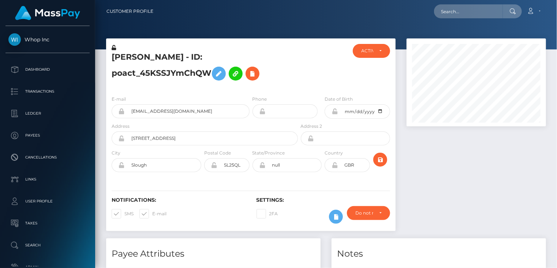
click at [542, 19] on body "Whop Inc Dashboard Transactions Ledger Payees" at bounding box center [278, 134] width 557 height 268
paste input "poact_x0mm88qFhbqS"
type input "poact_x0mm88qFhbqS"
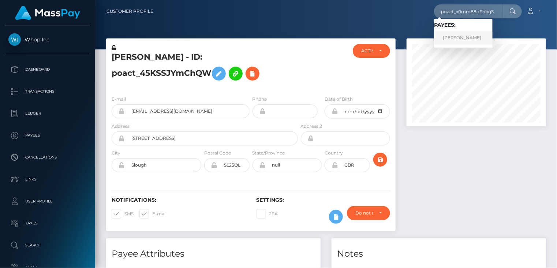
click at [451, 40] on link "fahad bashir" at bounding box center [463, 38] width 59 height 14
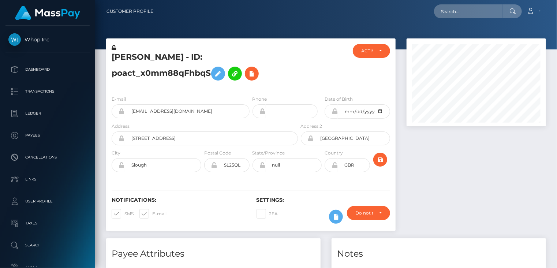
scroll to position [88, 139]
click at [248, 74] on icon at bounding box center [252, 73] width 9 height 9
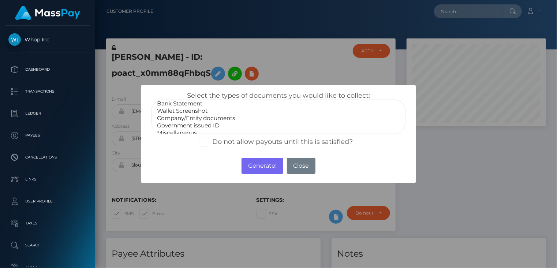
scroll to position [15, 0]
select select "Government issued ID"
click at [194, 119] on option "Government issued ID" at bounding box center [278, 120] width 245 height 7
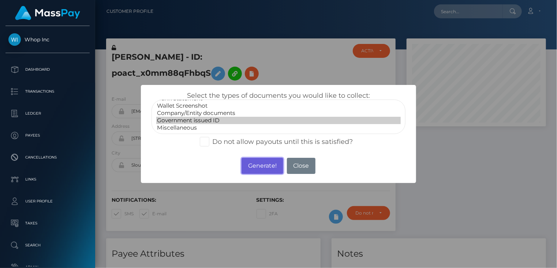
click at [265, 167] on button "Generate!" at bounding box center [262, 166] width 41 height 16
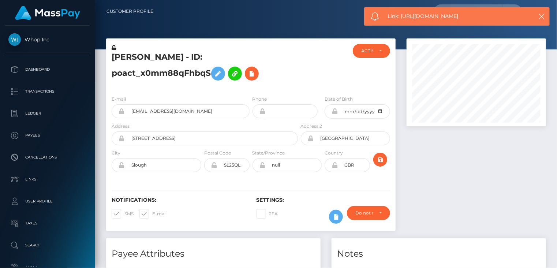
click at [419, 19] on span "Link: [URL][DOMAIN_NAME]" at bounding box center [457, 16] width 138 height 8
copy span "Link: [URL][DOMAIN_NAME]"
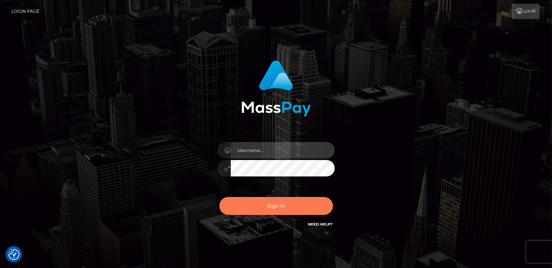
type input "catalinad"
click at [282, 210] on button "Sign in" at bounding box center [276, 206] width 114 height 18
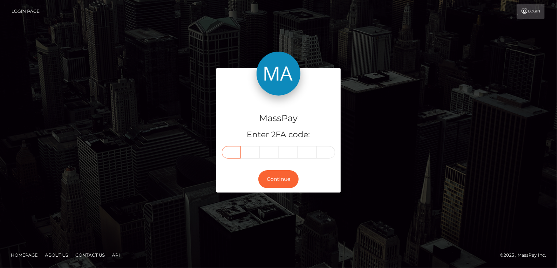
click at [224, 154] on input "text" at bounding box center [231, 152] width 19 height 12
type input "1"
type input "0"
type input "6"
type input "8"
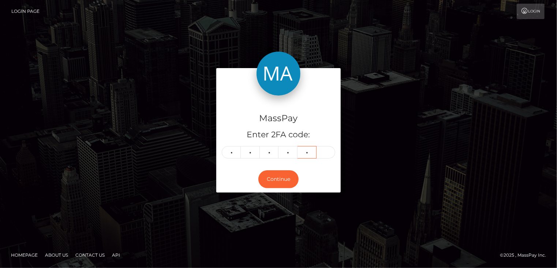
type input "7"
type input "0"
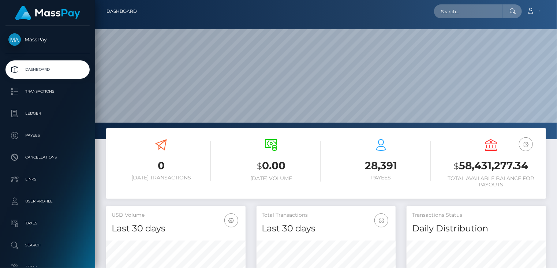
scroll to position [130, 139]
paste input "MSP8c49a681985054c"
type input "MSP8c49a681985054c"
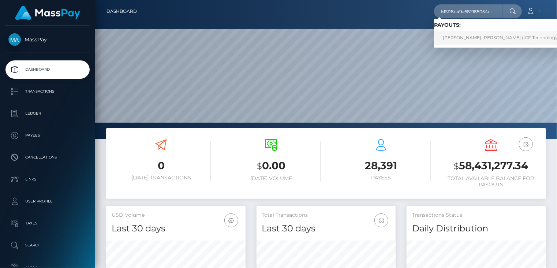
click at [477, 36] on link "Andrei Viktorovich Golikov (ICF Technology, Inc. - )" at bounding box center [508, 38] width 148 height 14
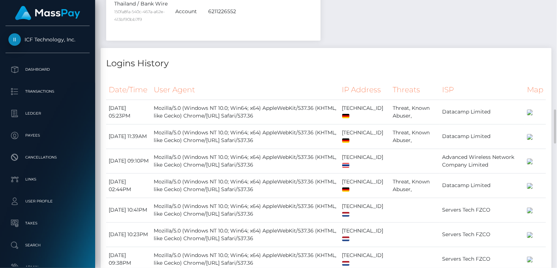
scroll to position [1222, 0]
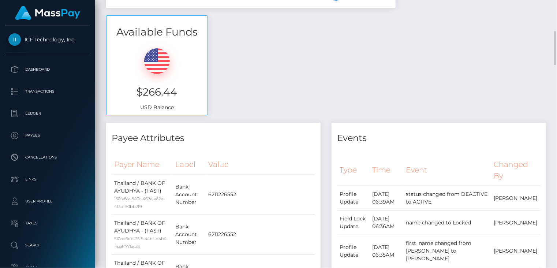
scroll to position [0, 0]
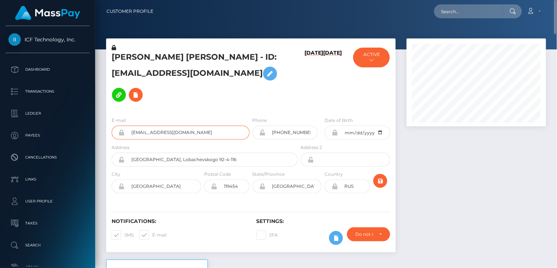
click at [158, 126] on input "[EMAIL_ADDRESS][DOMAIN_NAME]" at bounding box center [187, 133] width 125 height 14
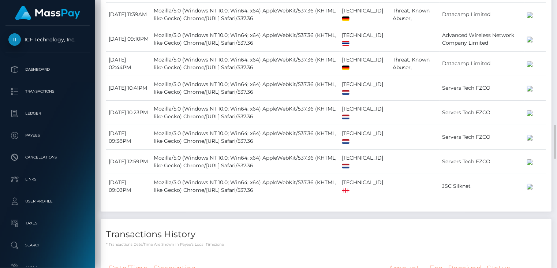
scroll to position [1222, 0]
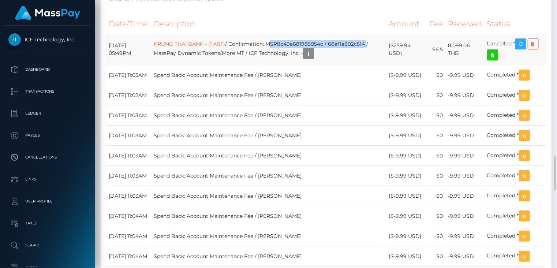
drag, startPoint x: 278, startPoint y: 162, endPoint x: 379, endPoint y: 163, distance: 101.1
click at [379, 65] on td "KRUNG THAI BANK - (FAST) / Confirmation: MSP8c49a681985054c / 68af1a802c514 / M…" at bounding box center [268, 49] width 235 height 31
copy td "MSP8c49a681985054c / 68af1a802c514"
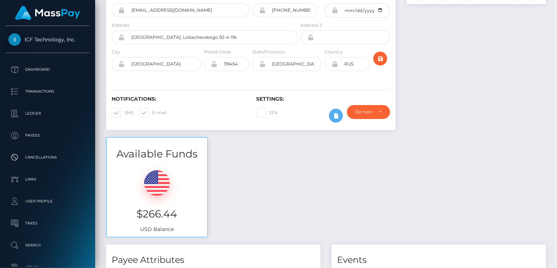
scroll to position [0, 0]
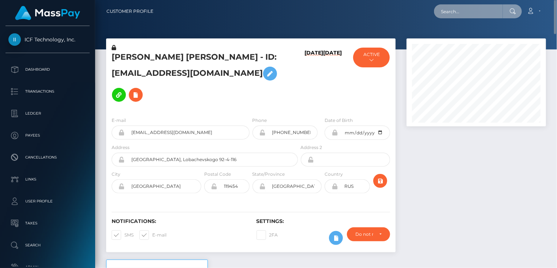
paste input "MSP3f133b3416e8288"
type input "MSP3f133b3416e8288"
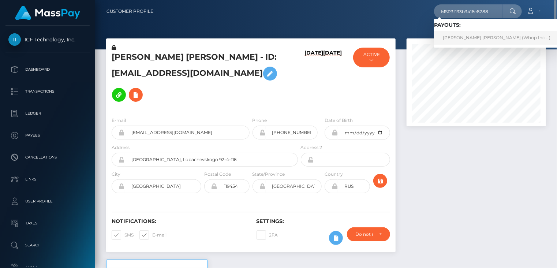
click at [457, 37] on link "[PERSON_NAME] [PERSON_NAME] (Whop Inc - )" at bounding box center [496, 38] width 125 height 14
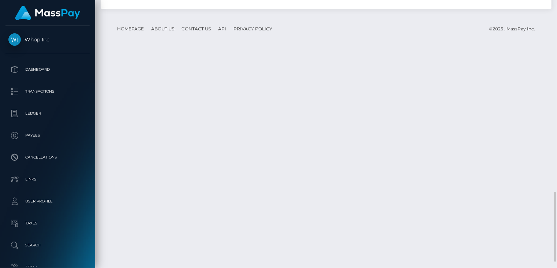
scroll to position [755, 0]
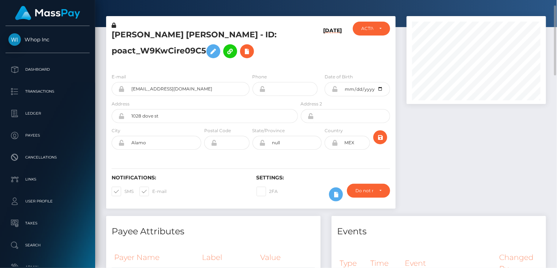
scroll to position [0, 0]
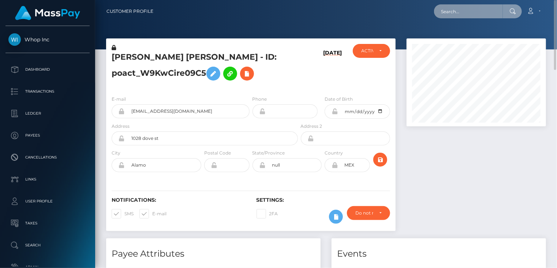
paste input "213027"
type input "213027"
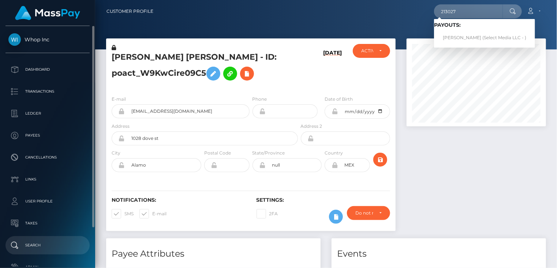
click at [49, 243] on p "Search" at bounding box center [47, 245] width 78 height 11
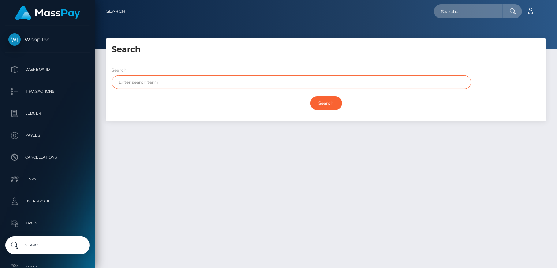
paste input "Leshcheva"
type input "Leshcheva"
click at [326, 107] on input "Search" at bounding box center [327, 103] width 32 height 14
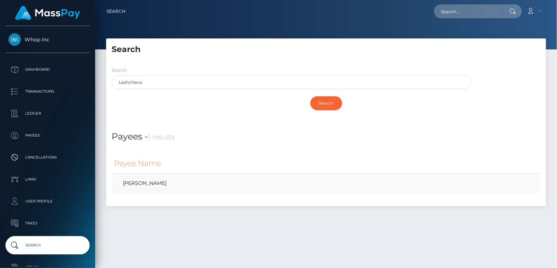
click at [163, 181] on link "[PERSON_NAME]" at bounding box center [326, 183] width 424 height 11
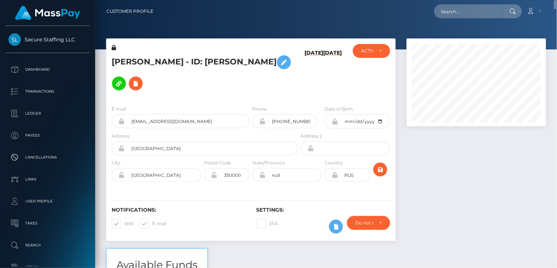
click at [159, 53] on h5 "[PERSON_NAME] - ID: [PERSON_NAME]" at bounding box center [203, 73] width 182 height 42
copy h5 "[PERSON_NAME] - ID: [PERSON_NAME]"
paste input "4RVb80v5QPJgvA4"
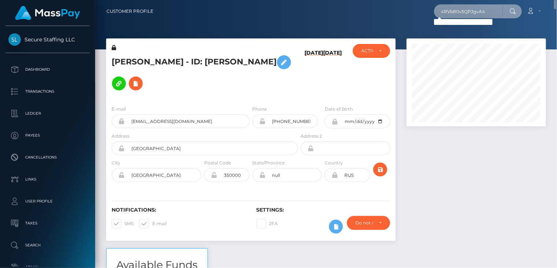
drag, startPoint x: 498, startPoint y: 8, endPoint x: 433, endPoint y: 15, distance: 65.6
click at [433, 15] on div "4RVb80v5QPJgvA4 Loading... Loading... Account Edit Profile Logout" at bounding box center [352, 11] width 387 height 15
paste input "583874020768755717"
type input "583874020768755717"
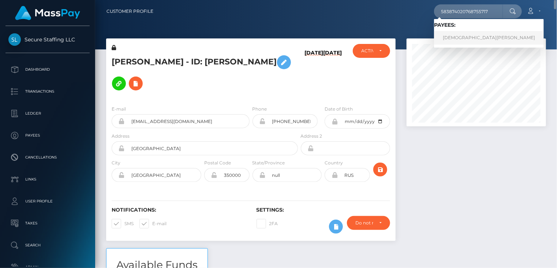
click at [471, 34] on link "[DEMOGRAPHIC_DATA][PERSON_NAME]" at bounding box center [489, 38] width 110 height 14
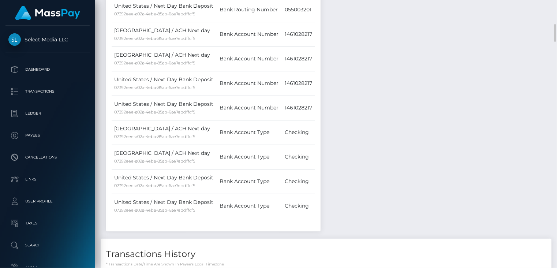
scroll to position [611, 0]
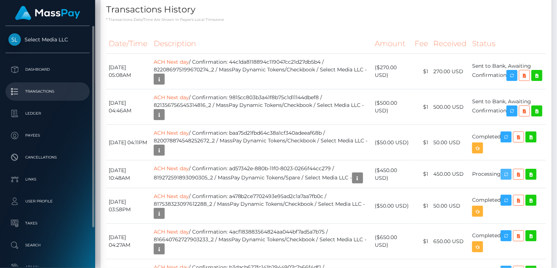
click at [511, 179] on icon "button" at bounding box center [506, 174] width 9 height 9
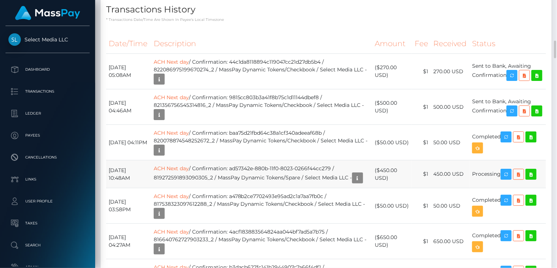
scroll to position [88, 139]
drag, startPoint x: 241, startPoint y: 173, endPoint x: 344, endPoint y: 170, distance: 102.6
click at [344, 170] on td "ACH Next day / Confirmation: ad57342e-880b-11f0-8023-0266f44cc279 / 81927259189…" at bounding box center [262, 174] width 222 height 28
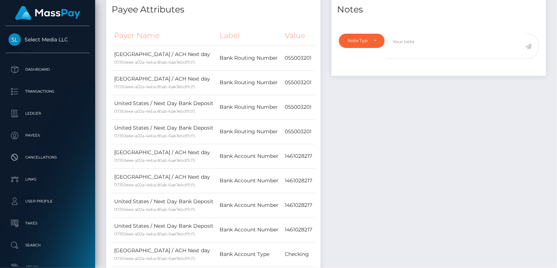
scroll to position [0, 0]
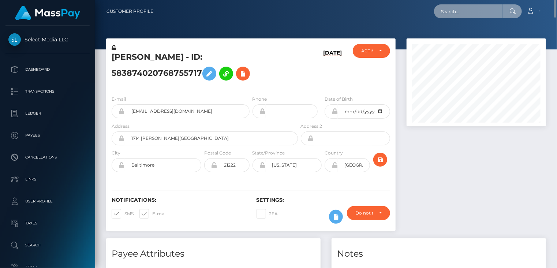
paste input "MSPec226a64c0998f6"
type input "MSPec226a64c0998f6"
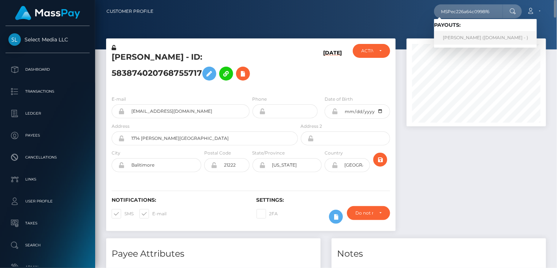
click at [457, 41] on link "[PERSON_NAME] ([DOMAIN_NAME] - )" at bounding box center [485, 38] width 103 height 14
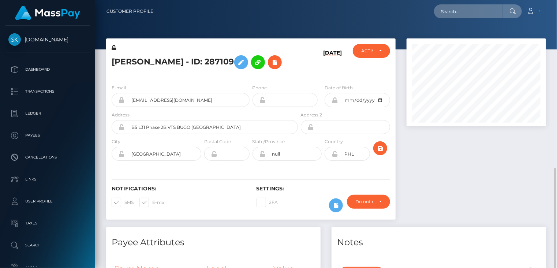
scroll to position [88, 139]
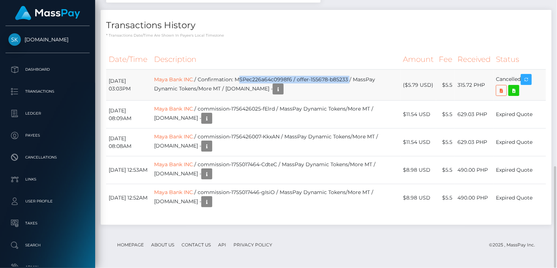
drag, startPoint x: 254, startPoint y: 79, endPoint x: 365, endPoint y: 77, distance: 111.0
click at [366, 77] on td "Maya Bank INC. / Confirmation: MSPec226a64c0998f6 / offer-155678-b85233 / MassP…" at bounding box center [276, 85] width 249 height 31
copy td "MSPec226a64c0998f6 / offer-155678-b85233"
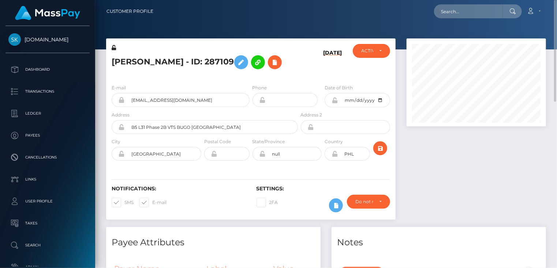
click at [161, 58] on h5 "Tom Cedric Lago - ID: 287109" at bounding box center [203, 62] width 182 height 21
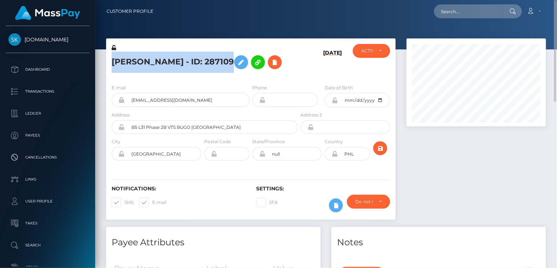
copy h5 "Tom Cedric Lago - ID: 287109"
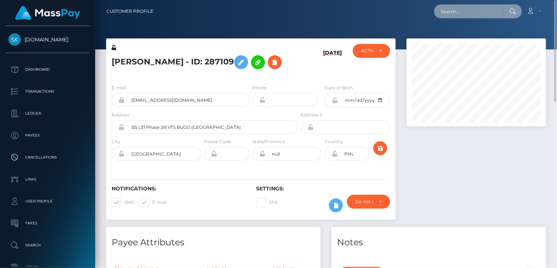
paste input "oftsluna@gmail.com"
type input "oftsluna@gmail.com"
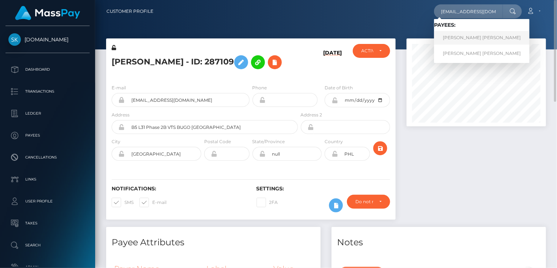
click at [479, 38] on link "JUAN PABLO HERNANDEZ" at bounding box center [482, 38] width 96 height 14
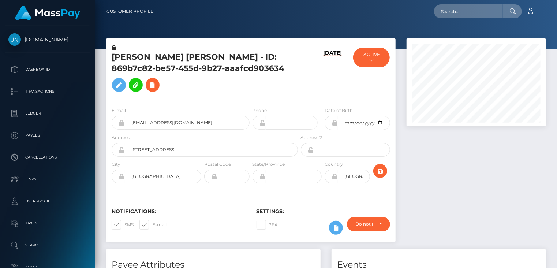
scroll to position [88, 139]
paste input "[EMAIL_ADDRESS][DOMAIN_NAME]"
type input "[EMAIL_ADDRESS][DOMAIN_NAME]"
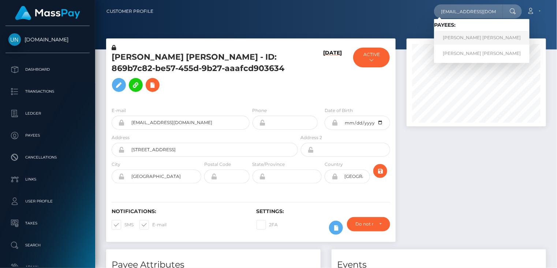
click at [470, 38] on link "[PERSON_NAME] [PERSON_NAME]" at bounding box center [482, 38] width 96 height 14
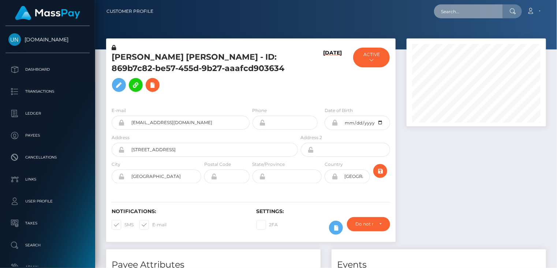
drag, startPoint x: 0, startPoint y: 0, endPoint x: 465, endPoint y: 9, distance: 465.5
paste input "[EMAIL_ADDRESS][DOMAIN_NAME]"
type input "[EMAIL_ADDRESS][DOMAIN_NAME]"
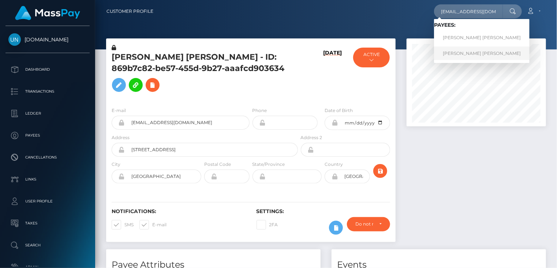
click at [463, 53] on link "JUAN PABLO HERNANDEZ" at bounding box center [482, 54] width 96 height 14
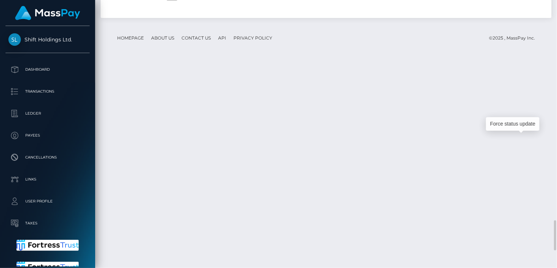
scroll to position [88, 139]
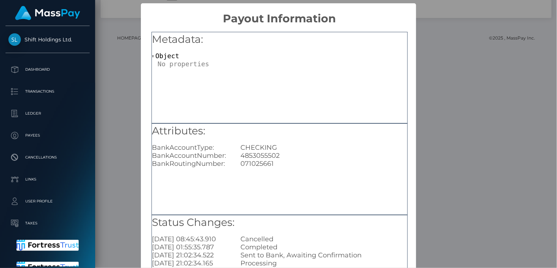
click at [465, 85] on div "× Payout Information Metadata: Object Attributes: BankAccountType: CHECKING Ban…" at bounding box center [278, 134] width 557 height 268
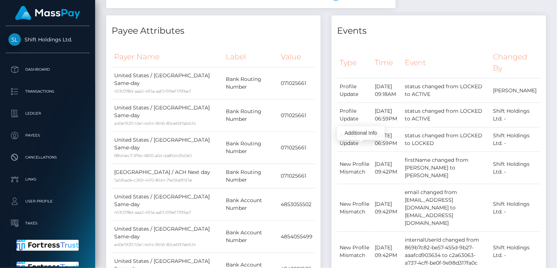
scroll to position [0, 0]
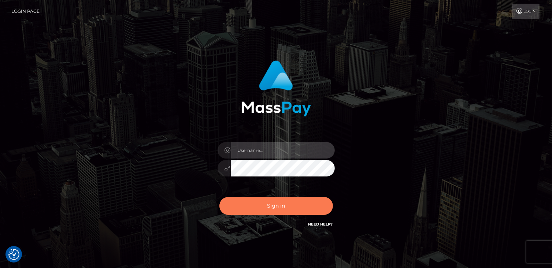
type input "catalinad"
click at [297, 208] on button "Sign in" at bounding box center [276, 206] width 114 height 18
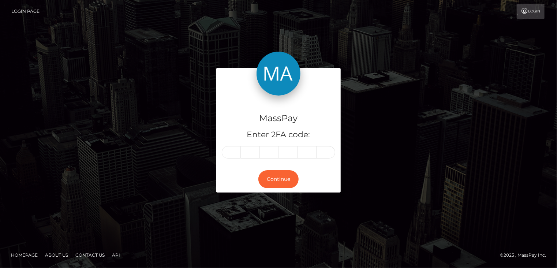
click at [234, 155] on input "text" at bounding box center [231, 152] width 19 height 12
type input "5"
type input "0"
type input "3"
type input "9"
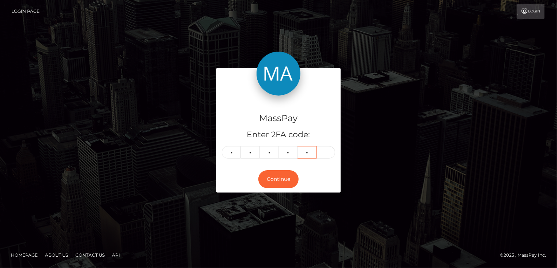
type input "8"
type input "0"
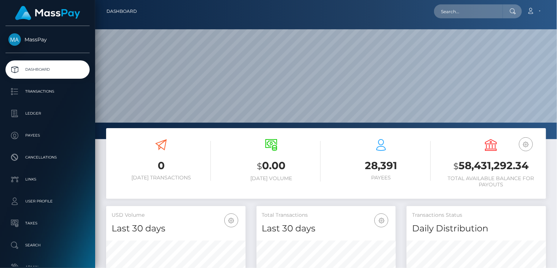
scroll to position [130, 139]
type input "poact_uoQBtXkLm36C"
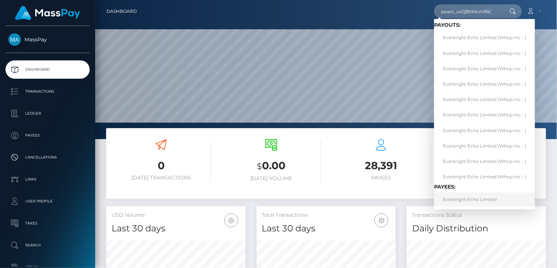
click at [466, 201] on link "Everbright Echo Limited" at bounding box center [484, 200] width 101 height 14
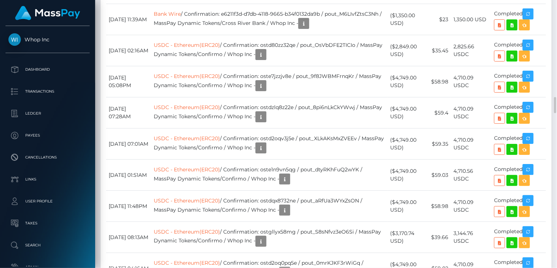
scroll to position [88, 139]
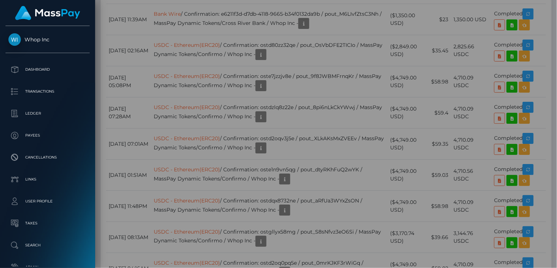
scroll to position [0, 0]
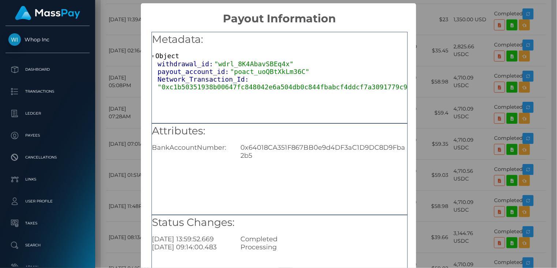
click at [282, 88] on span ""0xc1b50351938b00647fc848042e6a504db0c844fbabcf4ddcf7a3091779c9203c"" at bounding box center [293, 87] width 270 height 8
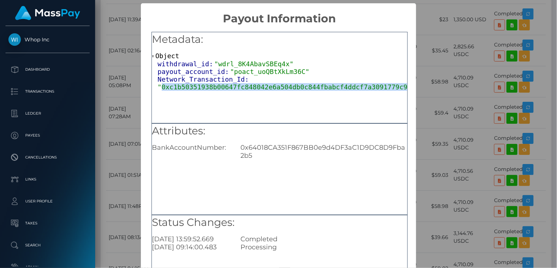
click at [282, 88] on span ""0xc1b50351938b00647fc848042e6a504db0c844fbabcf4ddcf7a3091779c9203c"" at bounding box center [293, 87] width 270 height 8
copy span "0xc1b50351938b00647fc848042e6a504db0c844fbabcf4ddcf7a3091779c9203c"
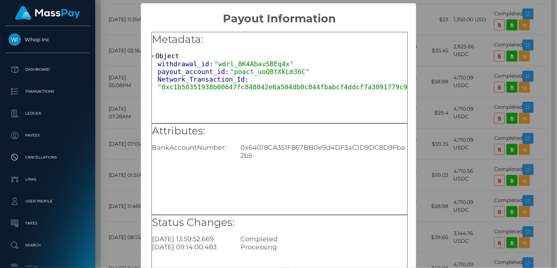
click at [450, 79] on div "× Payout Information Metadata: Object withdrawal_id: "wdrl_8K4AbavSBEq4x" payou…" at bounding box center [278, 134] width 557 height 268
click at [450, 52] on div "× Payout Information Metadata: Object withdrawal_id: "wdrl_8K4AbavSBEq4x" payou…" at bounding box center [278, 134] width 557 height 268
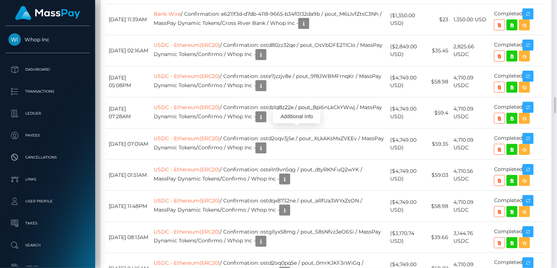
scroll to position [88, 139]
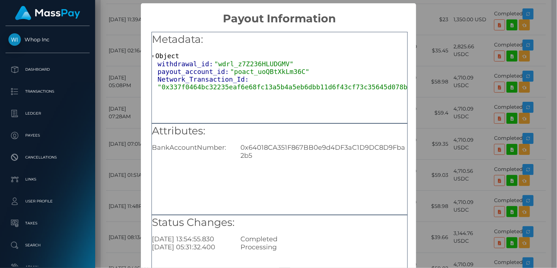
click at [265, 90] on span ""0x337f0464bc32235eaf6e68fc13a5b4a5eb6dbb11d6f43cf73c35645d078b6391"" at bounding box center [293, 87] width 270 height 8
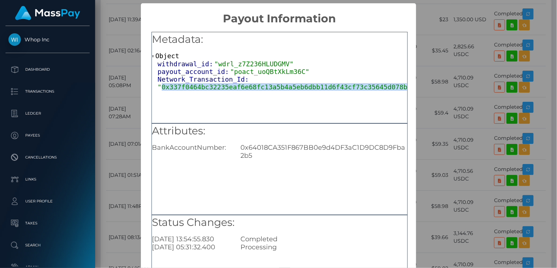
click at [265, 90] on span ""0x337f0464bc32235eaf6e68fc13a5b4a5eb6dbb11d6f43cf73c35645d078b6391"" at bounding box center [293, 87] width 270 height 8
copy span "0x337f0464bc32235eaf6e68fc13a5b4a5eb6dbb11d6f43cf73c35645d078b6391"
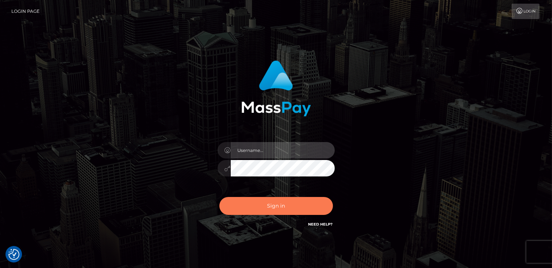
type input "catalinad"
click at [274, 211] on button "Sign in" at bounding box center [276, 206] width 114 height 18
type input "catalinad"
click at [273, 211] on button "Sign in" at bounding box center [276, 206] width 114 height 18
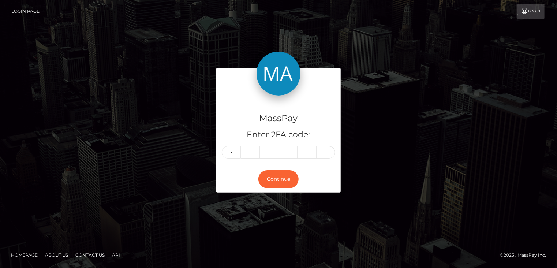
type input "1"
type input "9"
type input "6"
type input "0"
type input "4"
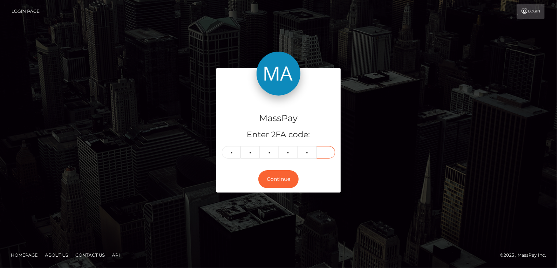
type input "0"
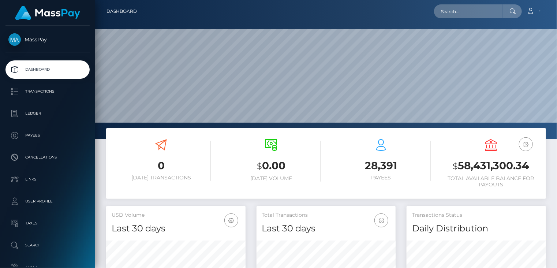
scroll to position [130, 139]
paste input "pout_5TbU4qlm5w2VX"
type input "pout_5TbU4qlm5w2VX"
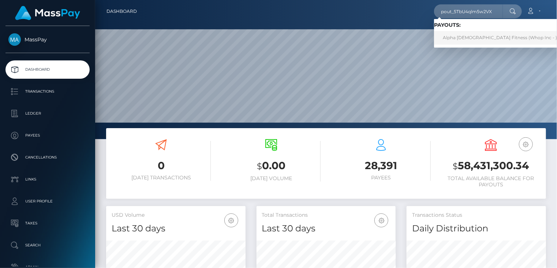
click at [477, 41] on link "Alpha [DEMOGRAPHIC_DATA] Fitness (Whop Inc - )" at bounding box center [500, 38] width 132 height 14
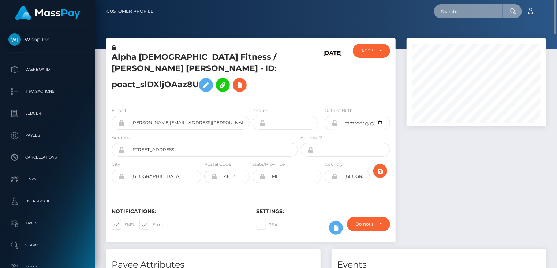
paste input "ryan.clogg@gmail.com"
type input "ryan.clogg@gmail.com"
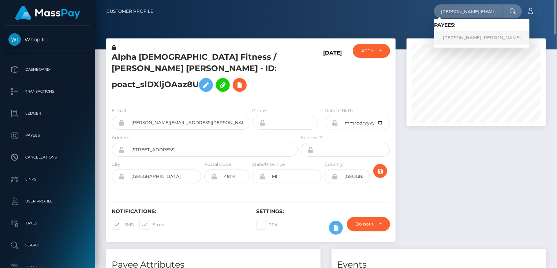
click at [470, 37] on link "RYAN ROBERT CLOGG" at bounding box center [482, 38] width 96 height 14
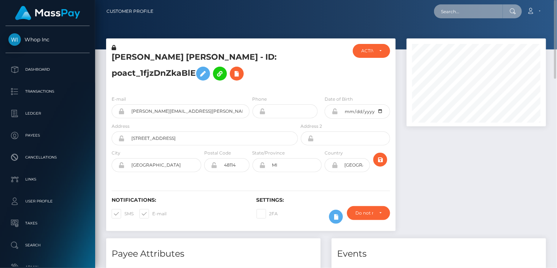
paste input "pout_5TbU4qlm5w2VX"
type input "pout_5TbU4qlm5w2VX"
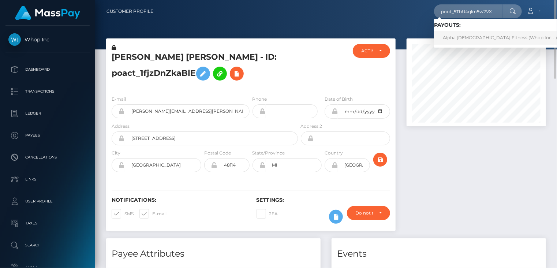
click at [470, 38] on link "Alpha Female Fitness (Whop Inc - )" at bounding box center [500, 38] width 132 height 14
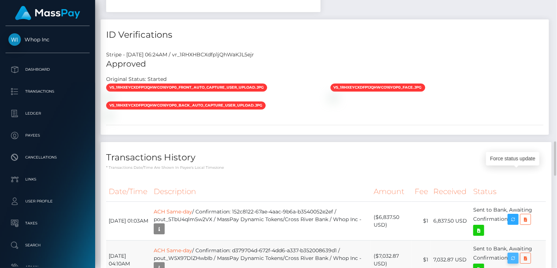
scroll to position [88, 139]
click at [515, 254] on icon "button" at bounding box center [513, 258] width 9 height 9
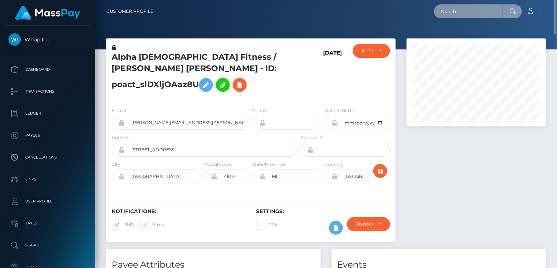
paste input "[PERSON_NAME][EMAIL_ADDRESS][PERSON_NAME][DOMAIN_NAME]"
type input "[PERSON_NAME][EMAIL_ADDRESS][PERSON_NAME][DOMAIN_NAME]"
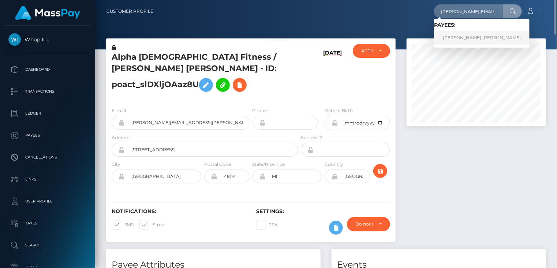
click at [471, 38] on link "RYAN ROBERT CLOGG" at bounding box center [482, 38] width 96 height 14
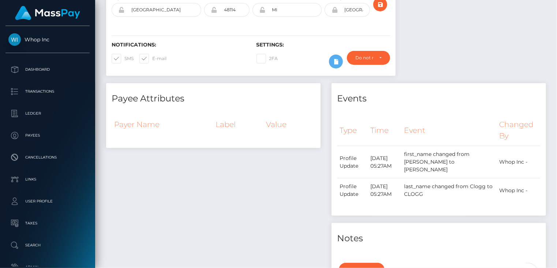
scroll to position [33, 0]
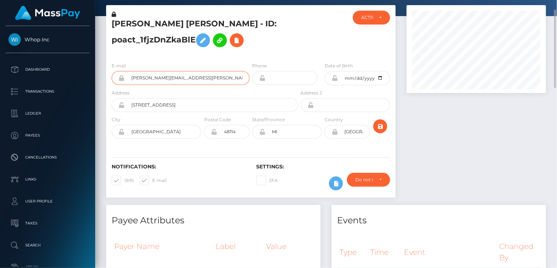
click at [167, 75] on input "[PERSON_NAME][EMAIL_ADDRESS][PERSON_NAME][DOMAIN_NAME]" at bounding box center [187, 78] width 125 height 14
drag, startPoint x: 166, startPoint y: 75, endPoint x: 142, endPoint y: 79, distance: 24.1
click at [142, 79] on input "[PERSON_NAME][EMAIL_ADDRESS][PERSON_NAME][DOMAIN_NAME]" at bounding box center [187, 78] width 125 height 14
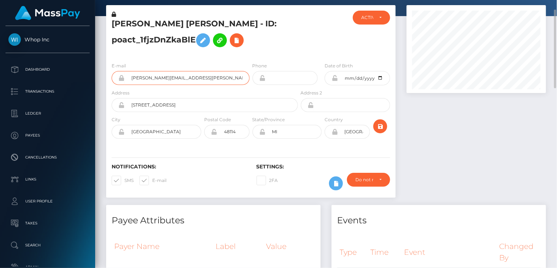
click at [142, 79] on input "[PERSON_NAME][EMAIL_ADDRESS][PERSON_NAME][DOMAIN_NAME]" at bounding box center [187, 78] width 125 height 14
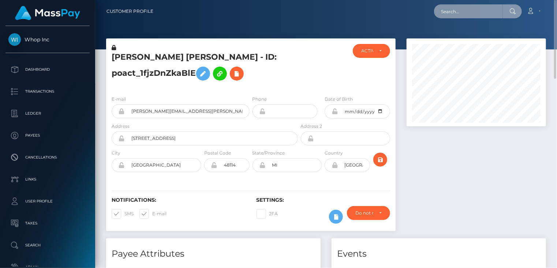
paste input "pout_5TbU4qlm5w2VX"
type input "pout_5TbU4qlm5w2VX"
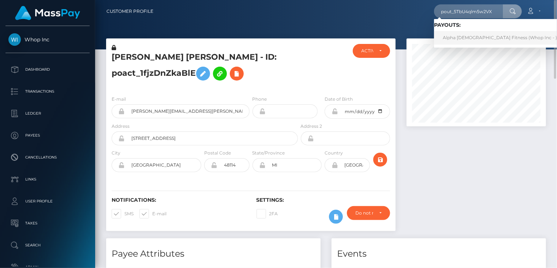
click at [446, 40] on link "Alpha [DEMOGRAPHIC_DATA] Fitness (Whop Inc - )" at bounding box center [500, 38] width 132 height 14
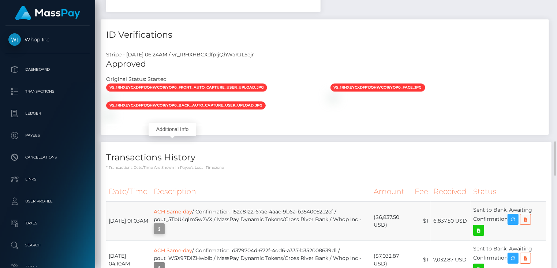
scroll to position [88, 139]
click at [164, 224] on icon "button" at bounding box center [159, 228] width 9 height 9
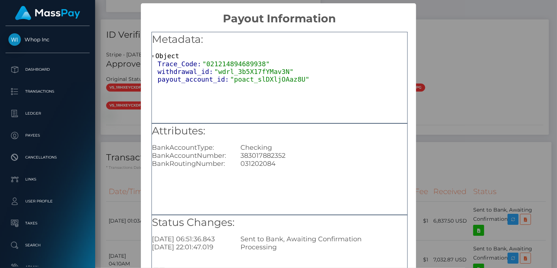
click at [455, 79] on div "× Payout Information Metadata: Object Trace_Code: "021214894689938" withdrawal_…" at bounding box center [278, 134] width 557 height 268
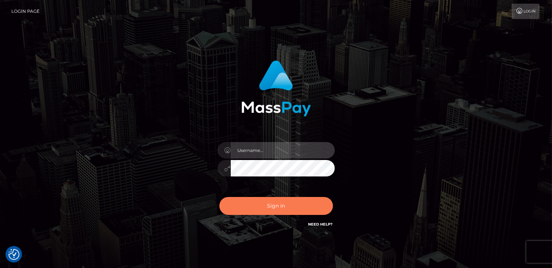
type input "catalinad"
click at [278, 212] on button "Sign in" at bounding box center [276, 206] width 114 height 18
type input "catalinad"
click at [281, 204] on button "Sign in" at bounding box center [276, 206] width 114 height 18
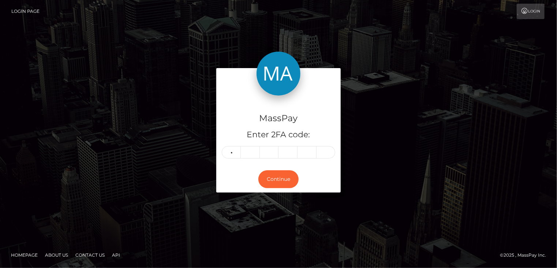
type input "7"
type input "9"
type input "0"
type input "6"
type input "1"
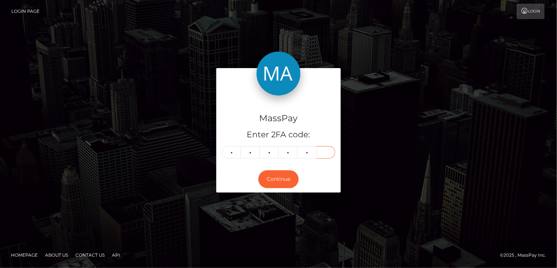
type input "3"
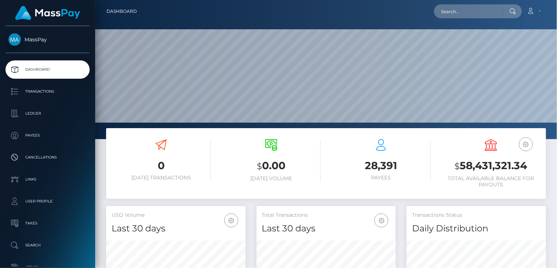
scroll to position [130, 139]
paste input "[EMAIL_ADDRESS][DOMAIN_NAME]"
type input "[EMAIL_ADDRESS][DOMAIN_NAME]"
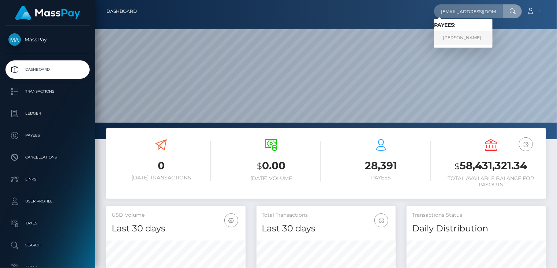
click at [453, 40] on link "Justinne Benedict Talag" at bounding box center [463, 38] width 59 height 14
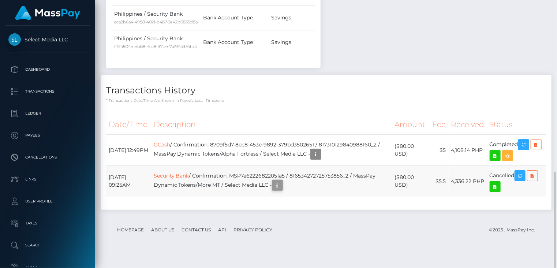
scroll to position [88, 139]
click at [282, 190] on icon "button" at bounding box center [277, 185] width 9 height 9
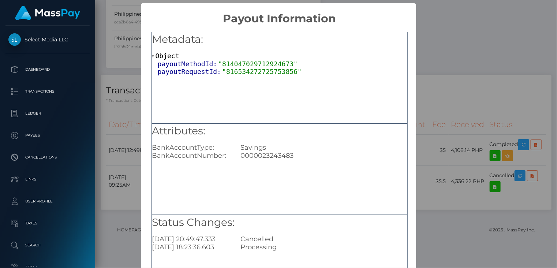
click at [438, 104] on div "× Payout Information Metadata: Object payoutMethodId: "814047029712924673" payo…" at bounding box center [278, 134] width 557 height 268
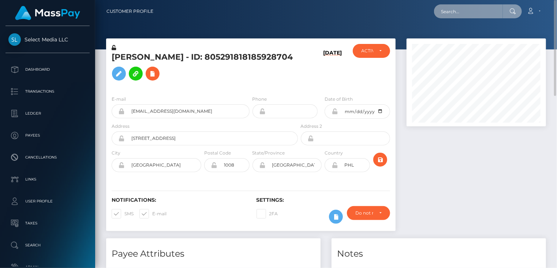
paste input "poact_Z9SqXSeTMOBx"
type input "poact_Z9SqXSeTMOBx"
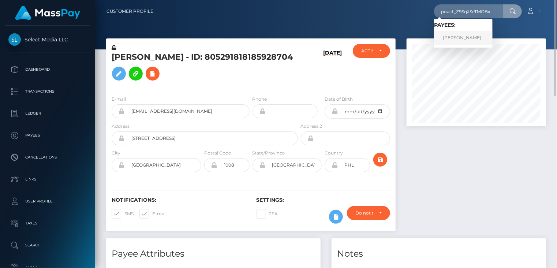
click at [474, 37] on link "[PERSON_NAME]" at bounding box center [463, 38] width 59 height 14
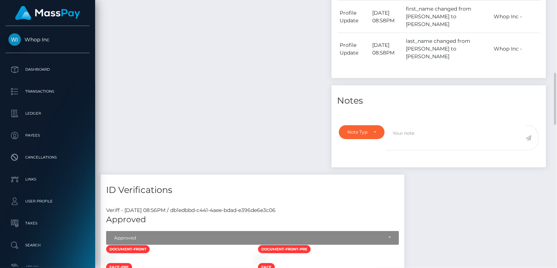
scroll to position [252, 0]
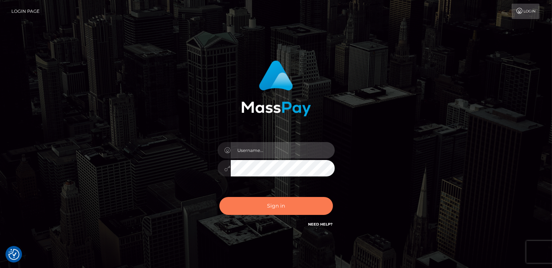
type input "catalinad"
click at [262, 209] on button "Sign in" at bounding box center [276, 206] width 114 height 18
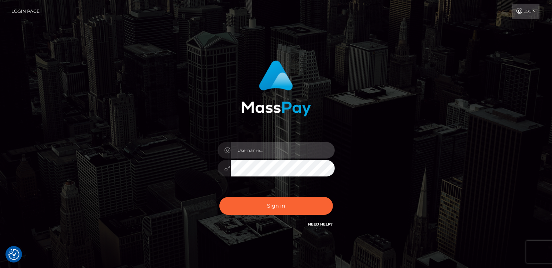
type input "catalinad"
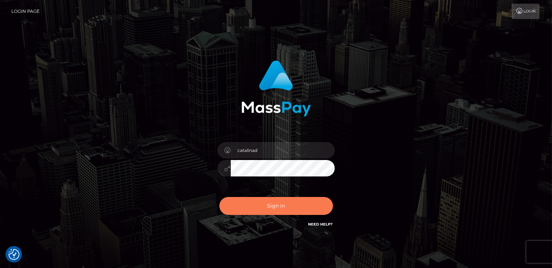
click at [262, 209] on button "Sign in" at bounding box center [276, 206] width 114 height 18
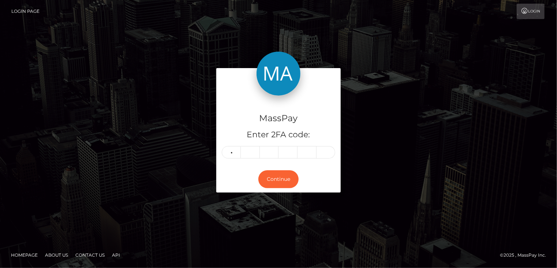
type input "1"
type input "8"
type input "5"
type input "6"
type input "4"
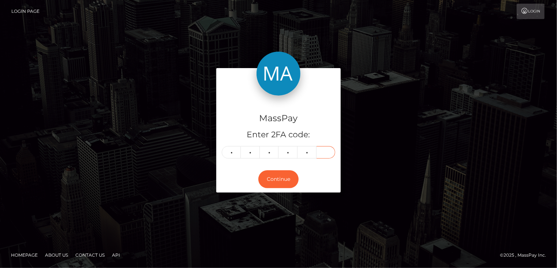
type input "3"
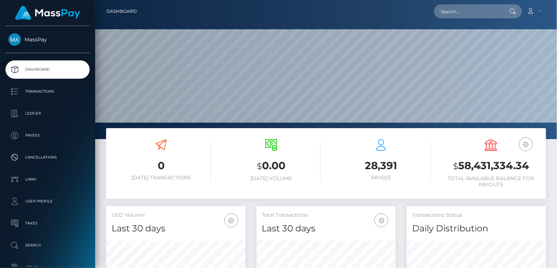
scroll to position [130, 139]
type input "poact_OfhuNHdGcdTX"
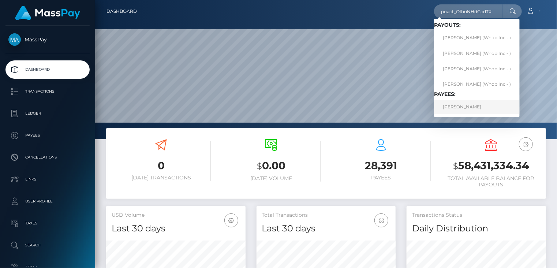
click at [473, 106] on link "[PERSON_NAME]" at bounding box center [477, 107] width 86 height 14
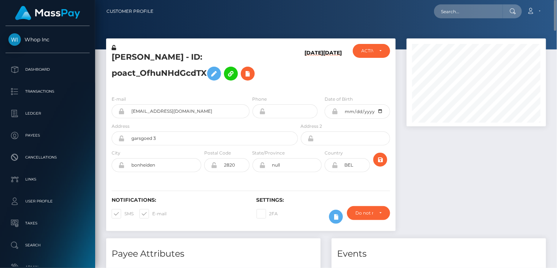
click at [198, 59] on h5 "CÉRIL DEMOOR - ID: poact_OfhuNHdGcdTX" at bounding box center [203, 68] width 182 height 33
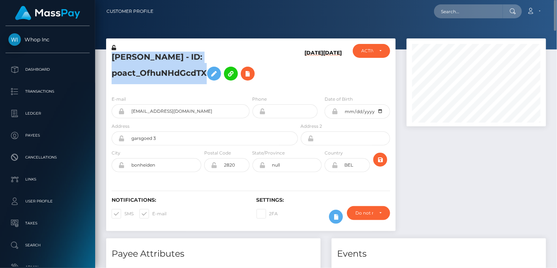
copy h5 "CÉRIL DEMOOR - ID: poact_OfhuNHdGcdTX"
